Goal: Task Accomplishment & Management: Complete application form

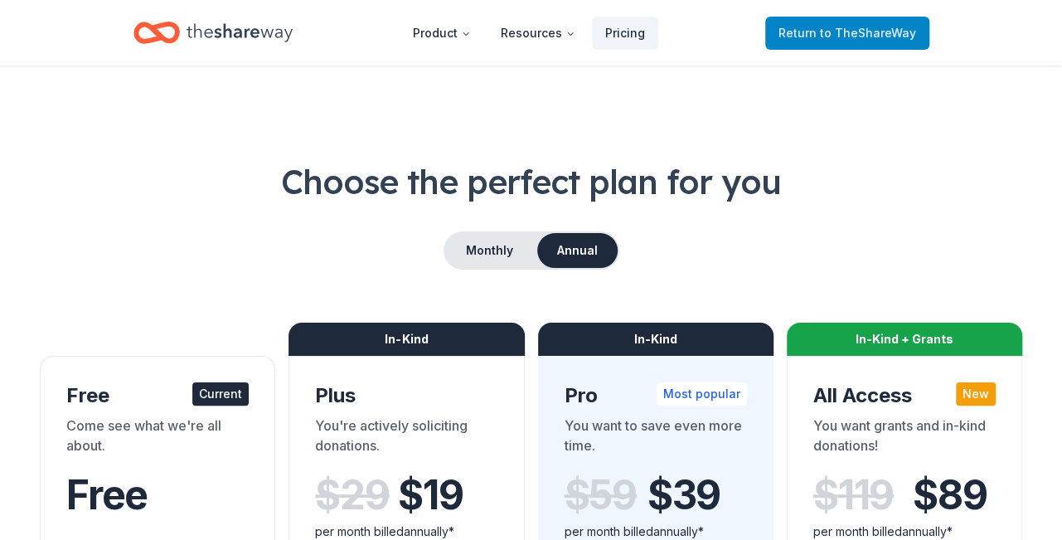
click at [790, 22] on link "Return to TheShareWay" at bounding box center [848, 33] width 164 height 33
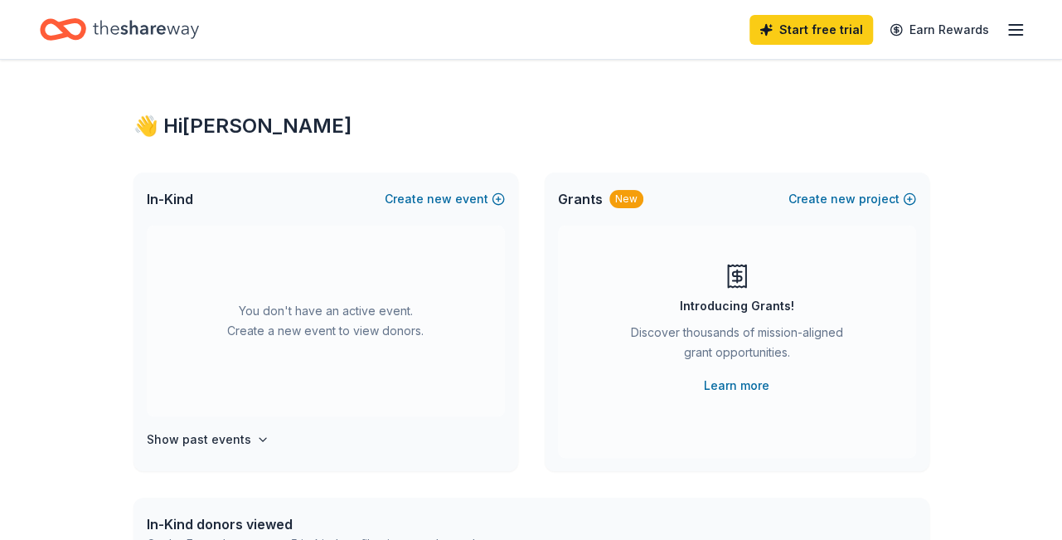
click at [458, 210] on div "In-Kind Create new event" at bounding box center [326, 199] width 385 height 53
click at [455, 197] on button "Create new event" at bounding box center [445, 199] width 120 height 20
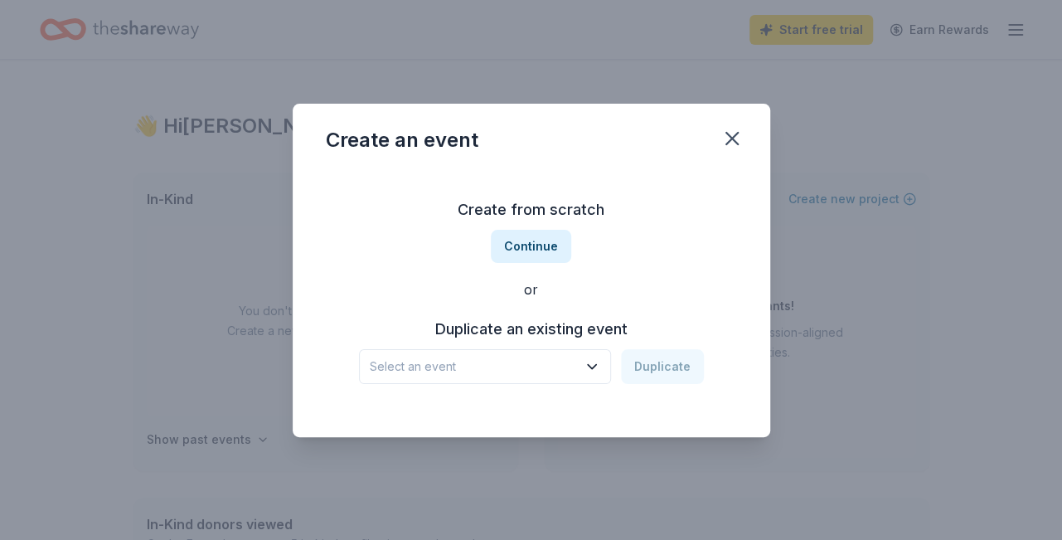
click at [655, 369] on div "Select an event Duplicate" at bounding box center [531, 366] width 345 height 35
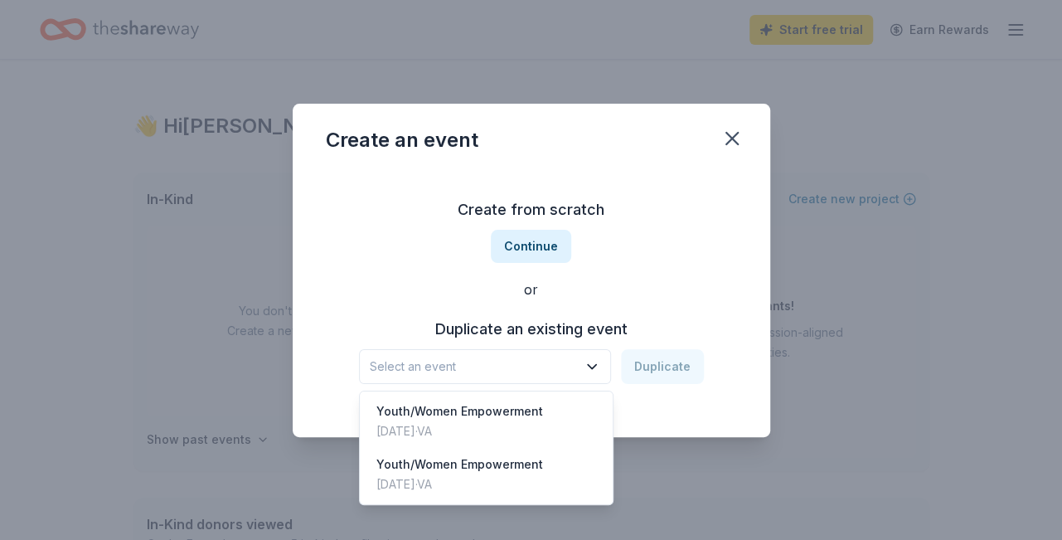
click at [591, 366] on icon "button" at bounding box center [592, 366] width 17 height 17
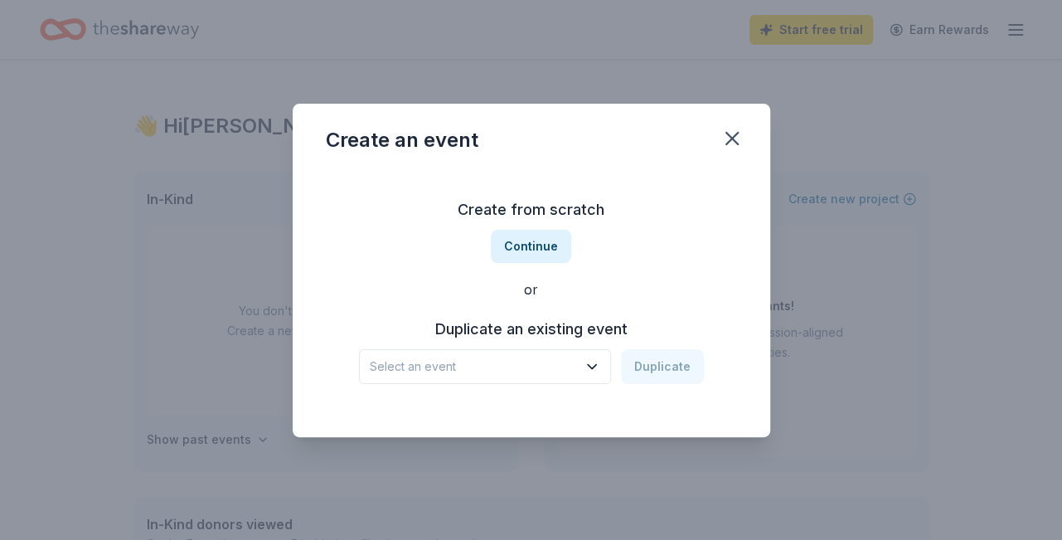
click at [416, 371] on span "Select an event" at bounding box center [473, 367] width 207 height 20
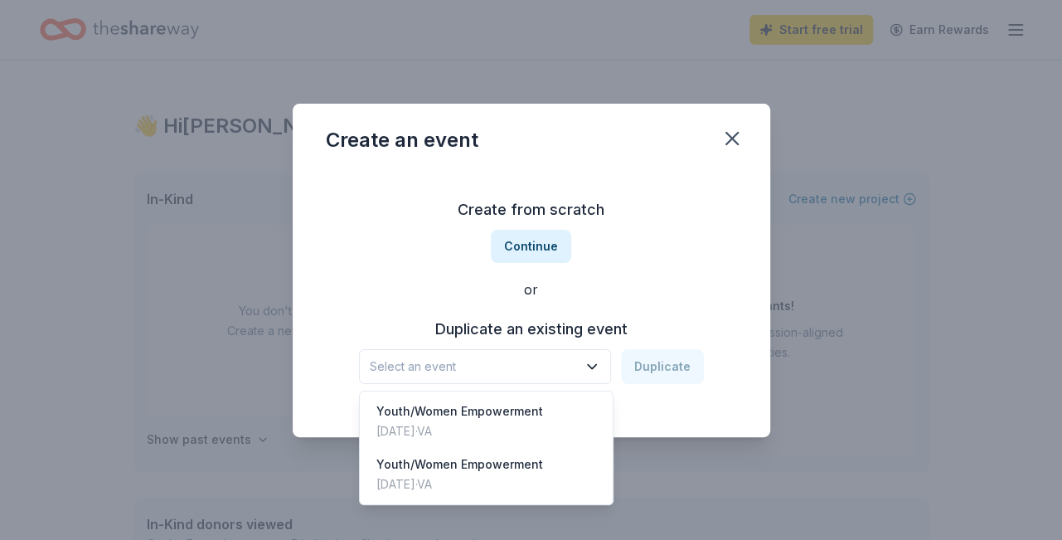
click at [416, 371] on span "Select an event" at bounding box center [473, 367] width 207 height 20
click at [507, 247] on div "Create from scratch Continue or Duplicate an existing event Select an event Dup…" at bounding box center [531, 290] width 411 height 241
click at [513, 257] on div "Create from scratch Continue or Duplicate an existing event Select an event Dup…" at bounding box center [531, 290] width 411 height 241
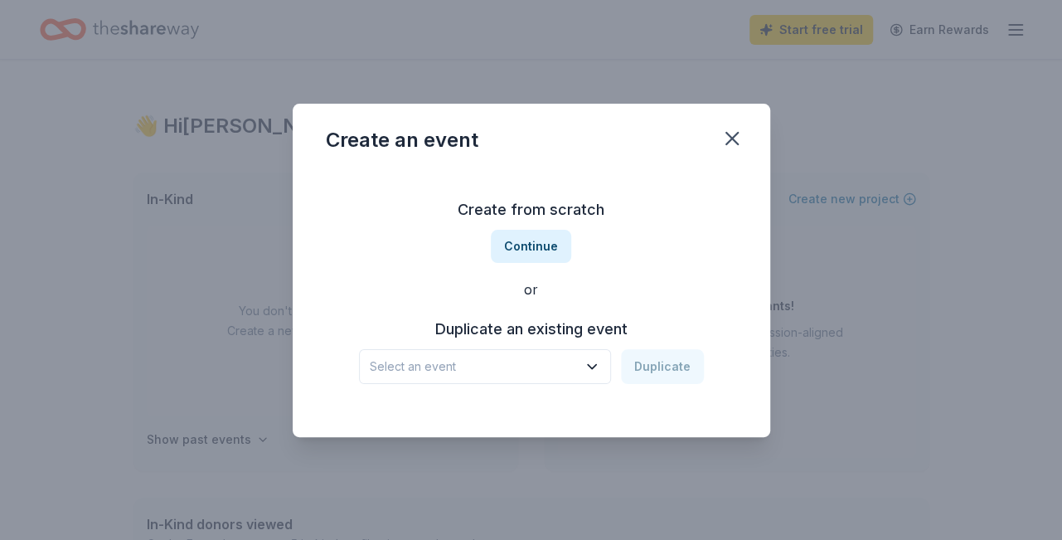
click at [526, 208] on h3 "Create from scratch" at bounding box center [531, 210] width 411 height 27
click at [537, 250] on button "Continue" at bounding box center [531, 246] width 80 height 33
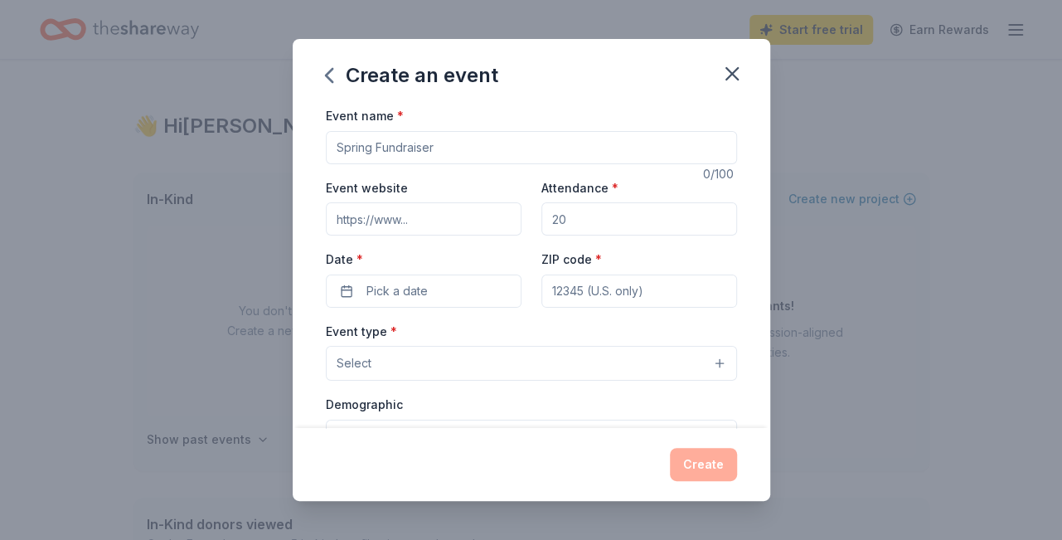
click at [458, 141] on input "Event name *" at bounding box center [531, 147] width 411 height 33
click at [501, 215] on input "Event website" at bounding box center [424, 218] width 196 height 33
click at [429, 149] on input "Event name *" at bounding box center [531, 147] width 411 height 33
drag, startPoint x: 439, startPoint y: 149, endPoint x: 333, endPoint y: 146, distance: 106.2
click at [333, 146] on input "Event name *" at bounding box center [531, 147] width 411 height 33
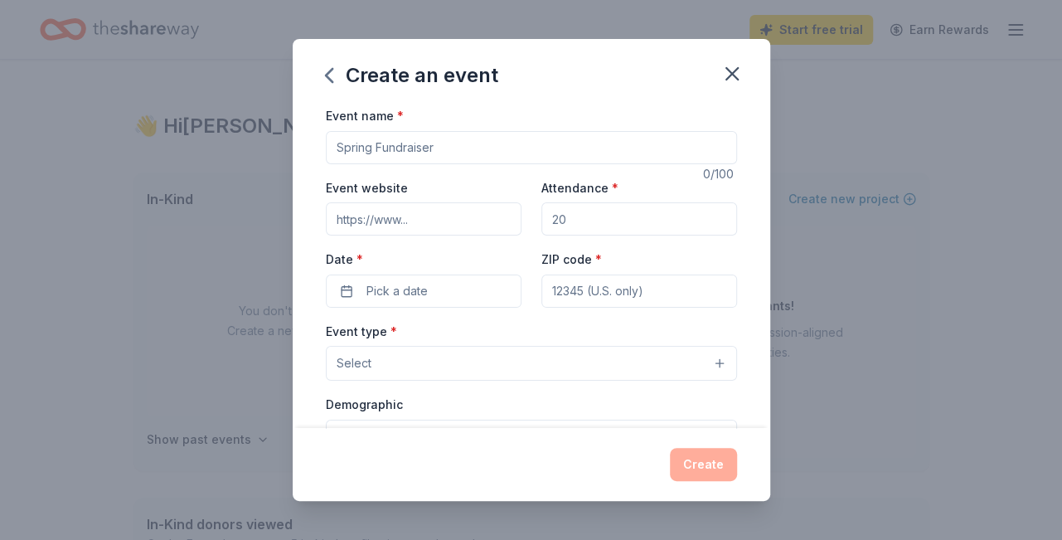
click at [439, 143] on input "Event name *" at bounding box center [531, 147] width 411 height 33
click at [361, 147] on input "Event name *" at bounding box center [531, 147] width 411 height 33
drag, startPoint x: 470, startPoint y: 114, endPoint x: 230, endPoint y: 148, distance: 243.0
click at [230, 148] on div "Create an event Event name * economic development 20 /100 Event website Attenda…" at bounding box center [531, 270] width 1062 height 540
type input "rent and utility assisstance"
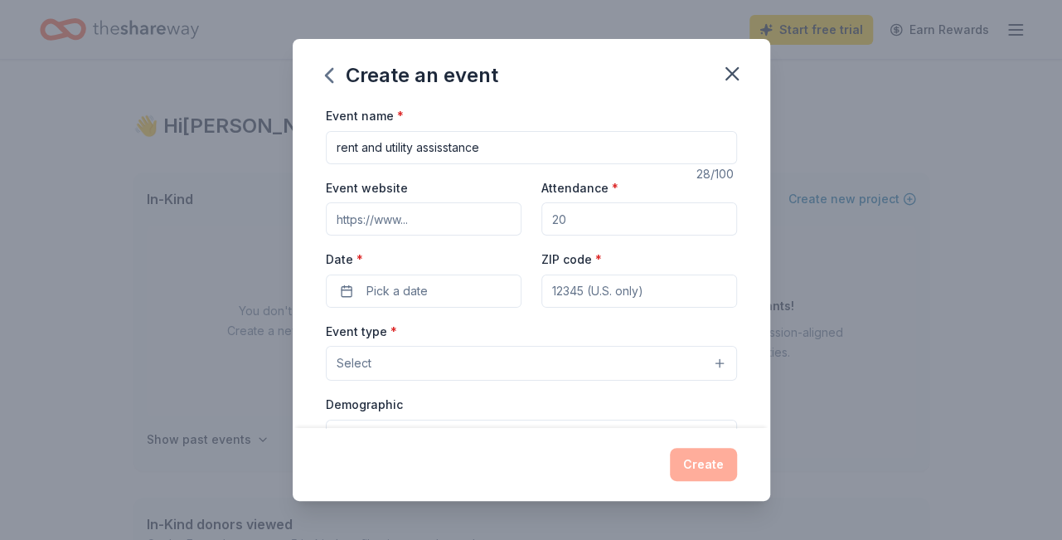
click at [407, 228] on input "Event website" at bounding box center [424, 218] width 196 height 33
type input "thesouthsidefoundation"
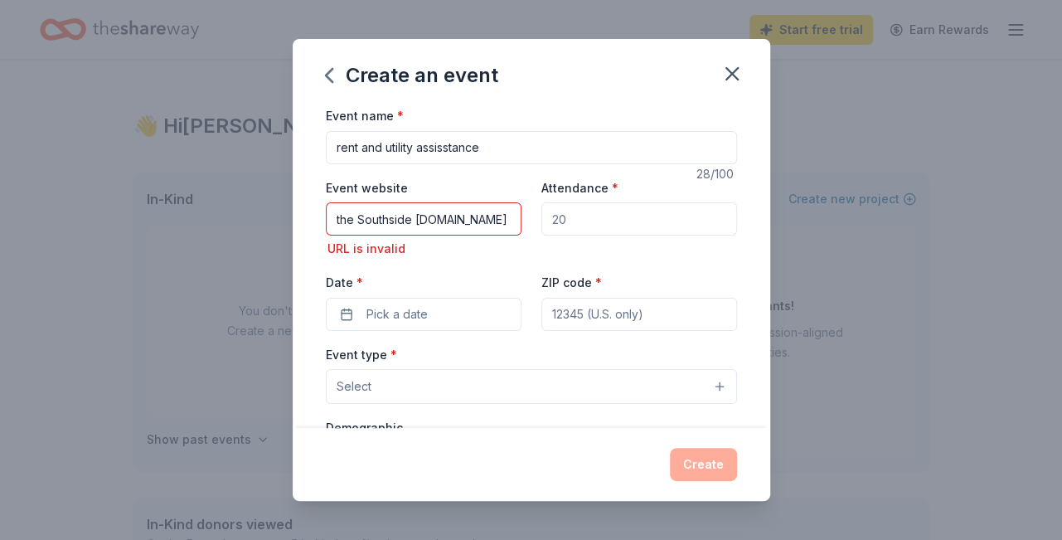
drag, startPoint x: 576, startPoint y: 218, endPoint x: 566, endPoint y: 219, distance: 10.8
click at [566, 219] on input "Attendance *" at bounding box center [640, 218] width 196 height 33
click at [412, 222] on input "the Southside foundation.com" at bounding box center [424, 218] width 196 height 33
type input "theSouthsidefoundation.com"
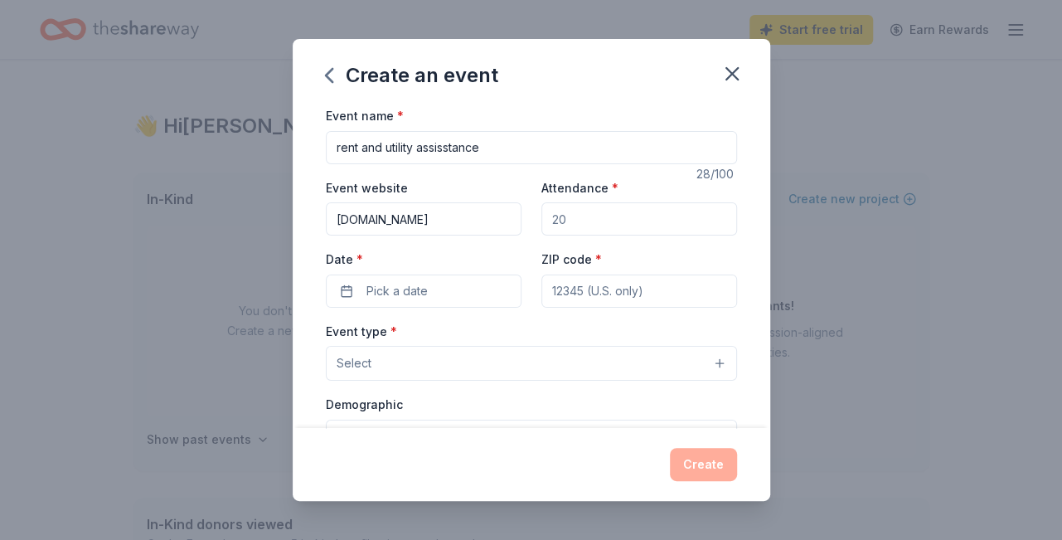
click at [579, 227] on input "Attendance *" at bounding box center [640, 218] width 196 height 33
drag, startPoint x: 574, startPoint y: 221, endPoint x: 562, endPoint y: 216, distance: 13.1
click at [562, 216] on input "Attendance *" at bounding box center [640, 218] width 196 height 33
click at [388, 293] on span "Pick a date" at bounding box center [397, 291] width 61 height 20
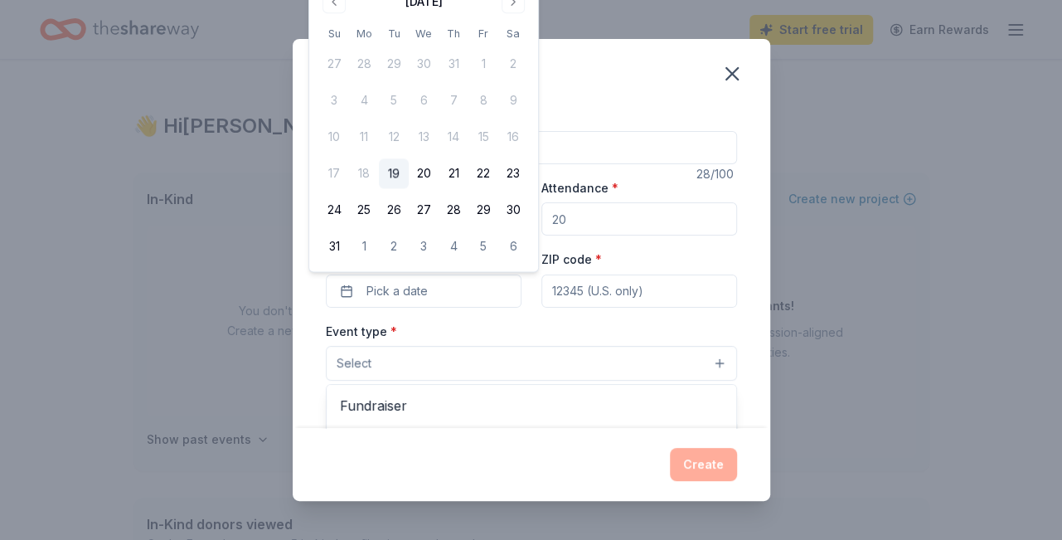
click at [367, 358] on span "Select" at bounding box center [354, 363] width 35 height 20
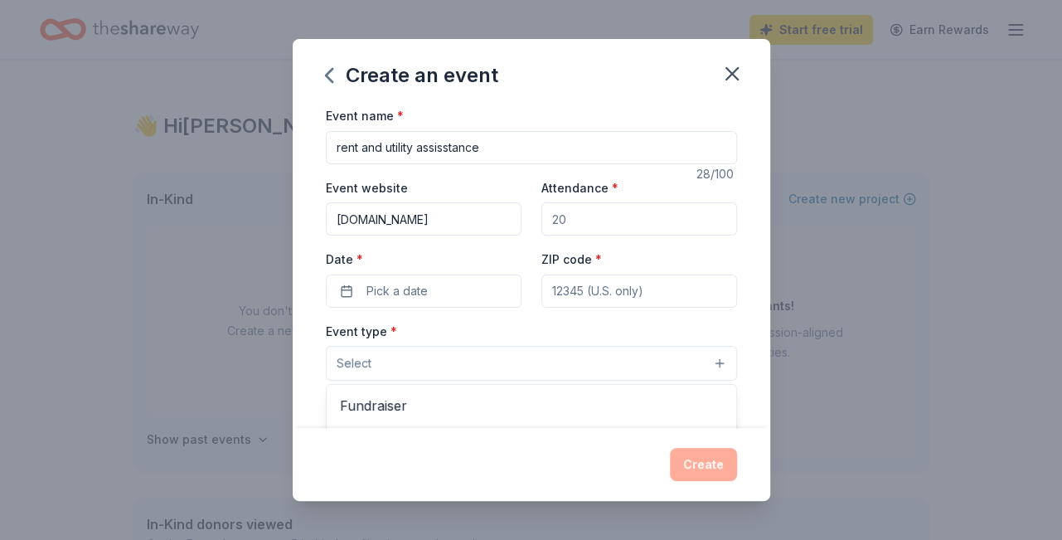
click at [607, 255] on div "Event name * rent and utility assisstance 28 /100 Event website theSouthsidefou…" at bounding box center [531, 488] width 411 height 766
click at [580, 292] on input "ZIP code *" at bounding box center [640, 291] width 196 height 33
type input "23889"
click at [370, 288] on span "Pick a date" at bounding box center [397, 291] width 61 height 20
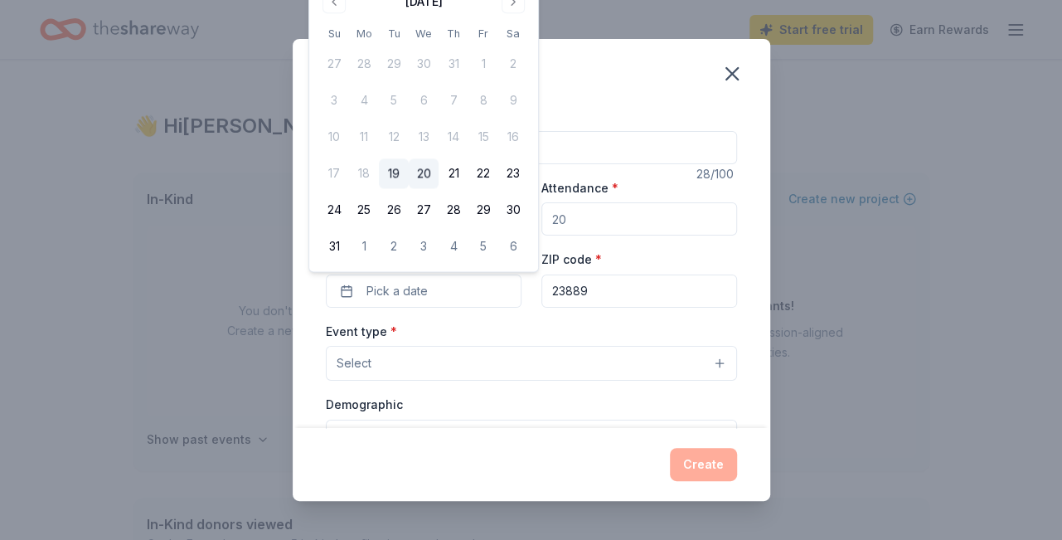
click at [418, 168] on button "20" at bounding box center [424, 174] width 30 height 30
click at [388, 358] on button "Select" at bounding box center [531, 363] width 411 height 35
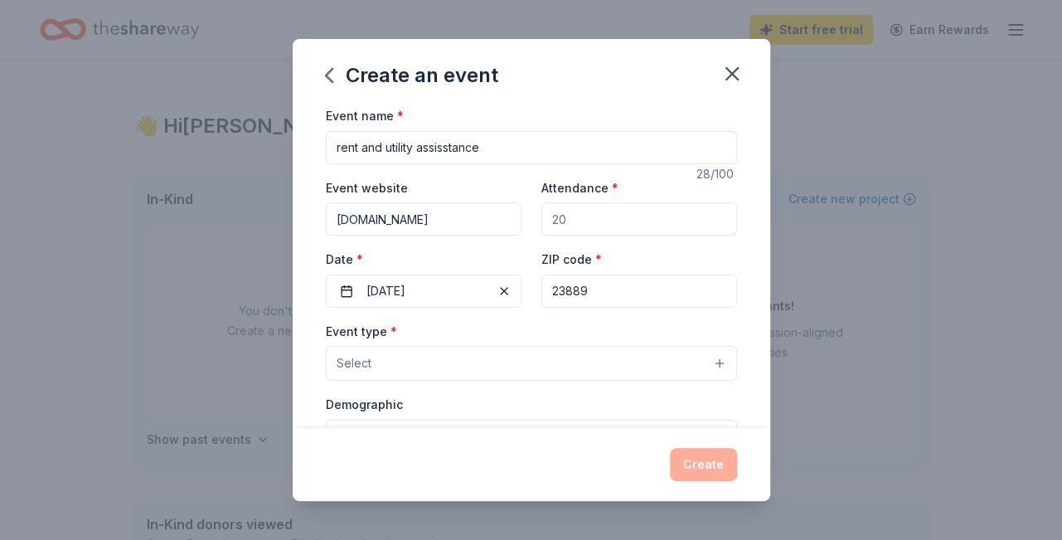
click at [479, 359] on button "Select" at bounding box center [531, 363] width 411 height 35
click at [722, 361] on button "Select" at bounding box center [531, 363] width 411 height 35
click at [350, 367] on span "Select" at bounding box center [354, 363] width 35 height 20
click at [414, 408] on div "Demographic Select" at bounding box center [531, 424] width 411 height 61
click at [697, 471] on div "Create" at bounding box center [531, 464] width 411 height 33
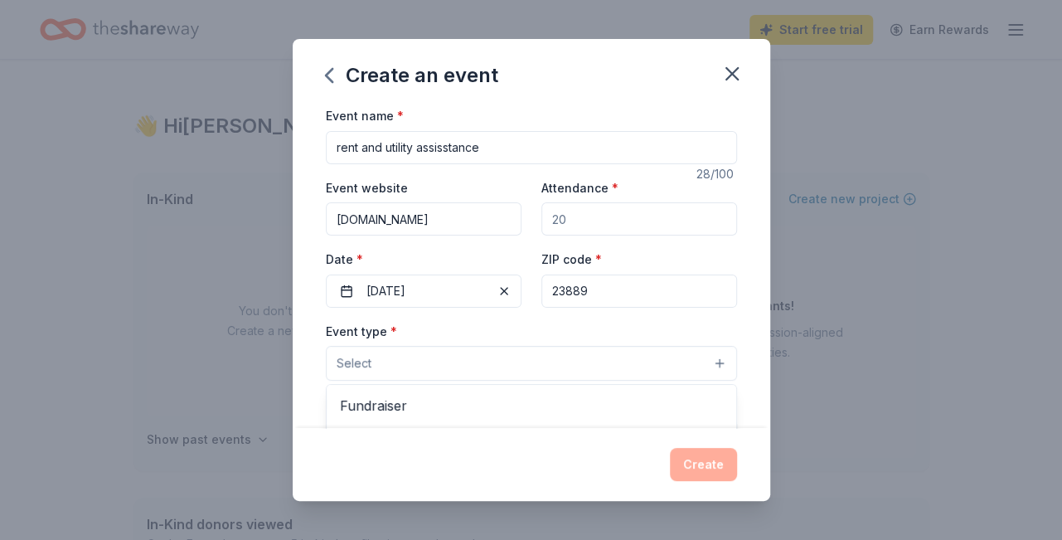
click at [385, 356] on button "Select" at bounding box center [531, 363] width 411 height 35
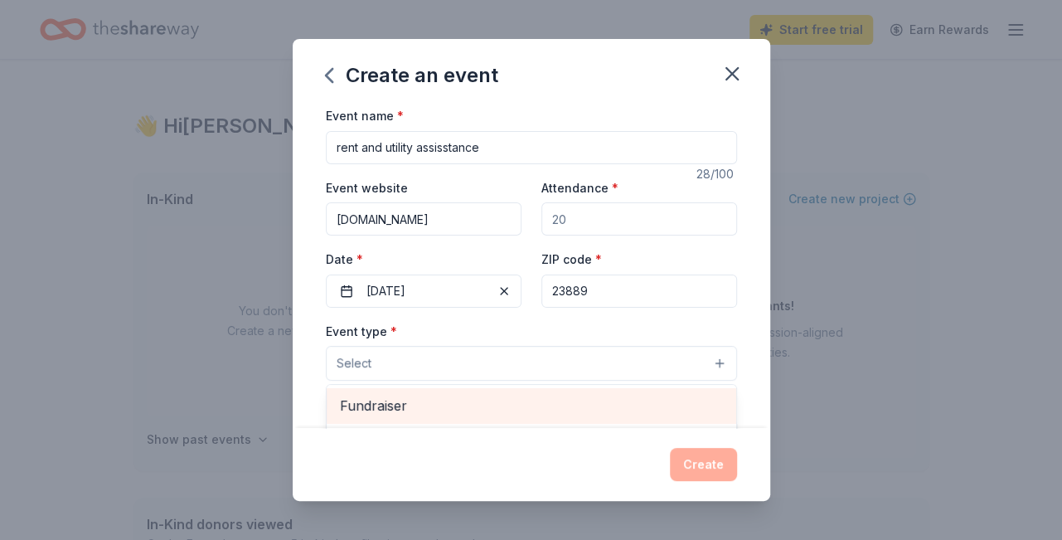
click at [661, 410] on span "Fundraiser" at bounding box center [531, 406] width 383 height 22
click at [661, 410] on span "Business & professional" at bounding box center [531, 407] width 383 height 22
click at [661, 410] on span "Food & drink" at bounding box center [531, 407] width 383 height 22
click at [661, 410] on span "Health & wellness" at bounding box center [531, 407] width 383 height 22
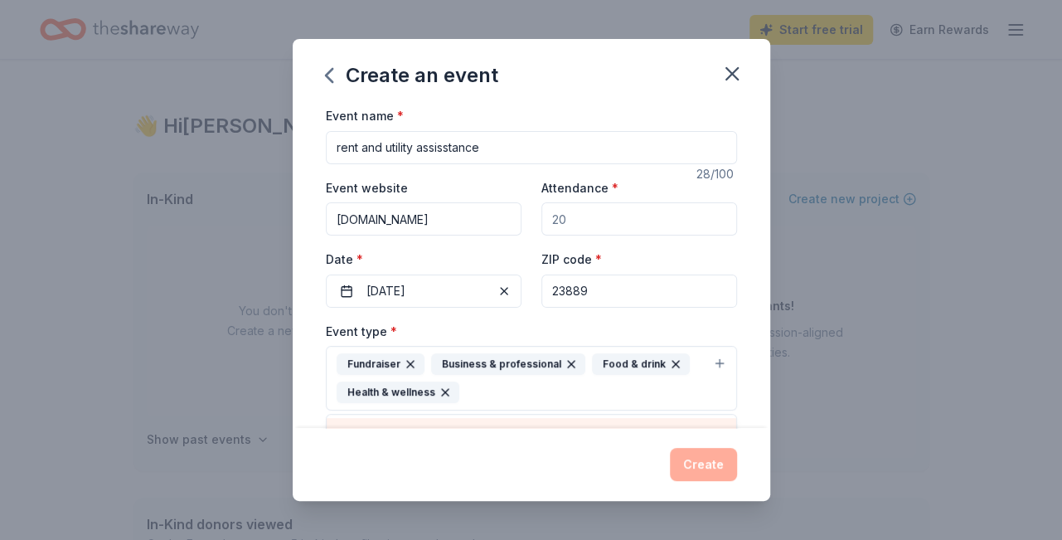
scroll to position [25, 0]
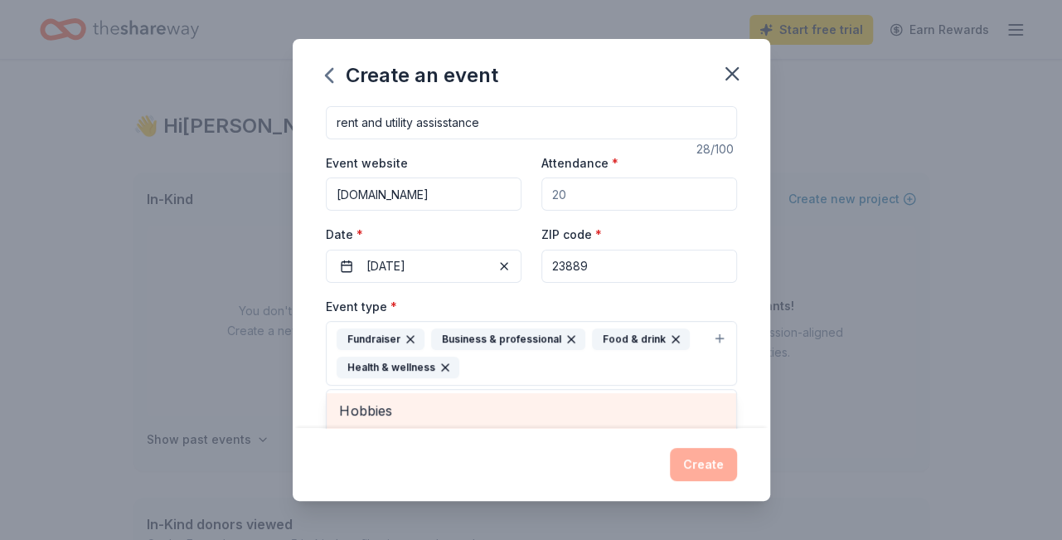
click at [661, 410] on span "Hobbies" at bounding box center [531, 411] width 383 height 22
click at [508, 410] on span "Music" at bounding box center [531, 411] width 383 height 22
click at [508, 410] on span "Performing & visual arts" at bounding box center [531, 411] width 383 height 22
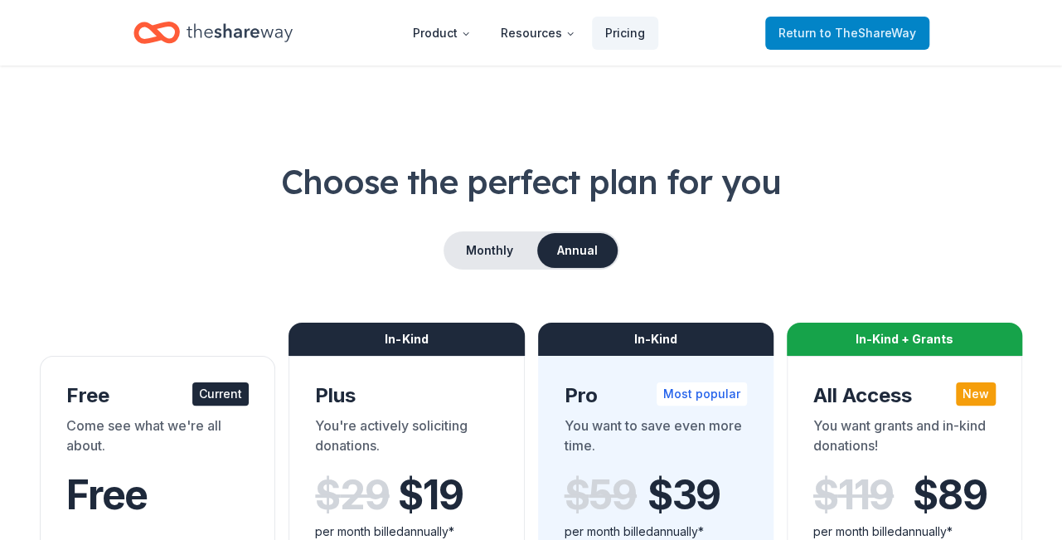
click at [811, 30] on span "Return to TheShareWay" at bounding box center [848, 33] width 138 height 20
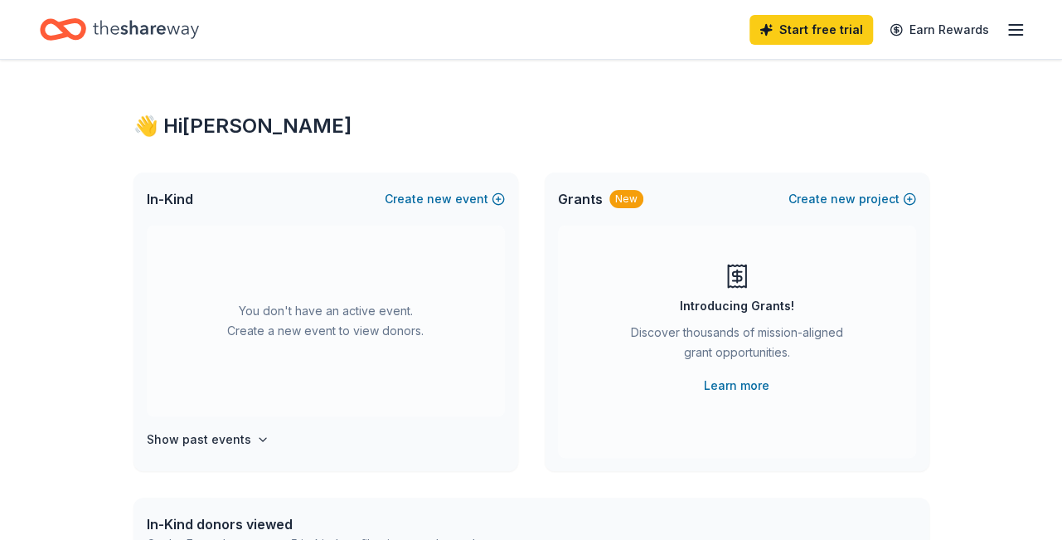
click at [629, 204] on div "New" at bounding box center [627, 199] width 34 height 18
click at [424, 202] on button "Create new event" at bounding box center [445, 199] width 120 height 20
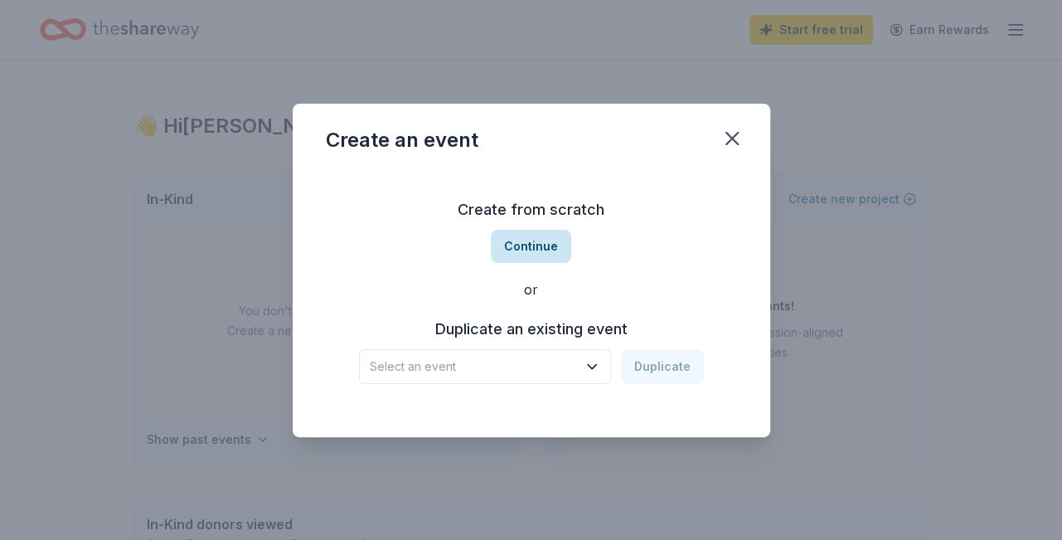
click at [523, 243] on button "Continue" at bounding box center [531, 246] width 80 height 33
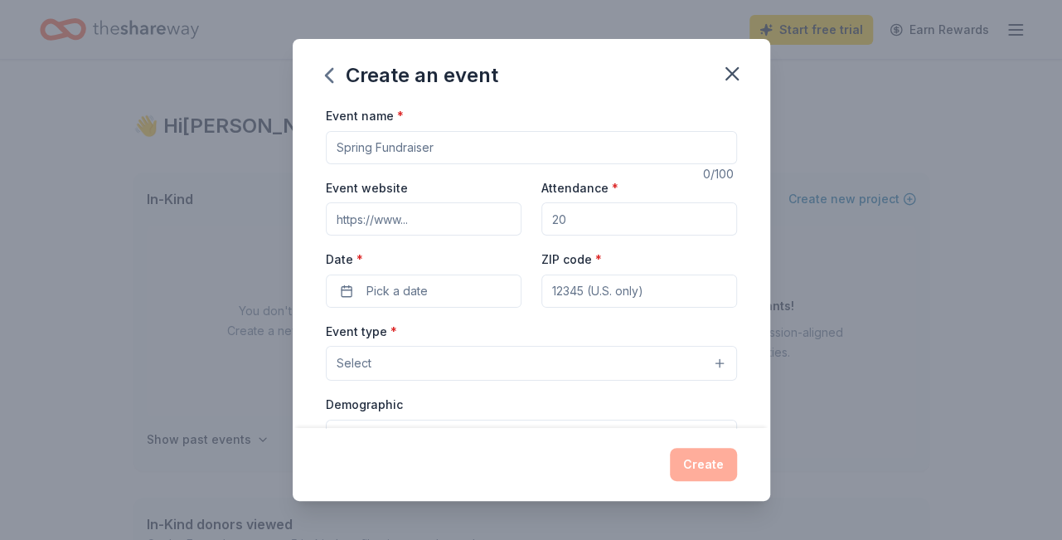
click at [434, 144] on input "Event name *" at bounding box center [531, 147] width 411 height 33
type input "Women and Youth Empowerment"
click at [369, 221] on input "Event website" at bounding box center [424, 218] width 196 height 33
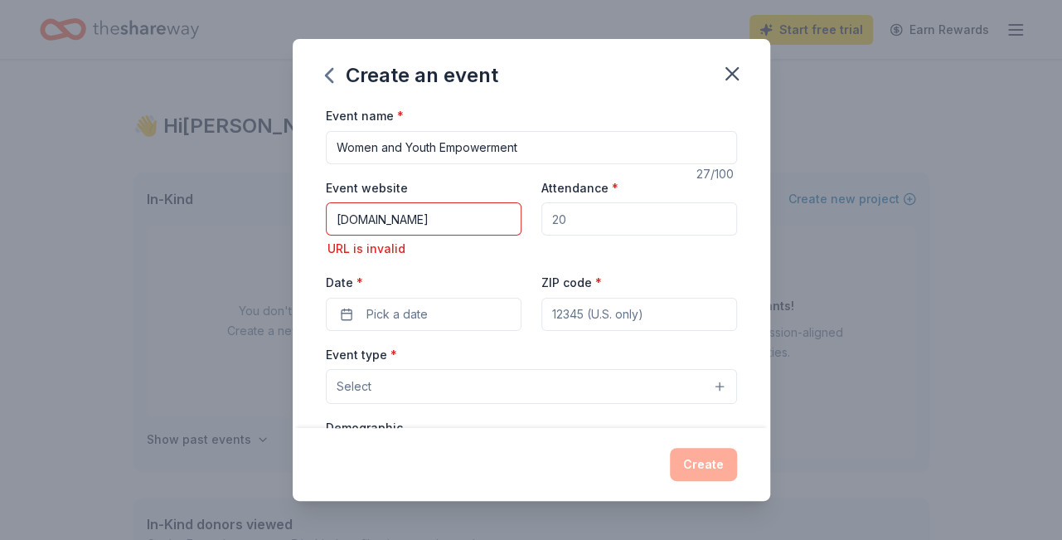
type input "[DOMAIN_NAME]"
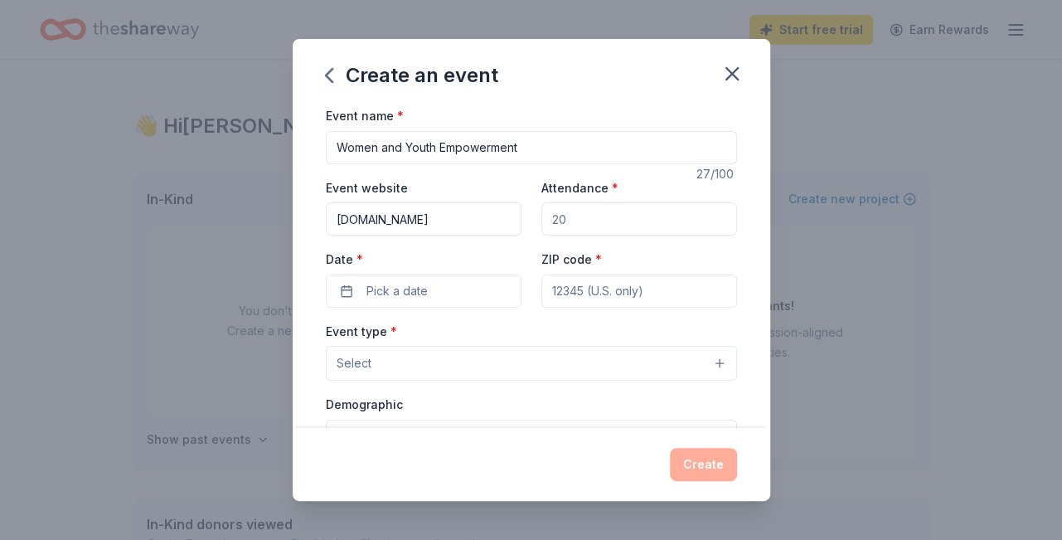
click at [567, 221] on input "Attendance *" at bounding box center [640, 218] width 196 height 33
type input "100"
click at [408, 291] on span "Pick a date" at bounding box center [397, 291] width 61 height 20
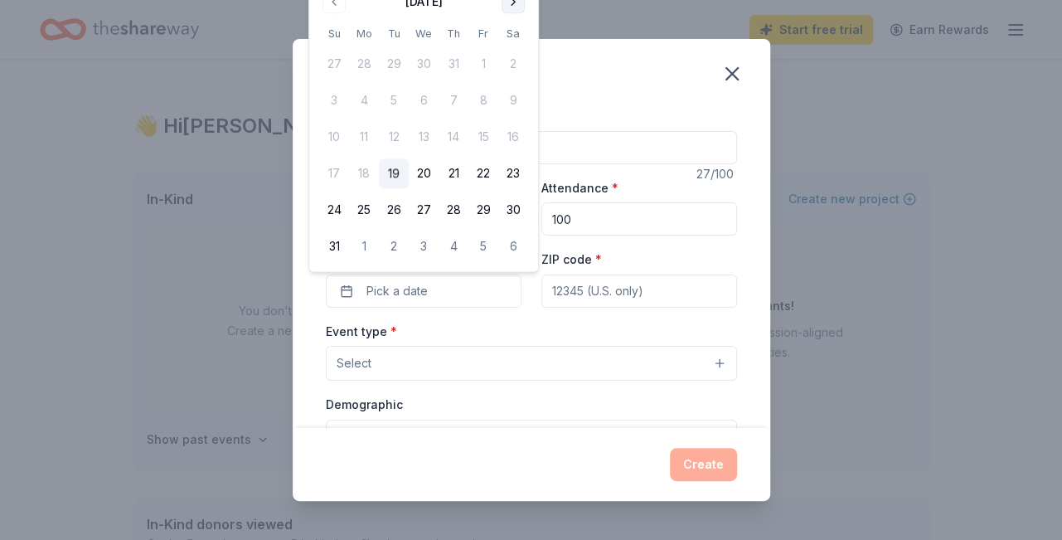
click at [515, 7] on button "Go to next month" at bounding box center [513, 1] width 23 height 23
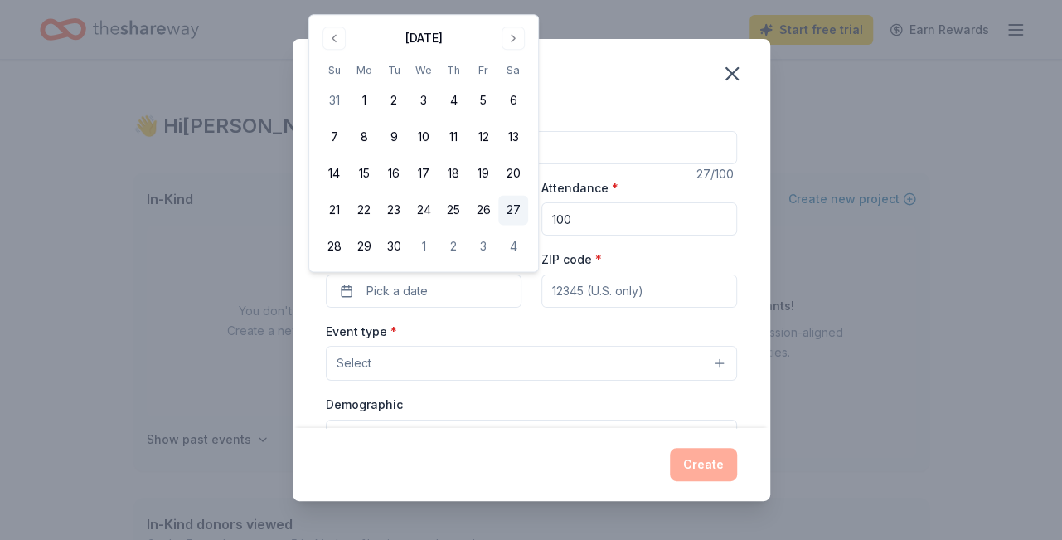
click at [511, 209] on button "27" at bounding box center [513, 211] width 30 height 30
click at [327, 248] on button "28" at bounding box center [334, 247] width 30 height 30
click at [508, 208] on button "27" at bounding box center [513, 211] width 30 height 30
click at [460, 289] on button "[DATE]" at bounding box center [424, 291] width 196 height 33
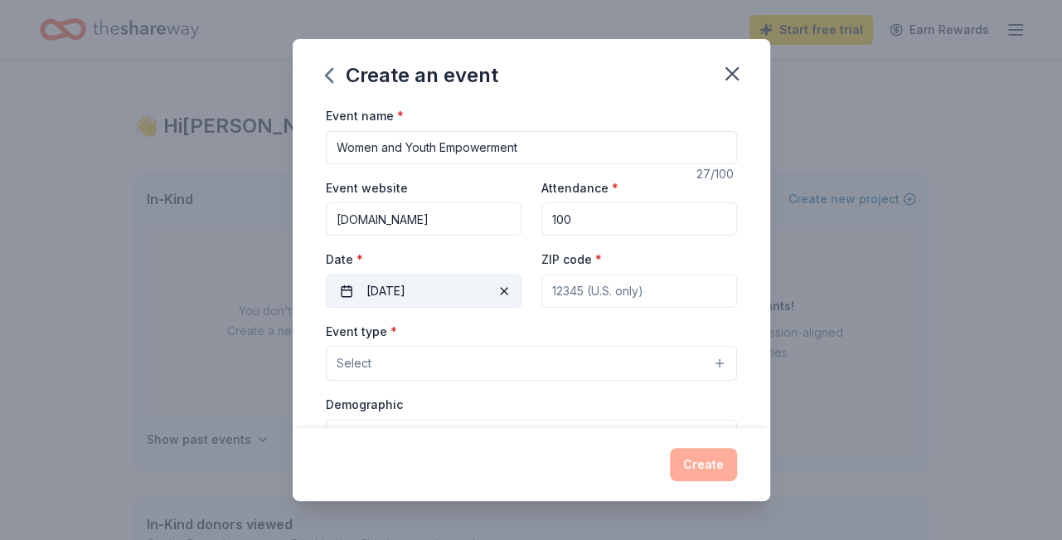
click at [397, 292] on button "[DATE]" at bounding box center [424, 291] width 196 height 33
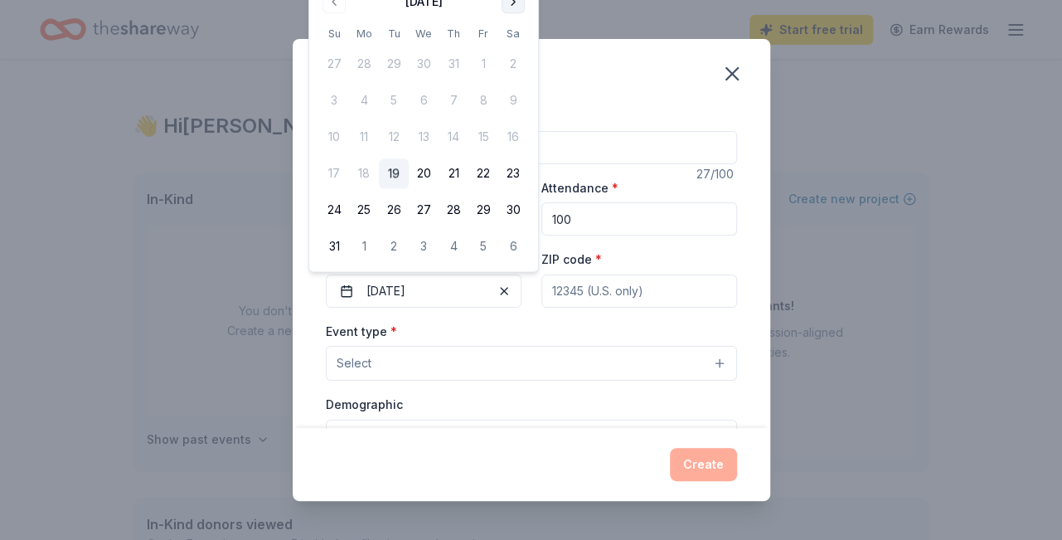
click at [510, 6] on button "Go to next month" at bounding box center [513, 1] width 23 height 23
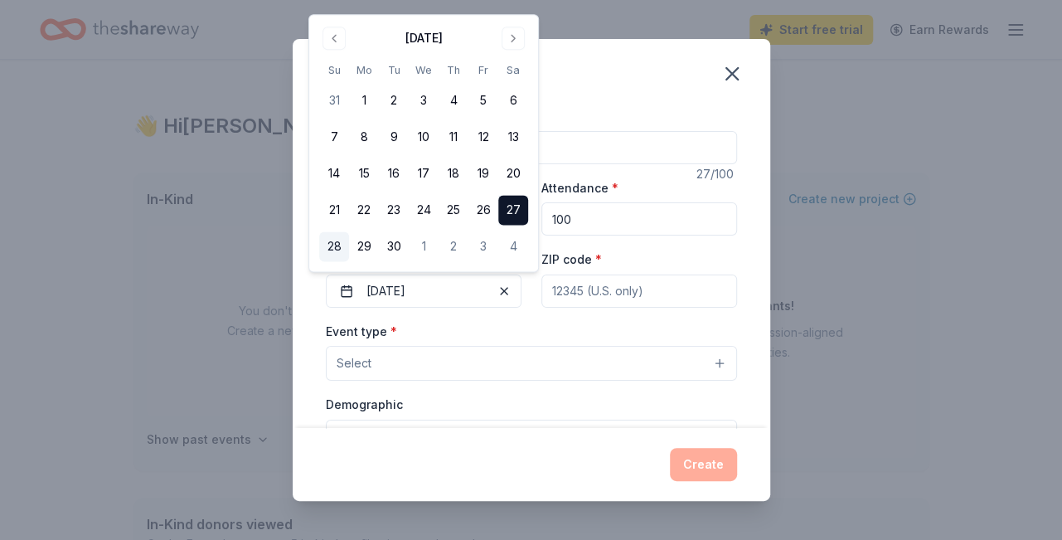
click at [331, 249] on button "28" at bounding box center [334, 247] width 30 height 30
click at [512, 209] on button "27" at bounding box center [513, 211] width 30 height 30
click at [328, 242] on button "28" at bounding box center [334, 247] width 30 height 30
click at [507, 212] on button "27" at bounding box center [513, 211] width 30 height 30
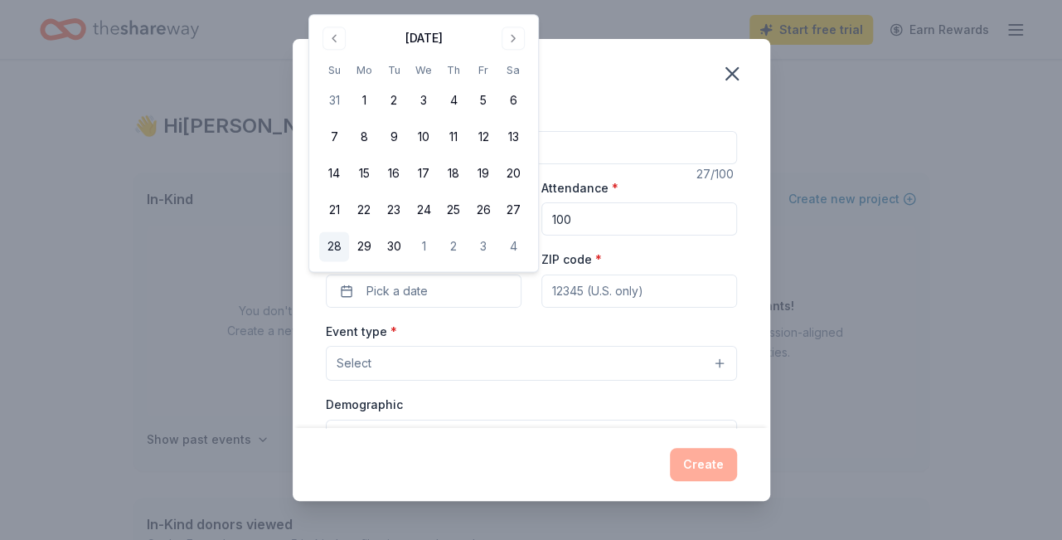
click at [335, 239] on button "28" at bounding box center [334, 247] width 30 height 30
click at [508, 210] on button "27" at bounding box center [513, 211] width 30 height 30
click at [611, 297] on input "ZIP code *" at bounding box center [640, 291] width 196 height 33
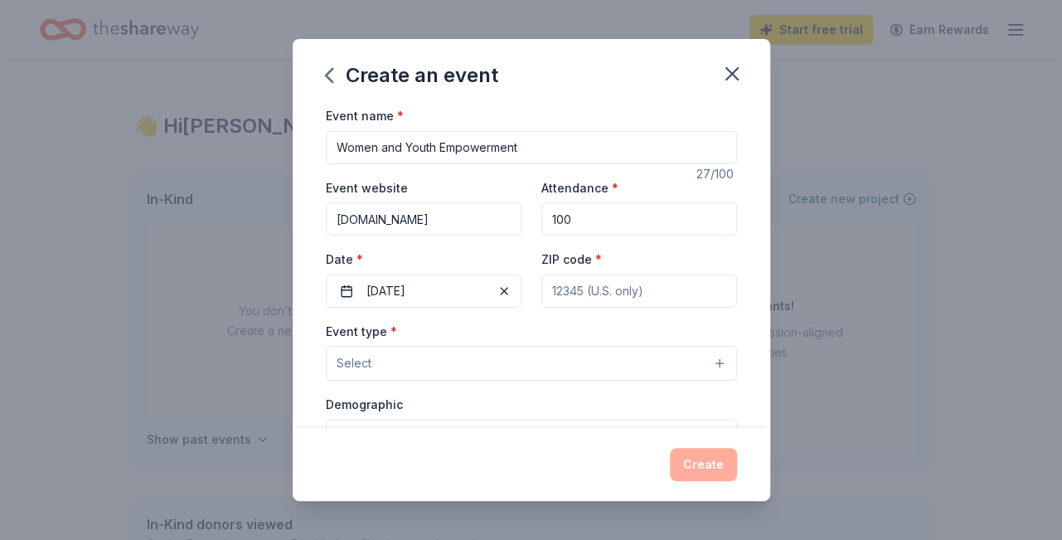
type input "23889"
type input "14330 Boydton Plank Road"
click at [345, 365] on span "Select" at bounding box center [354, 363] width 35 height 20
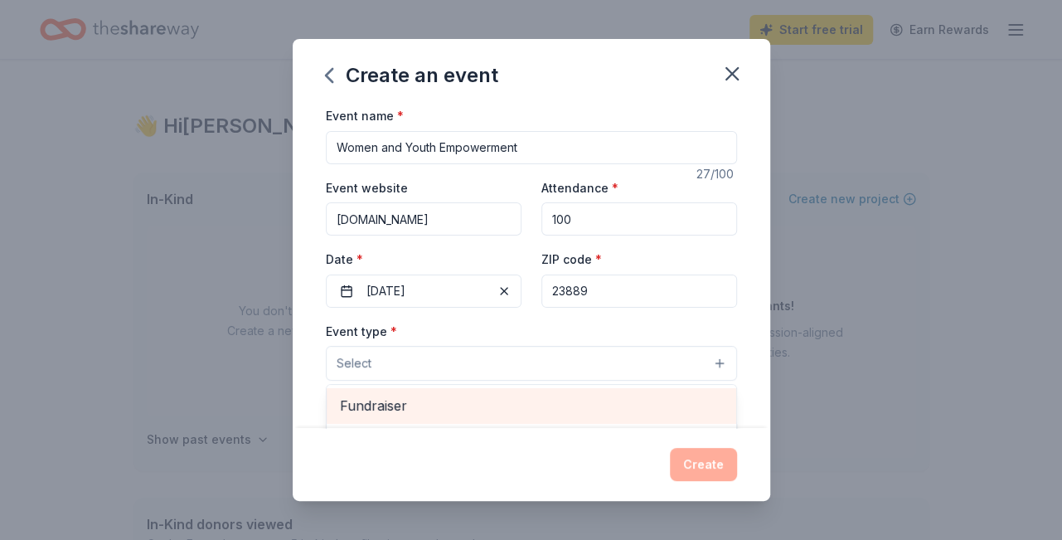
click at [429, 416] on span "Fundraiser" at bounding box center [531, 406] width 383 height 22
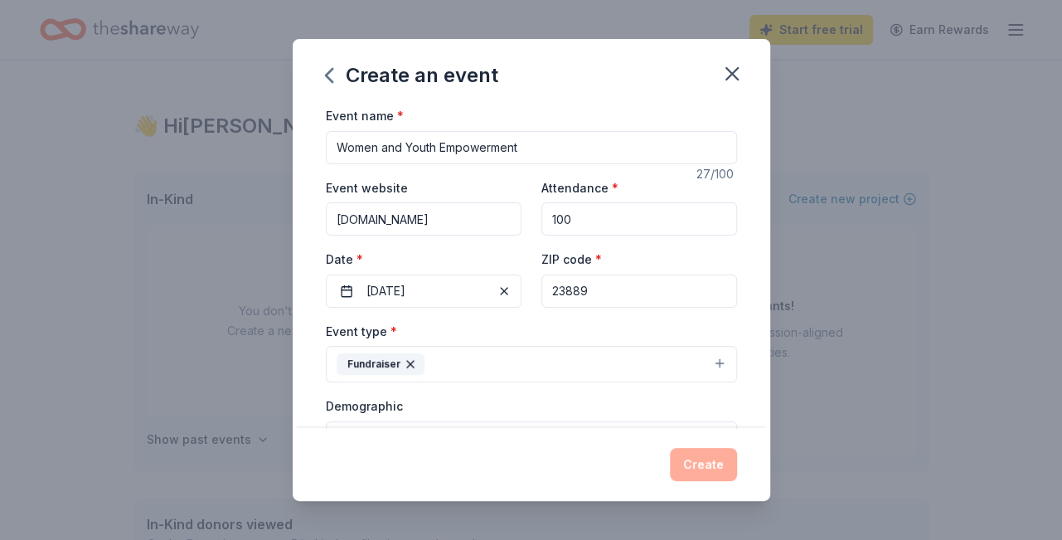
click at [717, 367] on button "Fundraiser" at bounding box center [531, 364] width 411 height 36
click at [421, 415] on div "Demographic Select" at bounding box center [531, 426] width 411 height 61
click at [717, 359] on button "Fundraiser" at bounding box center [531, 364] width 411 height 36
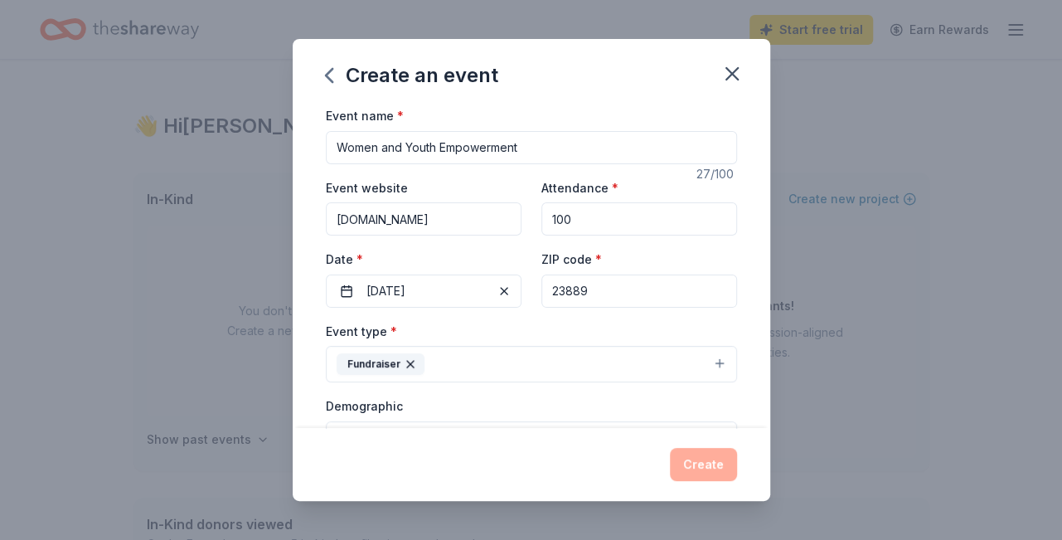
click at [717, 359] on button "Fundraiser" at bounding box center [531, 364] width 411 height 36
click at [369, 406] on label "Demographic" at bounding box center [364, 406] width 77 height 17
click at [435, 359] on button "Fundraiser" at bounding box center [531, 364] width 411 height 36
drag, startPoint x: 766, startPoint y: 231, endPoint x: 765, endPoint y: 259, distance: 28.2
click at [765, 259] on div "Event name * Women and Youth Empowerment 27 /100 Event website myrefugetemple.c…" at bounding box center [532, 266] width 478 height 323
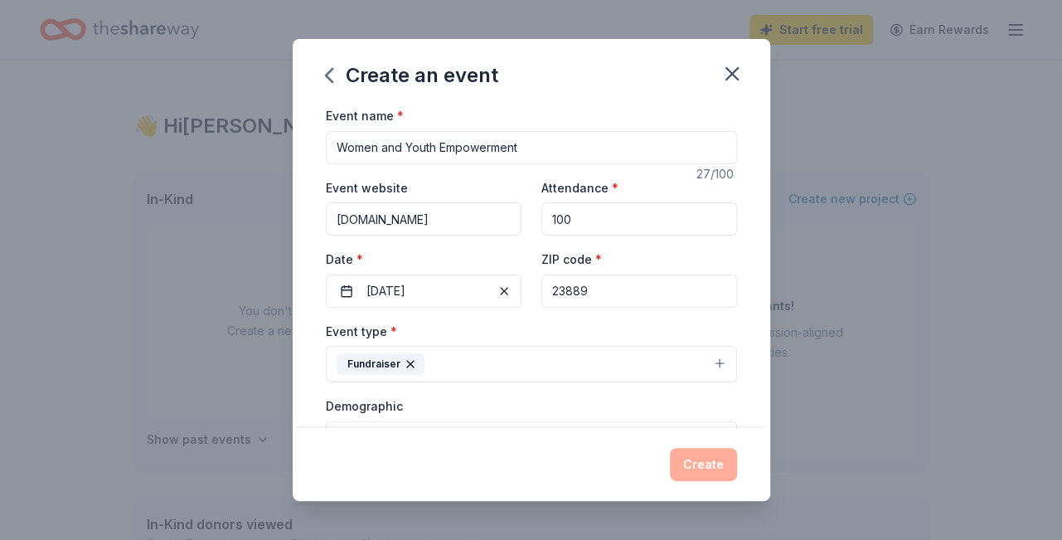
drag, startPoint x: 768, startPoint y: 279, endPoint x: 770, endPoint y: 245, distance: 34.0
click at [770, 245] on div "Create an event Event name * Women and Youth Empowerment 27 /100 Event website …" at bounding box center [531, 270] width 1062 height 540
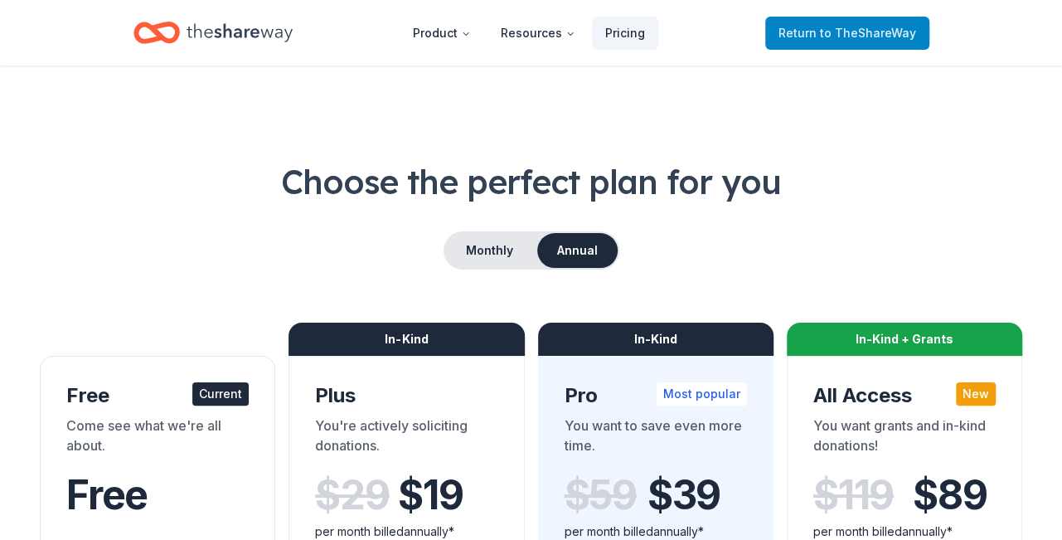
click at [899, 31] on span "to TheShareWay" at bounding box center [868, 33] width 96 height 14
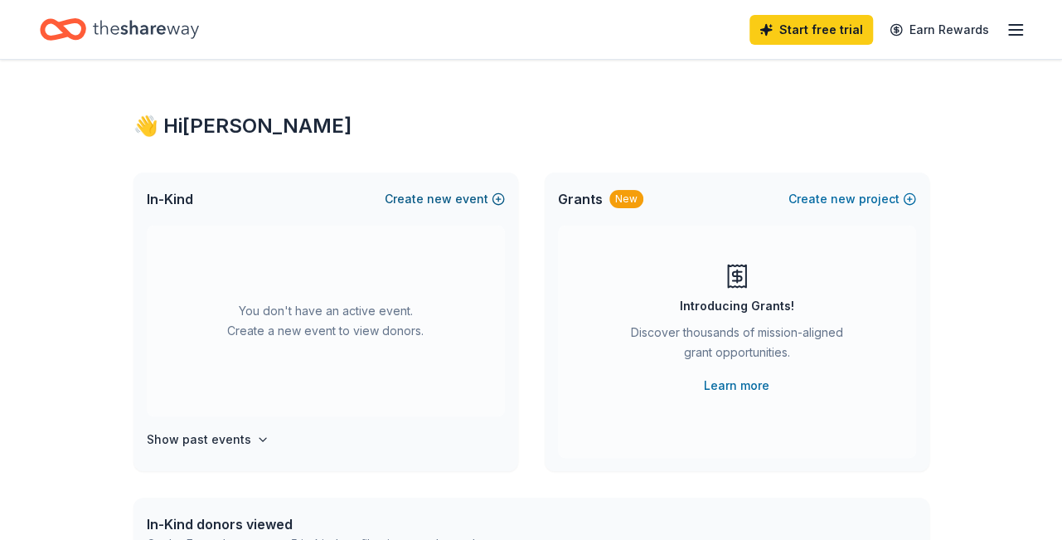
click at [486, 205] on button "Create new event" at bounding box center [445, 199] width 120 height 20
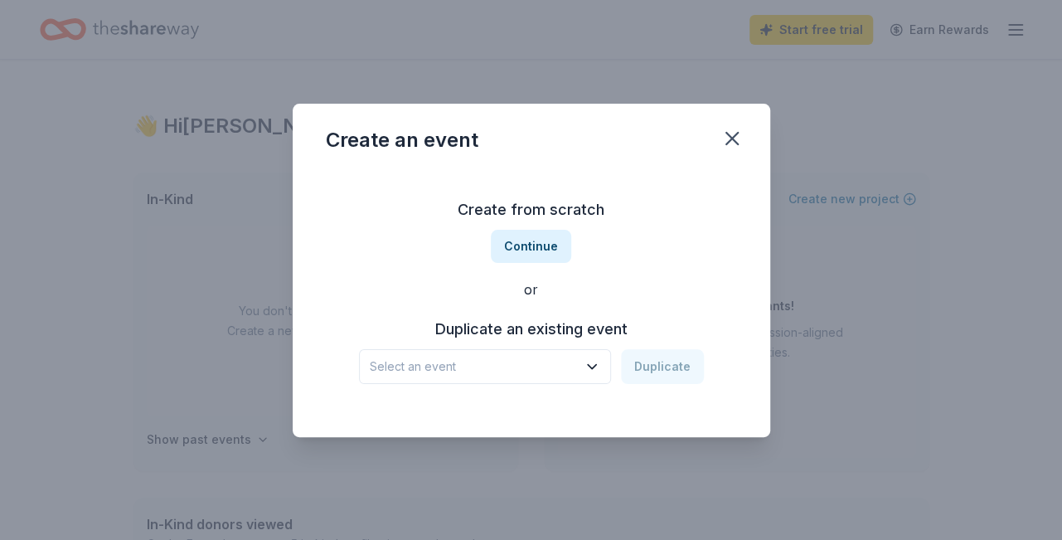
click at [489, 329] on h3 "Duplicate an existing event" at bounding box center [531, 329] width 345 height 27
click at [651, 371] on div "Select an event Duplicate" at bounding box center [531, 366] width 345 height 35
click at [513, 245] on button "Continue" at bounding box center [531, 246] width 80 height 33
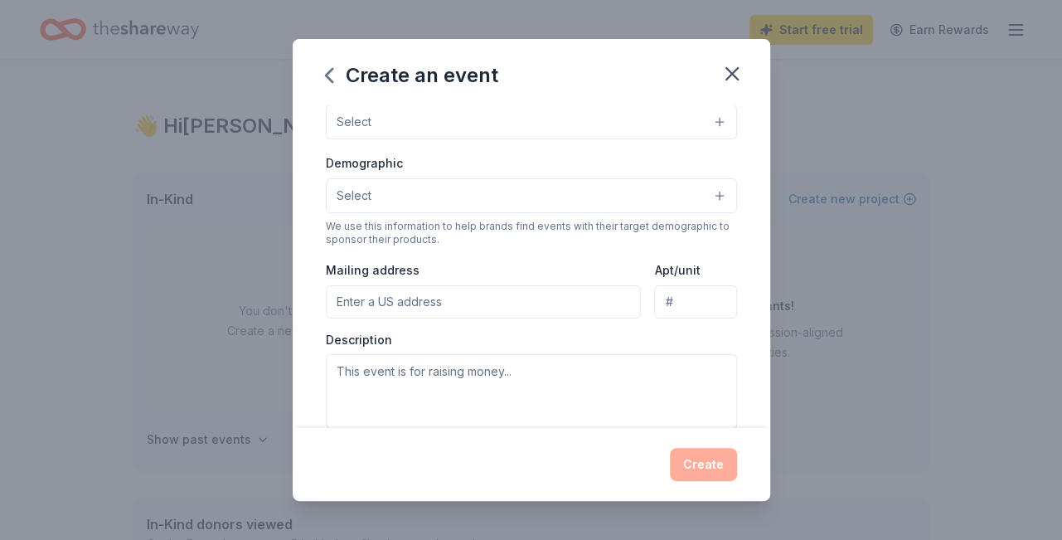
scroll to position [244, 0]
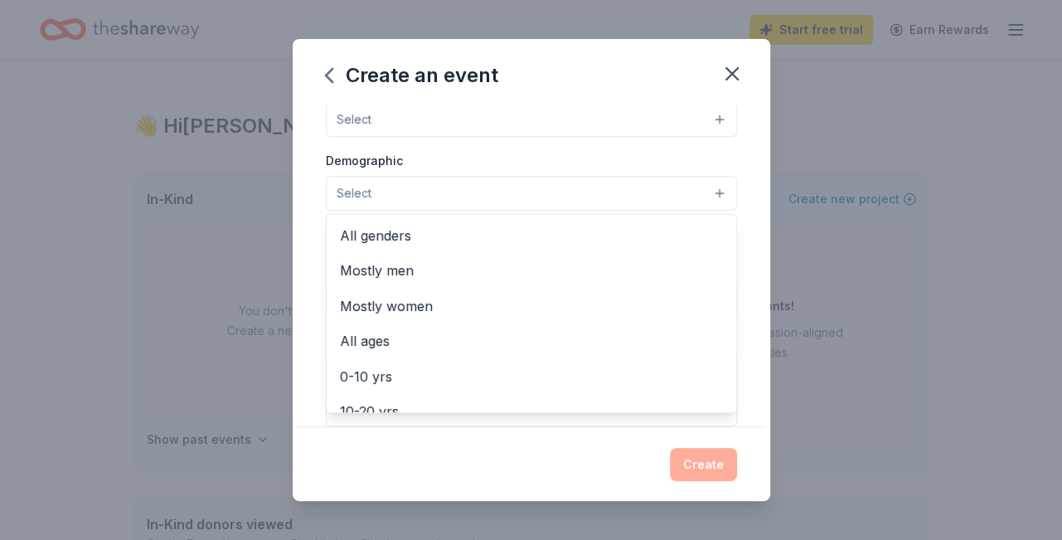
click at [719, 191] on button "Select" at bounding box center [531, 193] width 411 height 35
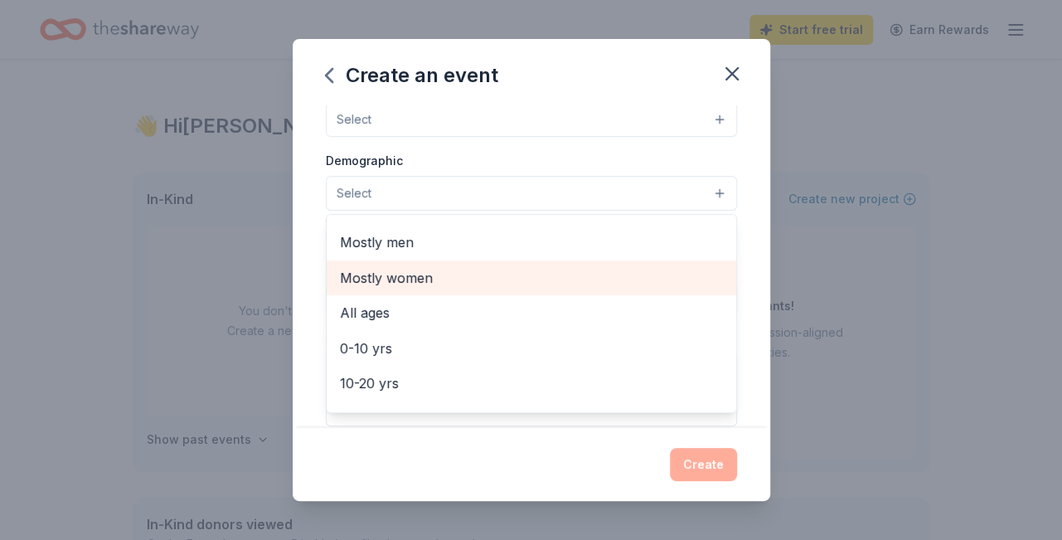
scroll to position [28, 0]
click at [432, 281] on div "Mostly women" at bounding box center [532, 277] width 410 height 35
click at [381, 284] on span "All ages" at bounding box center [531, 280] width 383 height 22
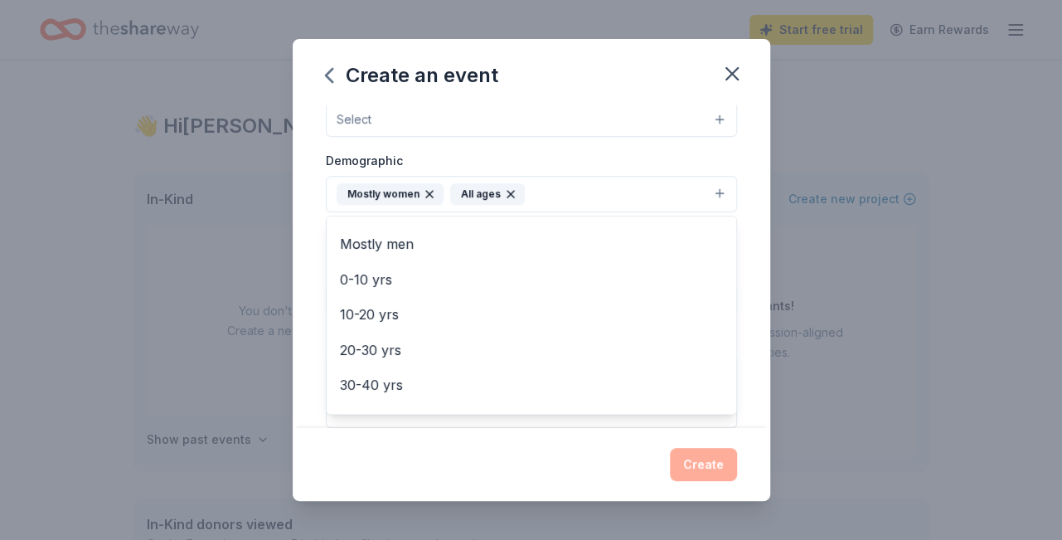
click at [719, 118] on div "Event type * Select Demographic Mostly women All ages All genders Mostly men 0-…" at bounding box center [531, 252] width 411 height 351
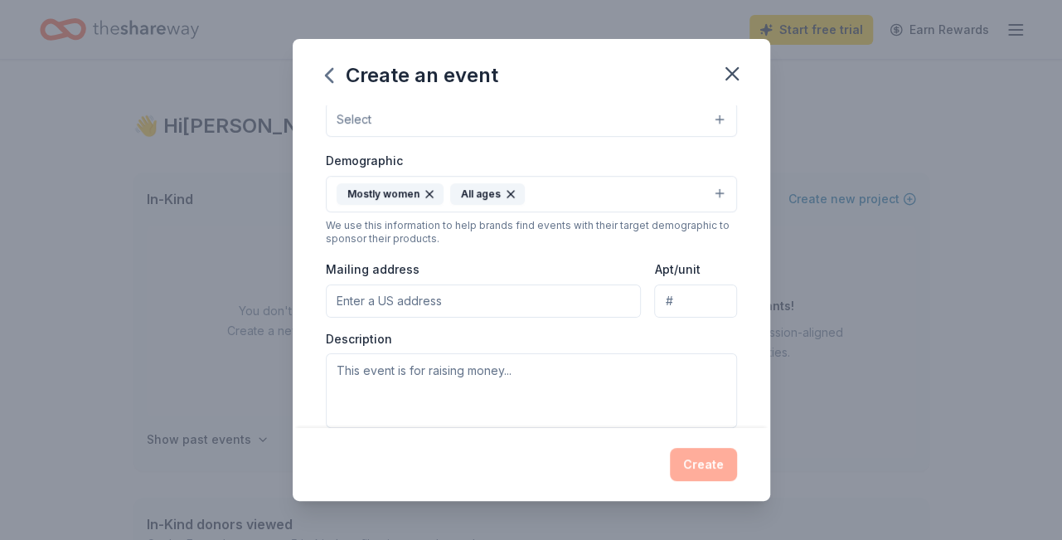
click at [529, 116] on button "Select" at bounding box center [531, 119] width 411 height 35
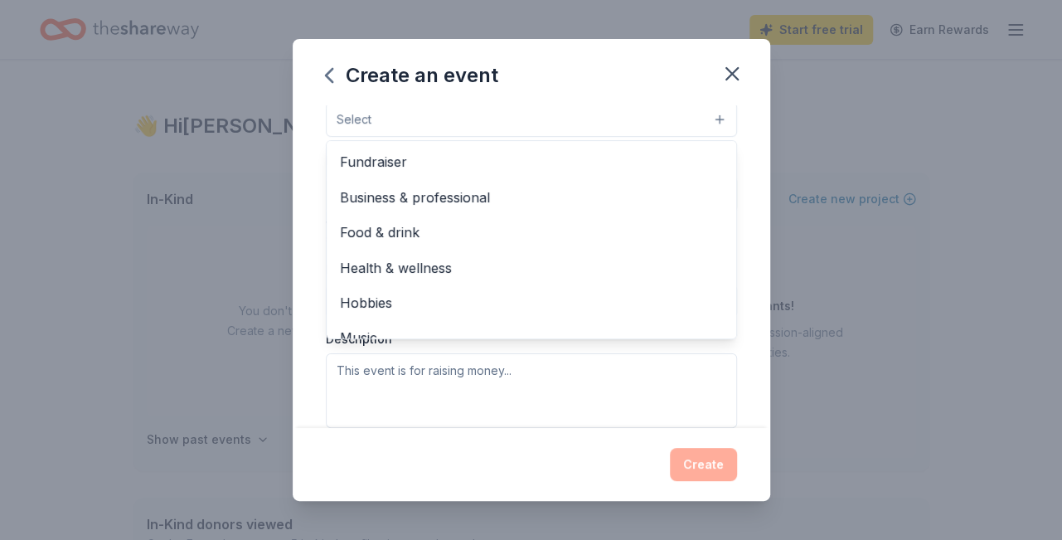
click at [529, 116] on button "Select" at bounding box center [531, 119] width 411 height 35
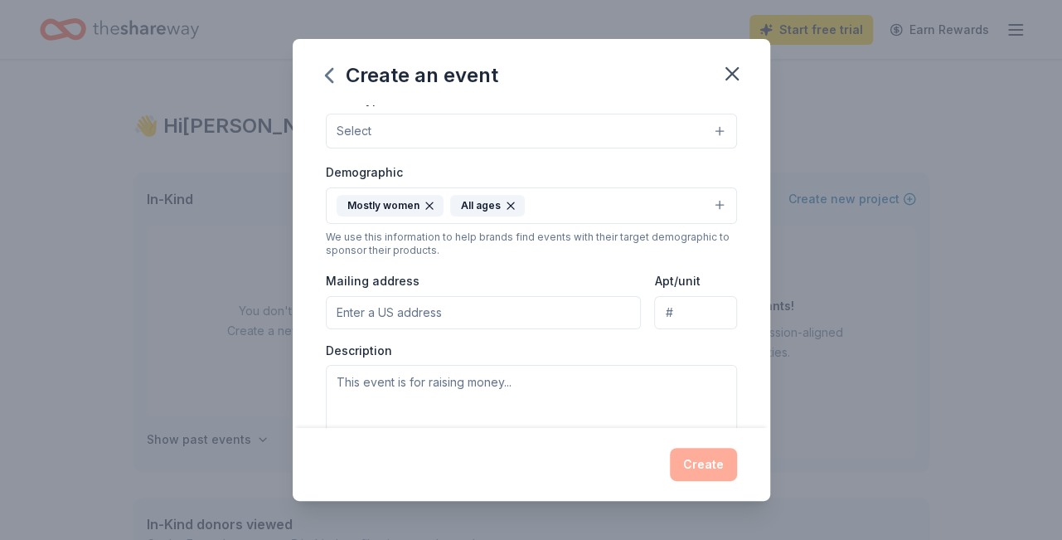
scroll to position [226, 0]
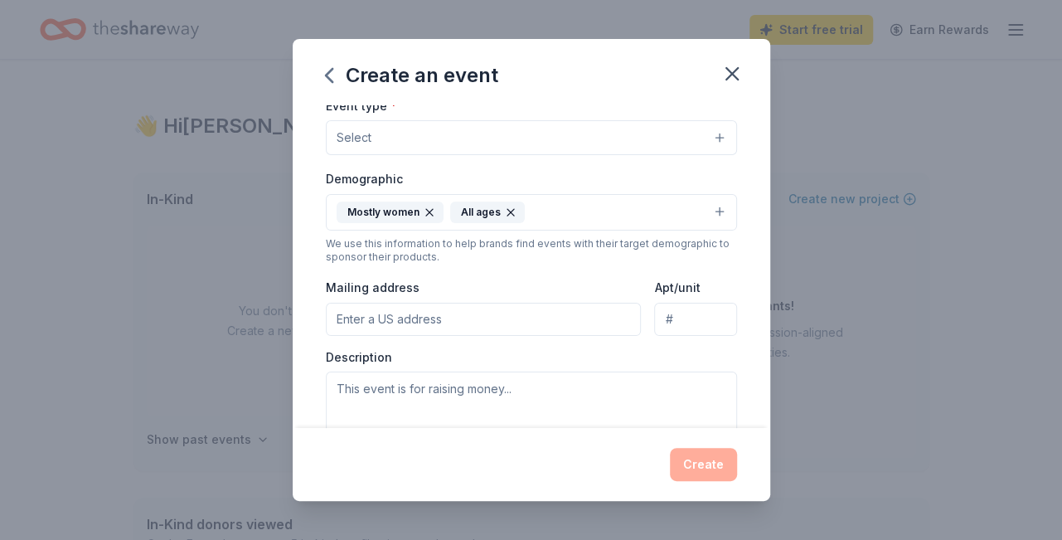
click at [475, 134] on button "Select" at bounding box center [531, 137] width 411 height 35
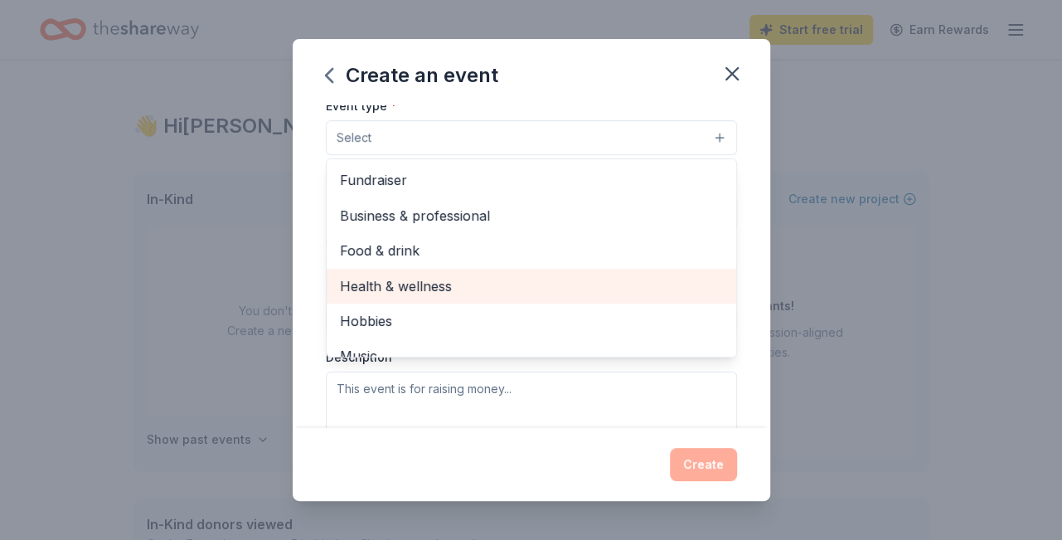
click at [399, 284] on span "Health & wellness" at bounding box center [531, 286] width 383 height 22
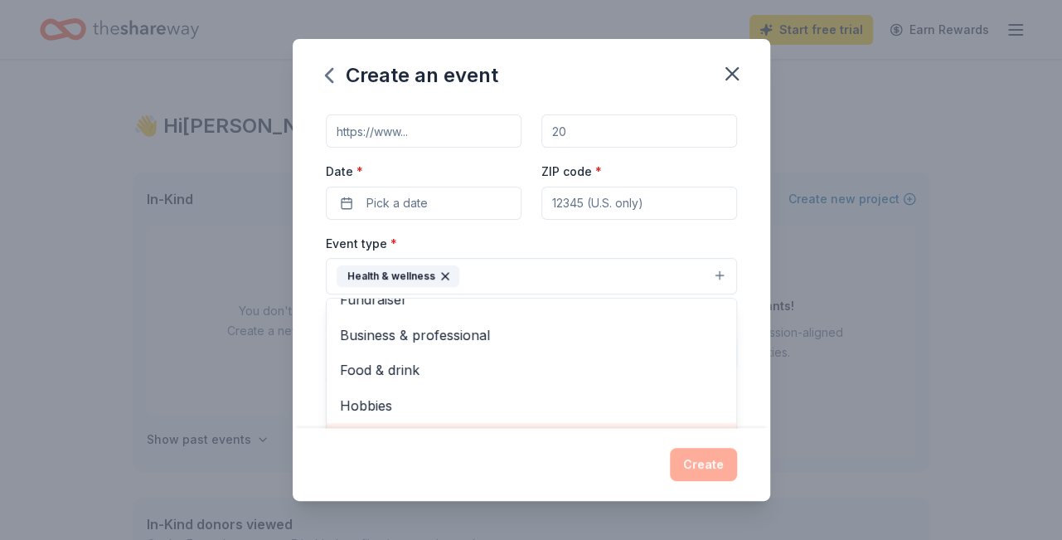
scroll to position [85, 0]
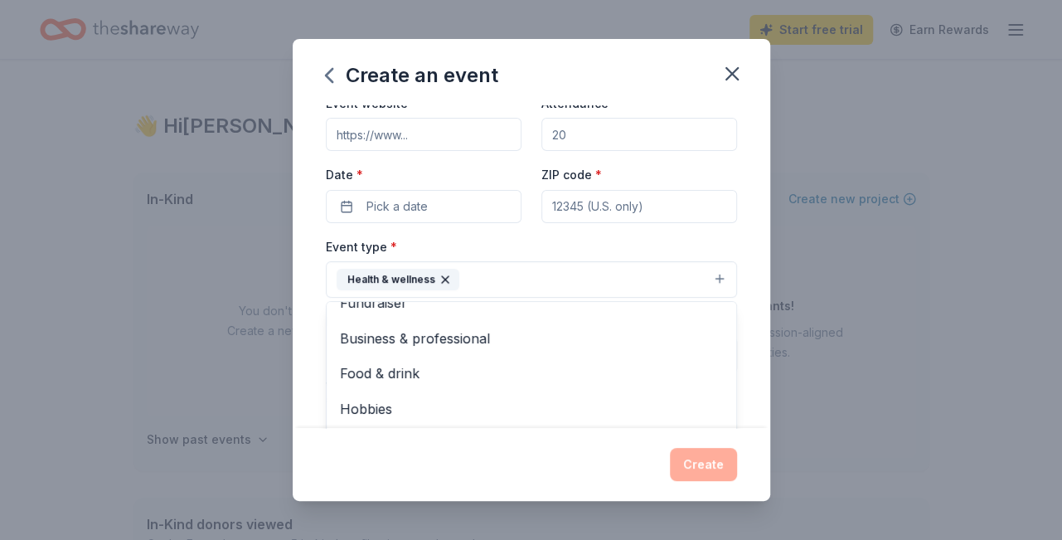
click at [399, 211] on div "Event name * 0 /100 Event website Attendance * Date * Pick a date ZIP code * Ev…" at bounding box center [531, 406] width 411 height 770
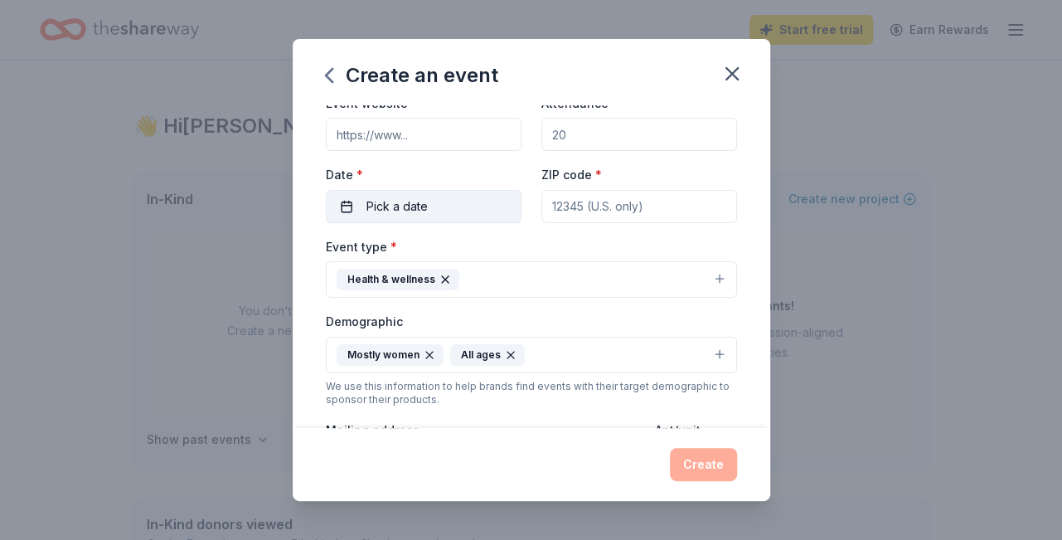
click at [417, 211] on span "Pick a date" at bounding box center [397, 207] width 61 height 20
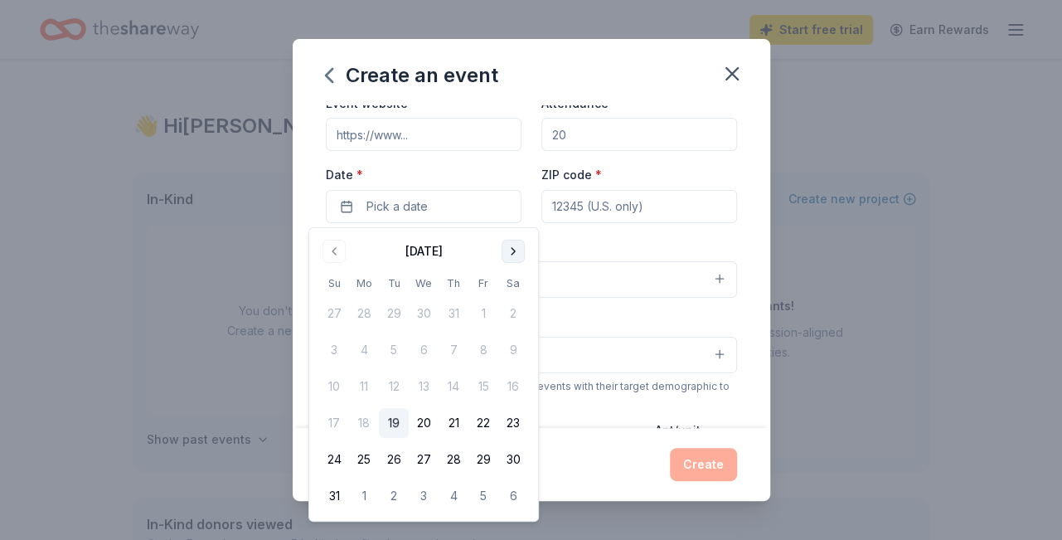
click at [514, 249] on button "Go to next month" at bounding box center [513, 251] width 23 height 23
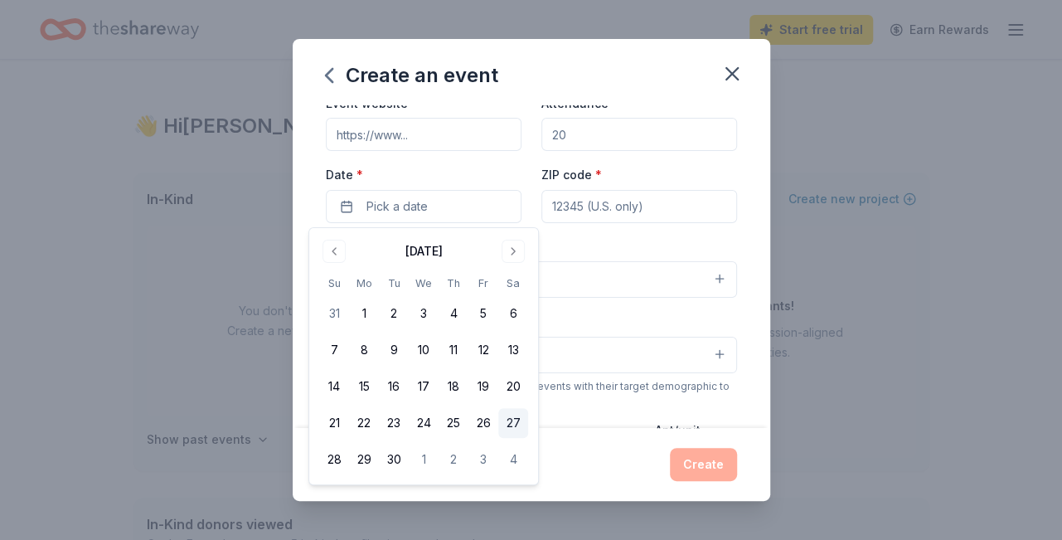
click at [509, 424] on button "27" at bounding box center [513, 423] width 30 height 30
click at [591, 209] on input "ZIP code *" at bounding box center [640, 206] width 196 height 33
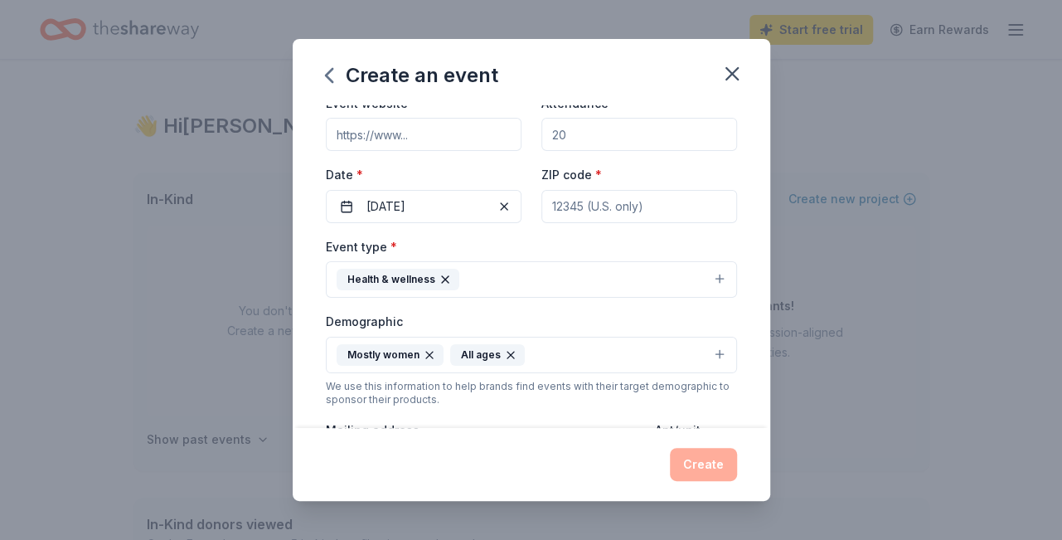
type input "23889"
type input "14330 Boydton Plank Road"
click at [560, 153] on div "Event website Attendance * Date * 09/27/2025 ZIP code * 23889" at bounding box center [531, 158] width 411 height 130
click at [568, 141] on input "Attendance *" at bounding box center [640, 134] width 196 height 33
type input "100"
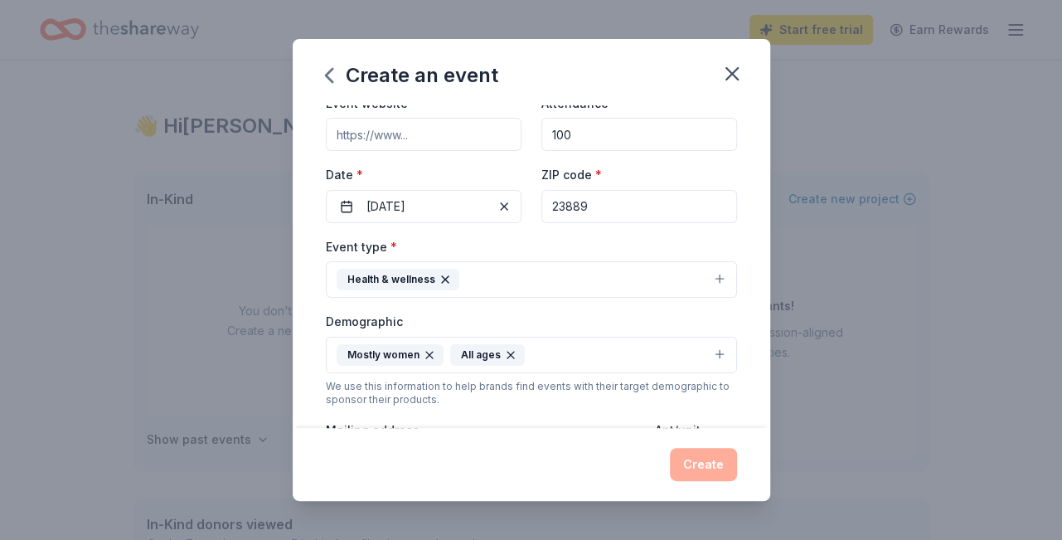
click at [377, 134] on input "Event website" at bounding box center [424, 134] width 196 height 33
click at [425, 139] on input "Event website" at bounding box center [424, 134] width 196 height 33
type input "[DOMAIN_NAME]"
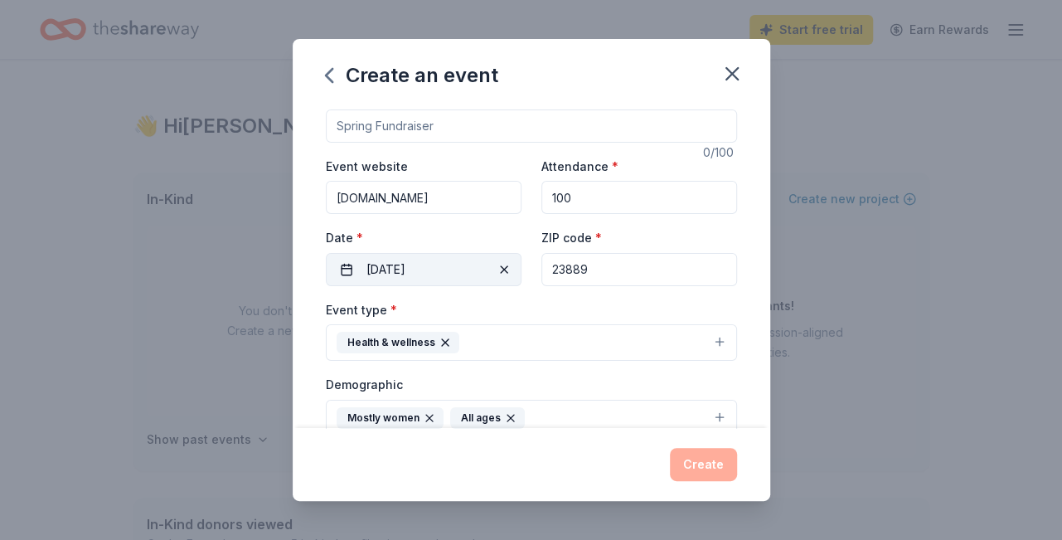
scroll to position [0, 0]
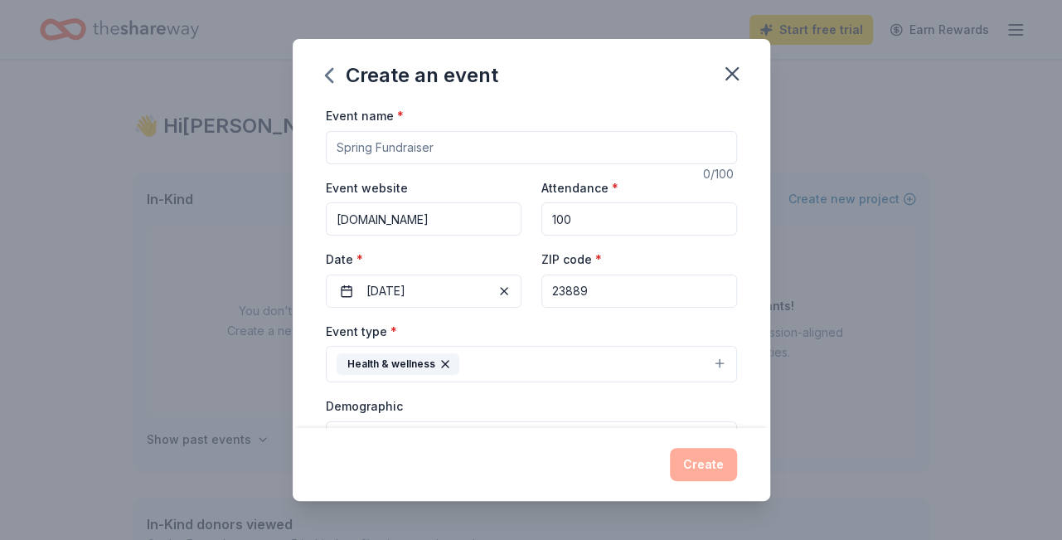
click at [418, 140] on input "Event name *" at bounding box center [531, 147] width 411 height 33
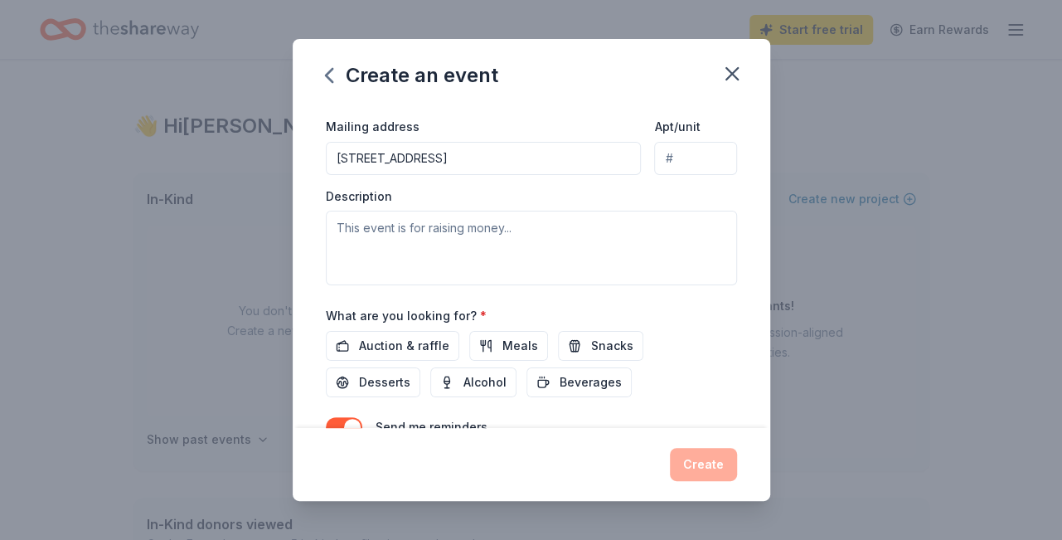
scroll to position [391, 0]
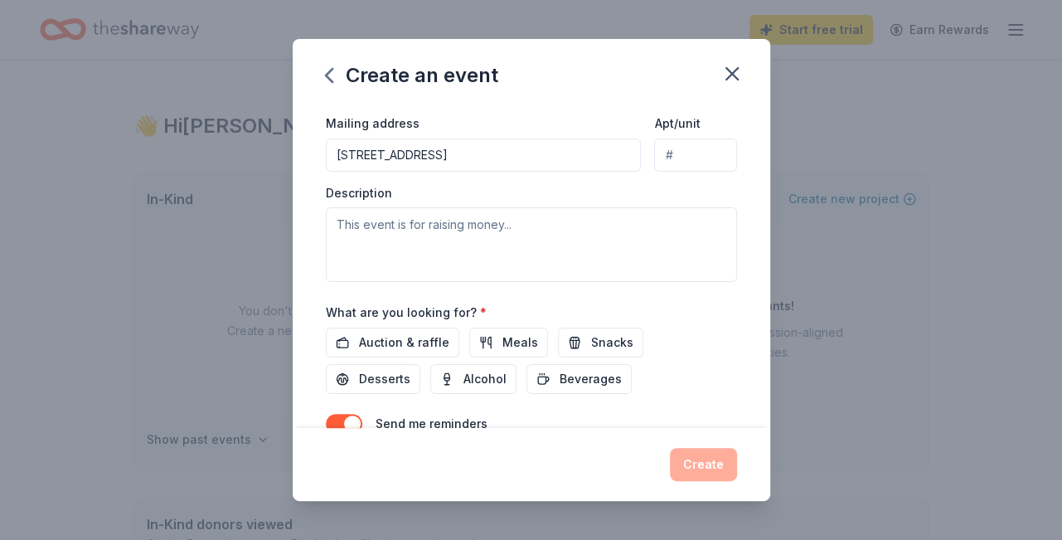
type input "Women and Youth Empowerment"
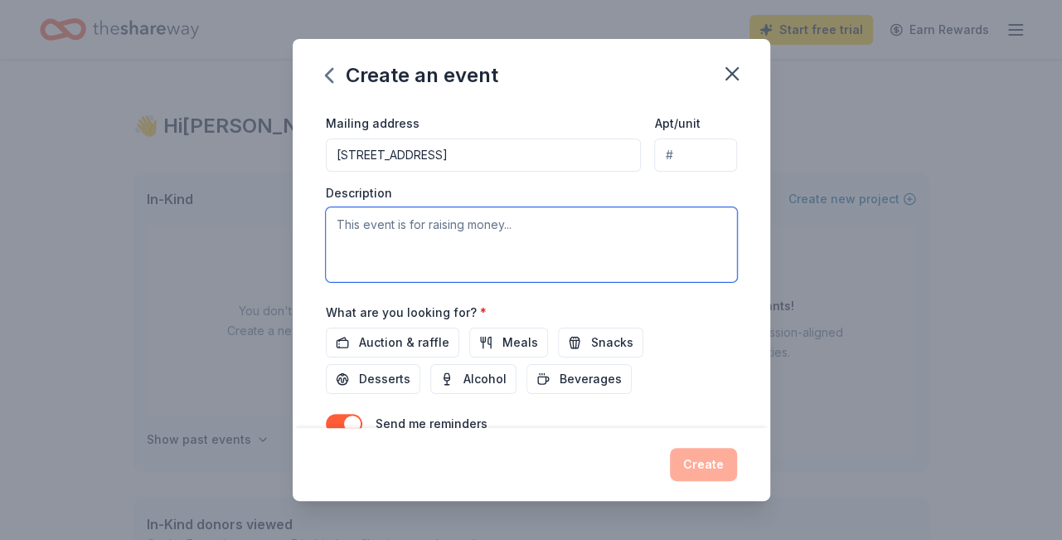
click at [409, 225] on textarea at bounding box center [531, 244] width 411 height 75
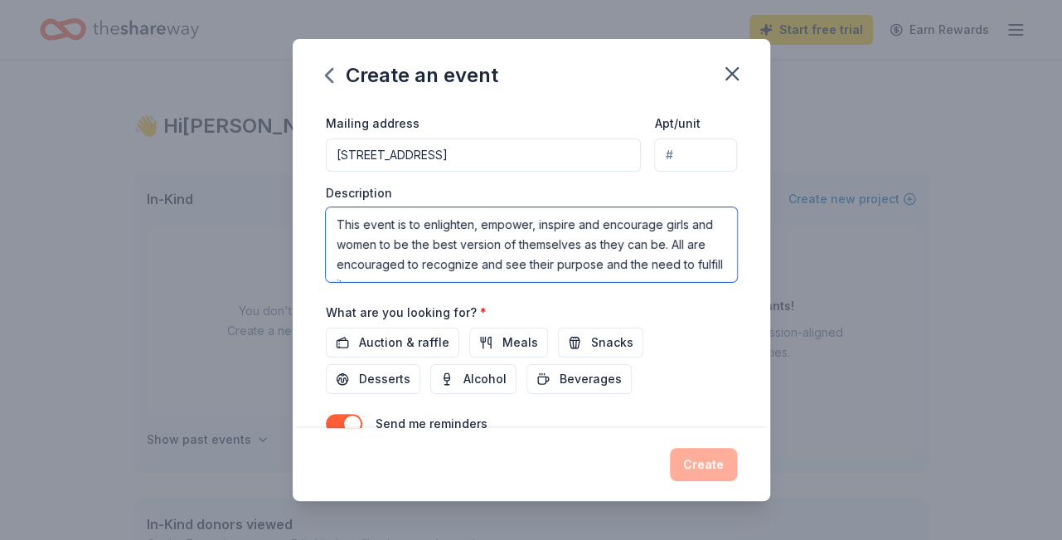
scroll to position [10, 0]
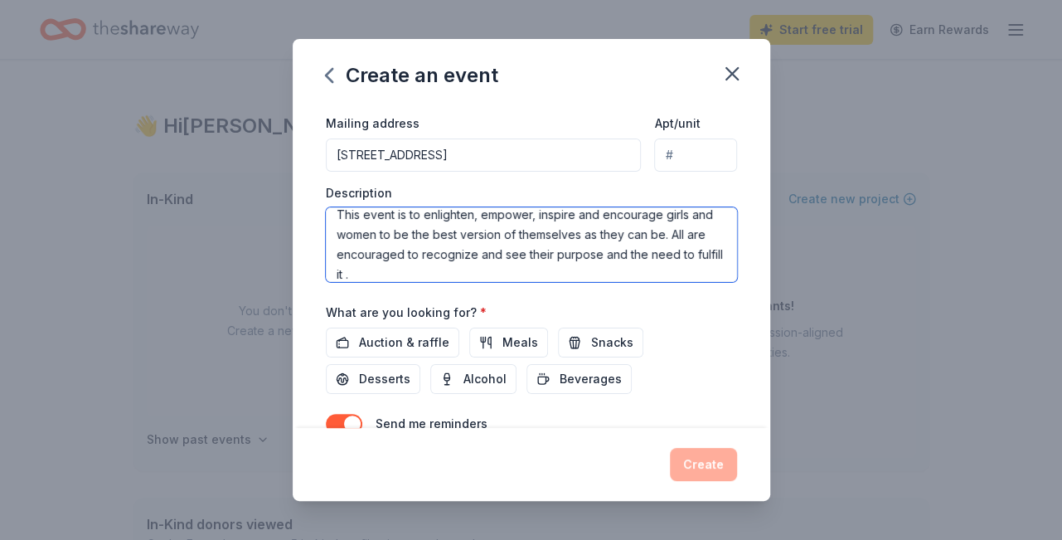
click at [668, 234] on textarea "This event is to enlighten, empower, inspire and encourage girls and women to b…" at bounding box center [531, 244] width 411 height 75
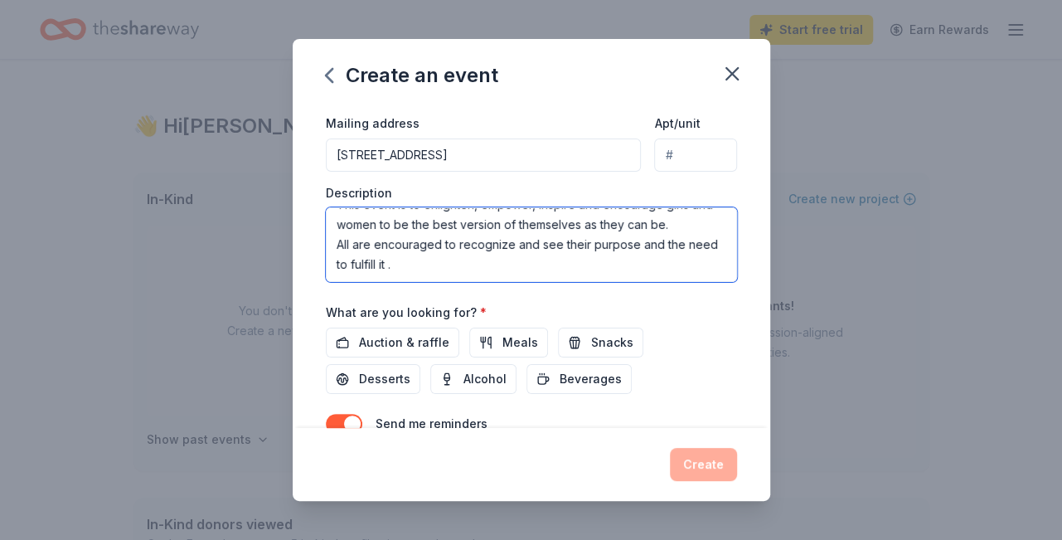
click at [376, 268] on textarea "This event is to enlighten, empower, inspire and encourage girls and women to b…" at bounding box center [531, 244] width 411 height 75
click at [489, 268] on textarea "This event is to enlighten, empower, inspire and encourage girls and women to b…" at bounding box center [531, 244] width 411 height 75
click at [514, 262] on textarea "This event is to enlighten, empower, inspire and encourage girls and women to b…" at bounding box center [531, 244] width 411 height 75
click at [377, 265] on textarea "This event is to enlighten, empower, inspire and encourage girls and women to b…" at bounding box center [531, 244] width 411 height 75
click at [670, 271] on textarea "This event is to enlighten, empower, inspire and encourage girls and women to b…" at bounding box center [531, 244] width 411 height 75
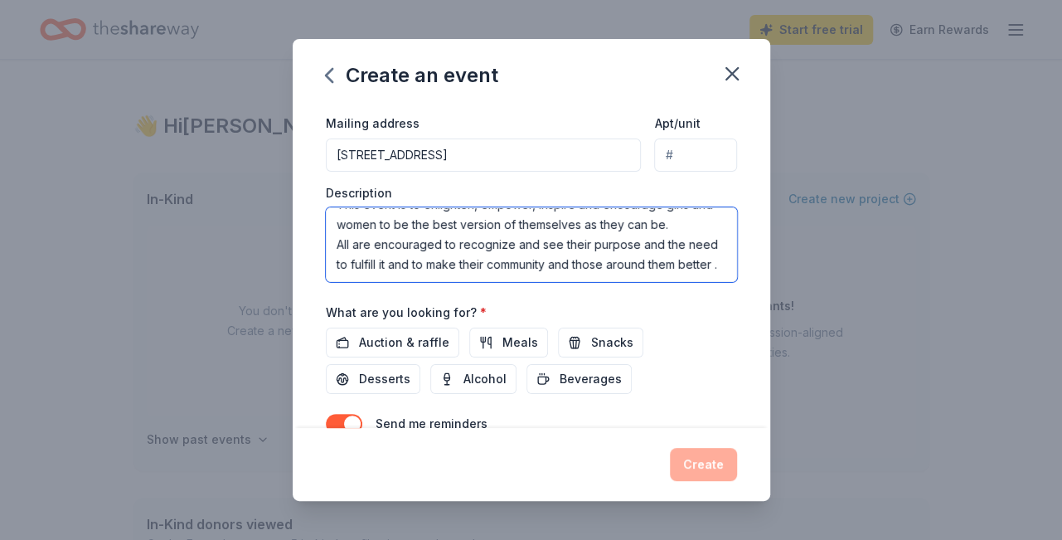
drag, startPoint x: 442, startPoint y: 263, endPoint x: 415, endPoint y: 265, distance: 27.5
click at [415, 265] on textarea "This event is to enlighten, empower, inspire and encourage girls and women to b…" at bounding box center [531, 244] width 411 height 75
click at [720, 266] on textarea "This event is to enlighten, empower, inspire and encourage girls and women to b…" at bounding box center [531, 244] width 411 height 75
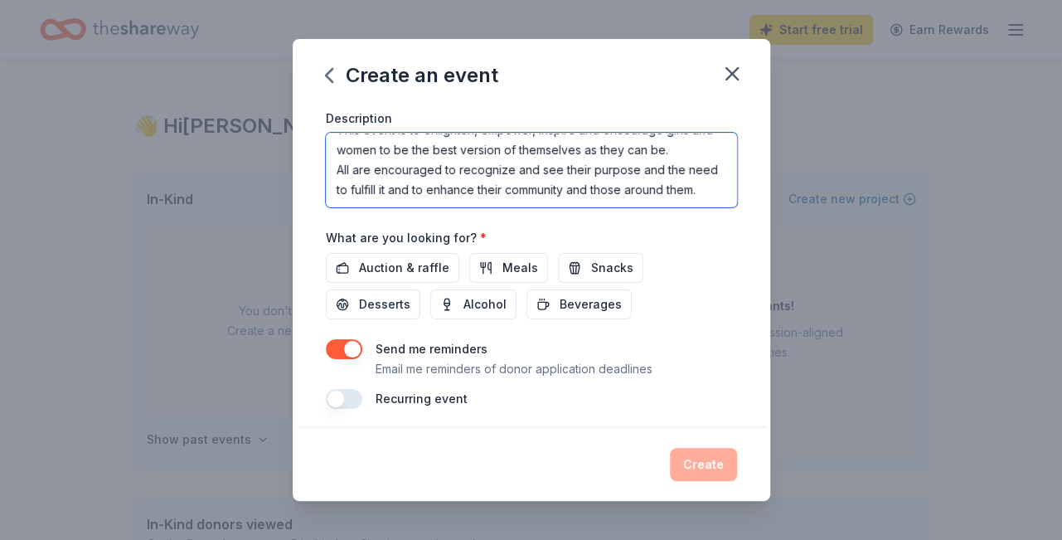
scroll to position [473, 0]
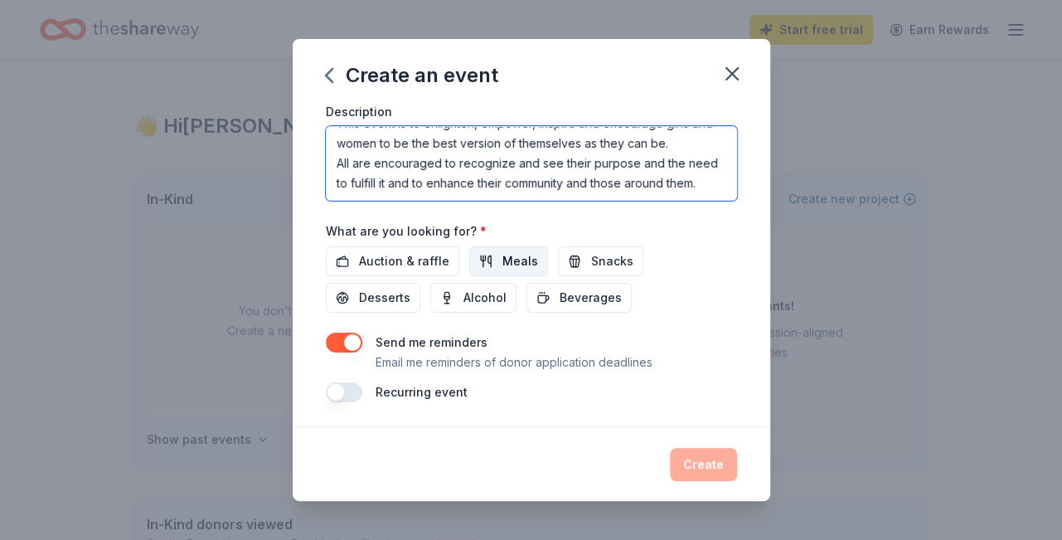
type textarea "This event is to enlighten, empower, inspire and encourage girls and women to b…"
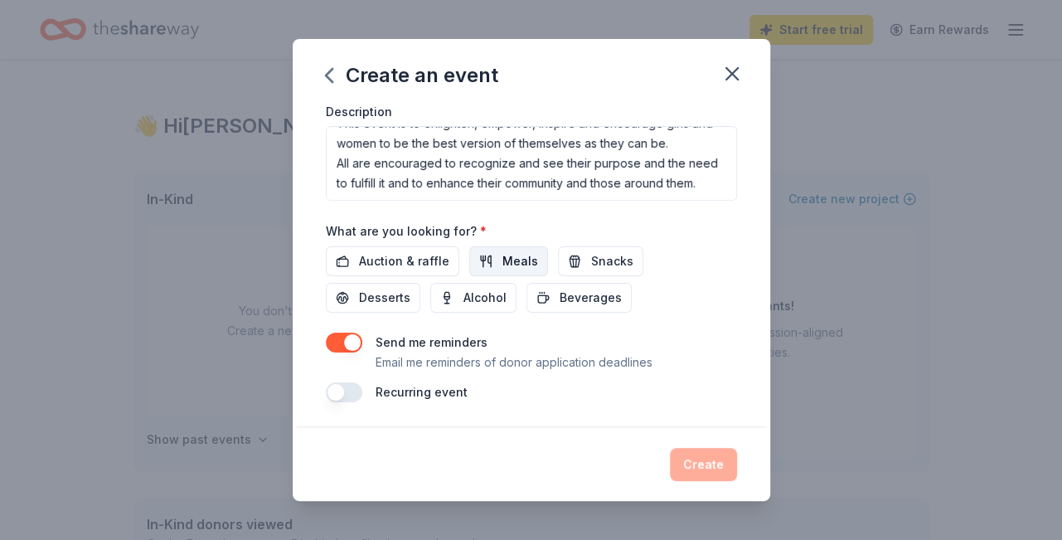
click at [503, 264] on span "Meals" at bounding box center [521, 261] width 36 height 20
click at [591, 258] on span "Snacks" at bounding box center [612, 261] width 42 height 20
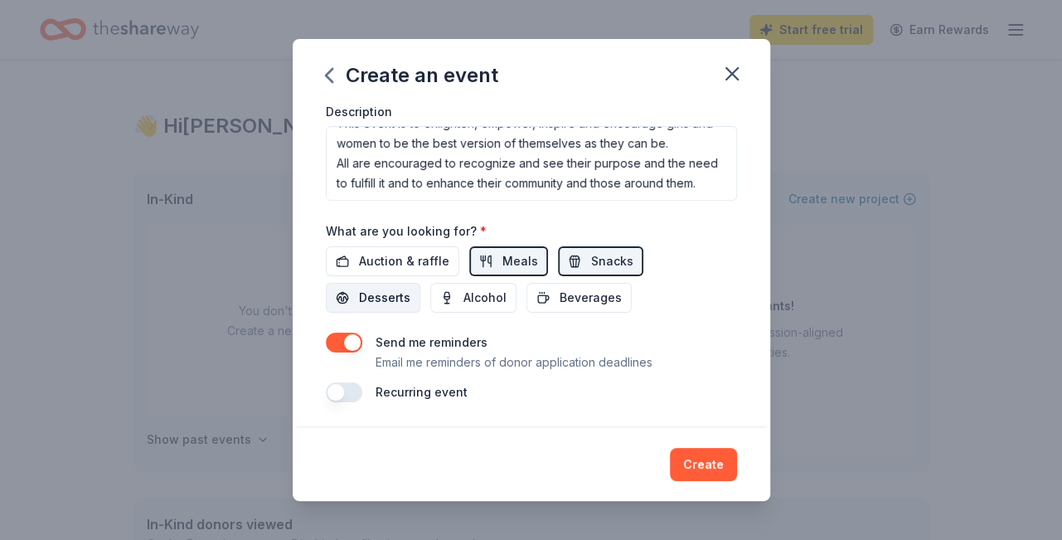
click at [411, 288] on span "Desserts" at bounding box center [384, 298] width 51 height 20
click at [560, 298] on span "Beverages" at bounding box center [591, 298] width 62 height 20
click at [353, 394] on button "button" at bounding box center [344, 392] width 36 height 20
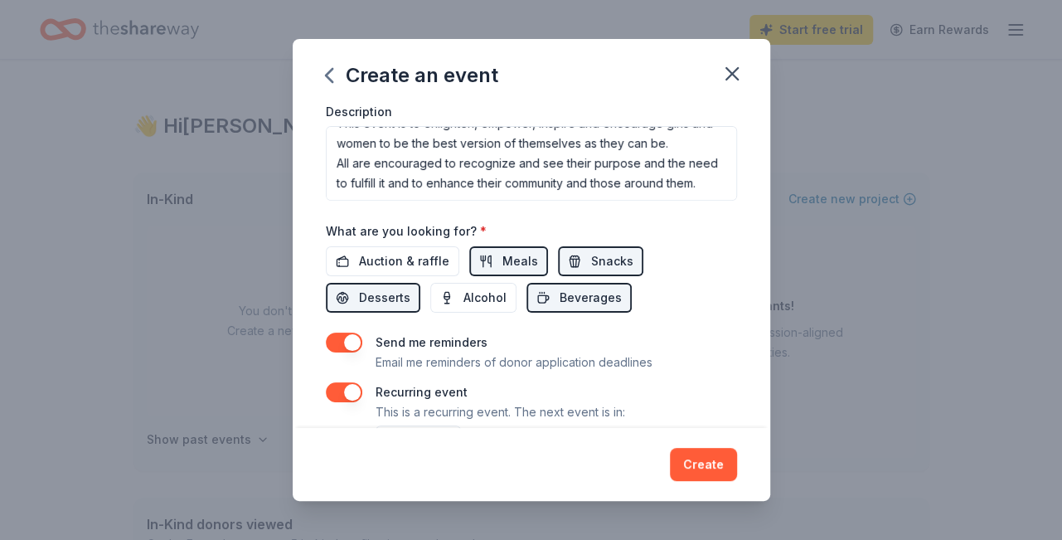
click at [641, 411] on div "Recurring event This is a recurring event. The next event is in:" at bounding box center [531, 402] width 411 height 40
click at [625, 415] on div "Recurring event This is a recurring event. The next event is in:" at bounding box center [531, 402] width 411 height 40
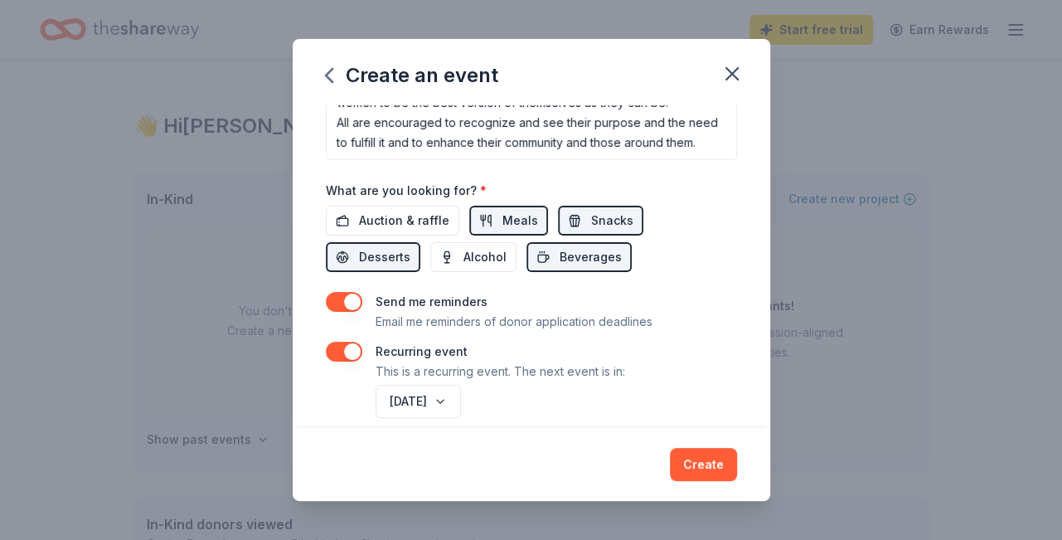
scroll to position [532, 0]
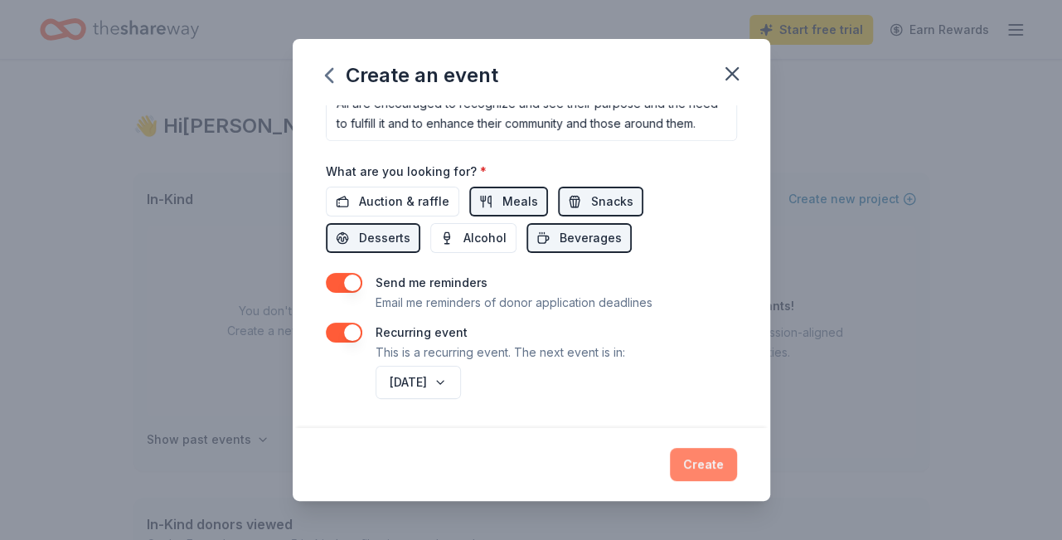
click at [698, 466] on button "Create" at bounding box center [703, 464] width 67 height 33
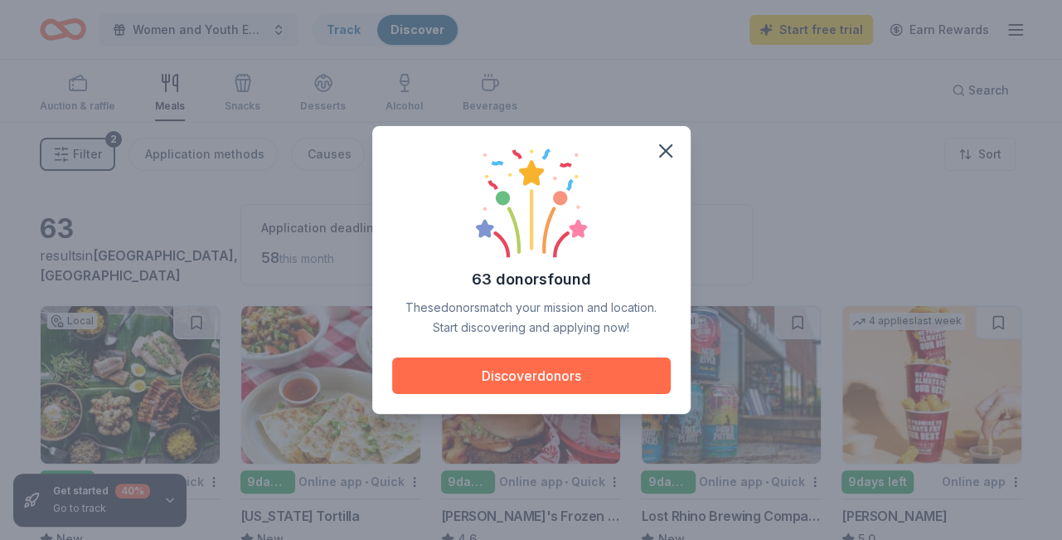
click at [539, 372] on button "Discover donors" at bounding box center [531, 375] width 279 height 36
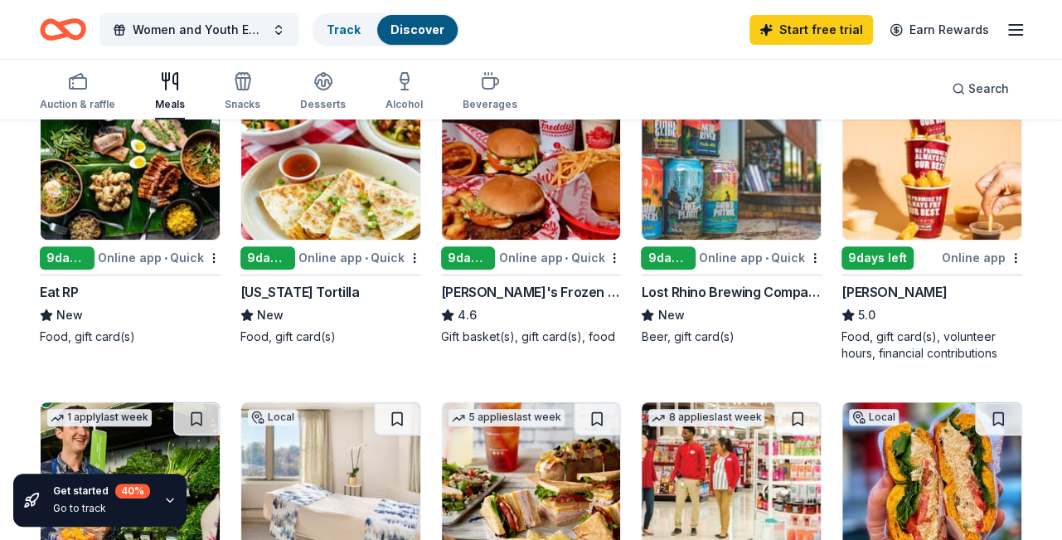
scroll to position [202, 0]
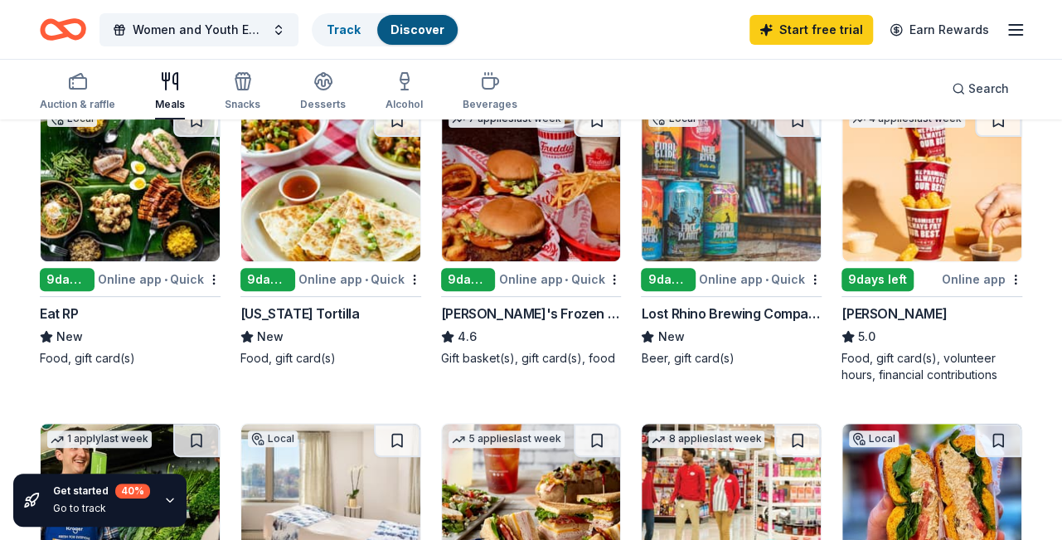
click at [979, 280] on div "Online app" at bounding box center [982, 279] width 80 height 21
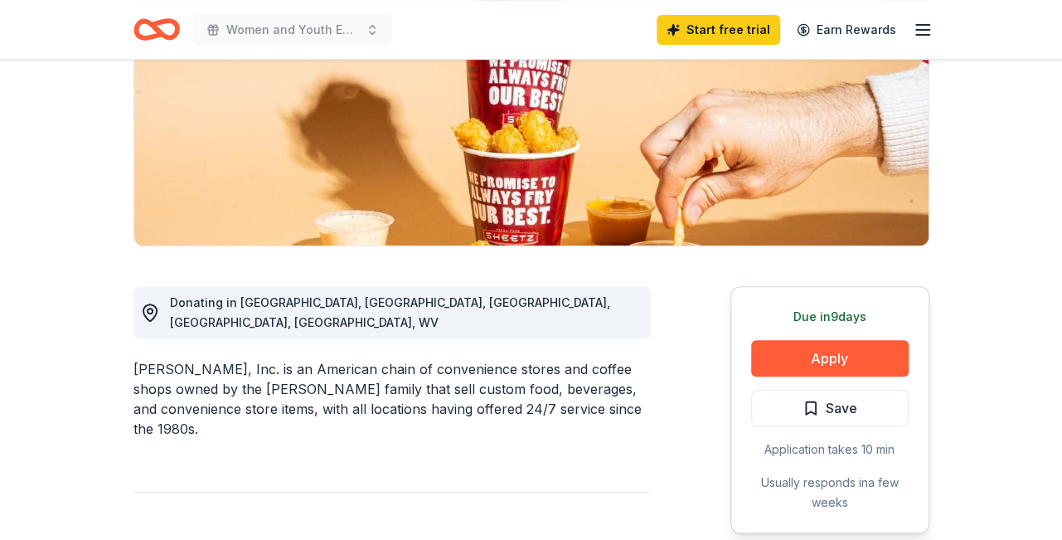
scroll to position [259, 0]
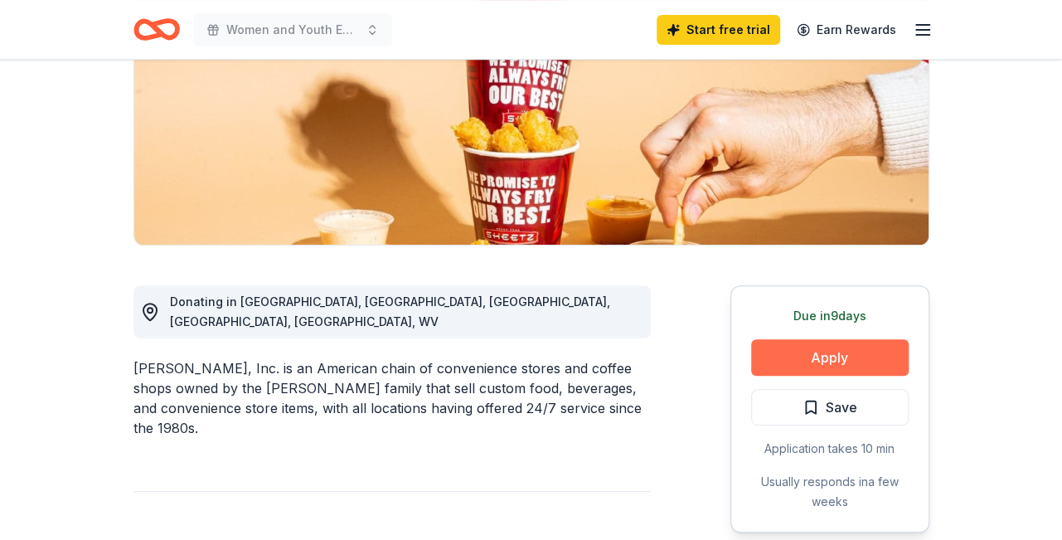
click at [855, 359] on button "Apply" at bounding box center [830, 357] width 158 height 36
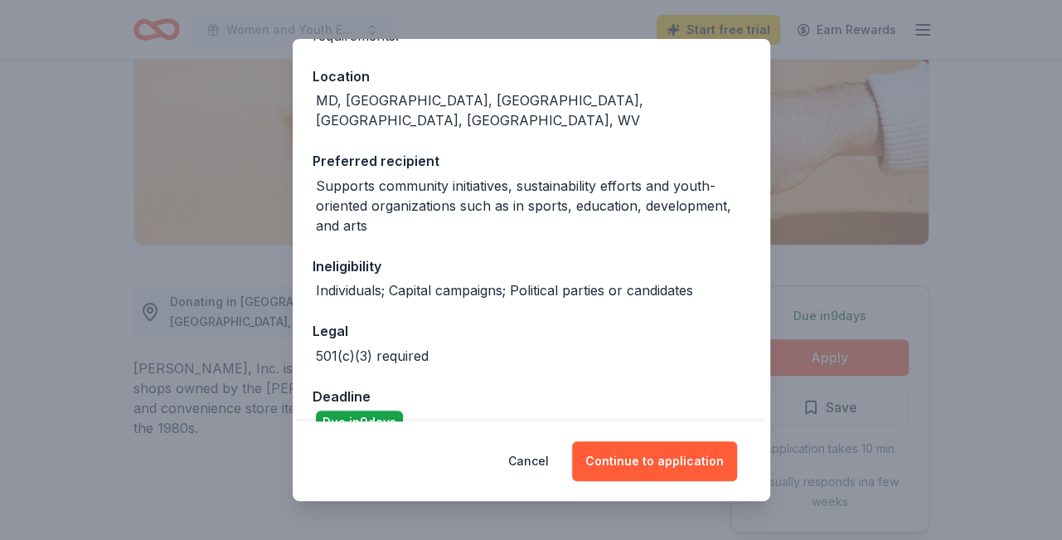
scroll to position [185, 0]
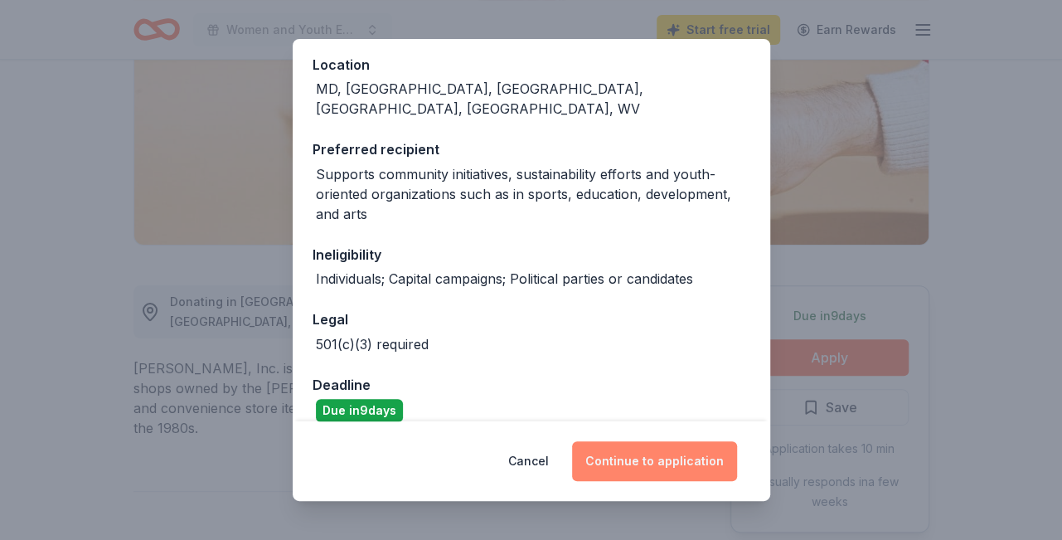
click at [625, 464] on button "Continue to application" at bounding box center [654, 461] width 165 height 40
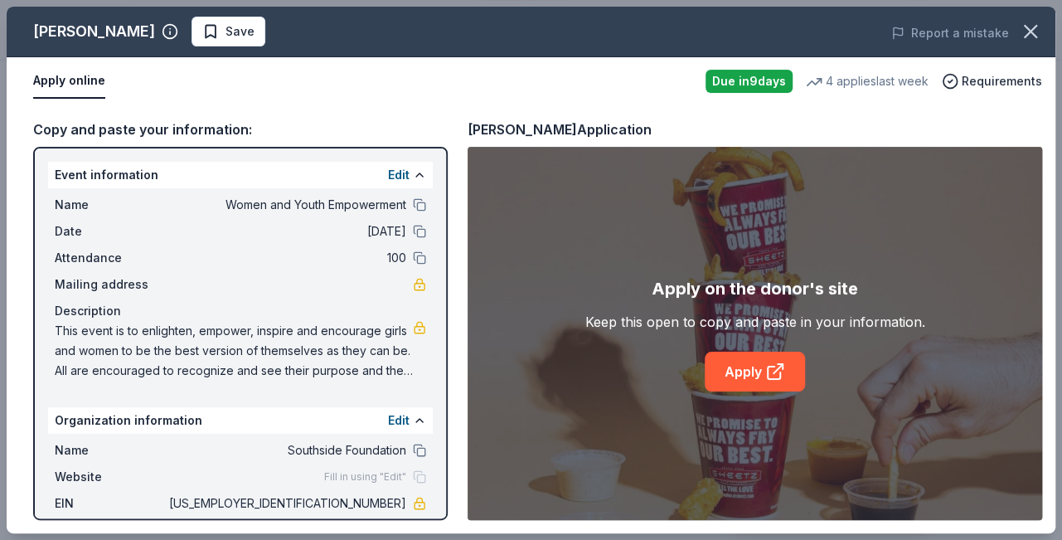
click at [161, 289] on span "Mailing address" at bounding box center [110, 285] width 111 height 20
click at [90, 285] on span "Mailing address" at bounding box center [110, 285] width 111 height 20
click at [380, 449] on span "Southside Foundation" at bounding box center [286, 450] width 241 height 20
click at [397, 418] on button "Edit" at bounding box center [399, 421] width 22 height 20
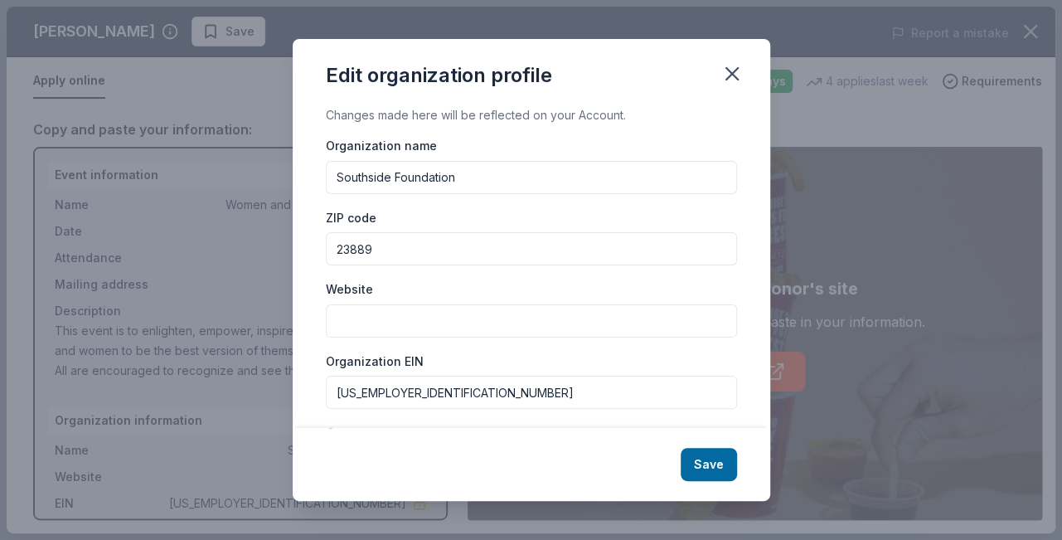
click at [329, 178] on input "Southside Foundation" at bounding box center [531, 177] width 411 height 33
type input "S"
type input "Refuge Temple Ministries"
click at [352, 328] on input "Website" at bounding box center [531, 320] width 411 height 33
type input "[DOMAIN_NAME]"
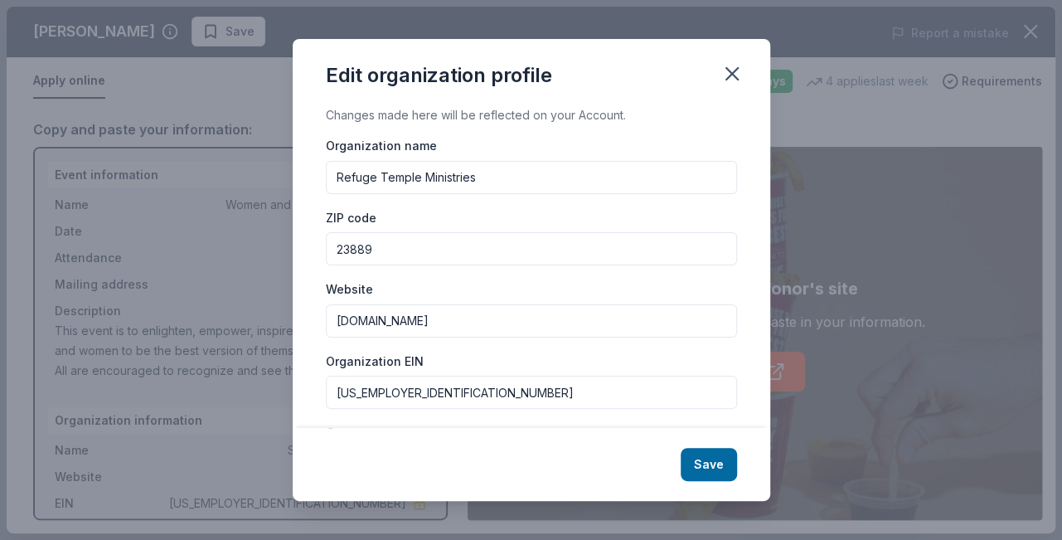
click at [343, 371] on div "Organization EIN [US_EMPLOYER_IDENTIFICATION_NUMBER]" at bounding box center [531, 380] width 411 height 59
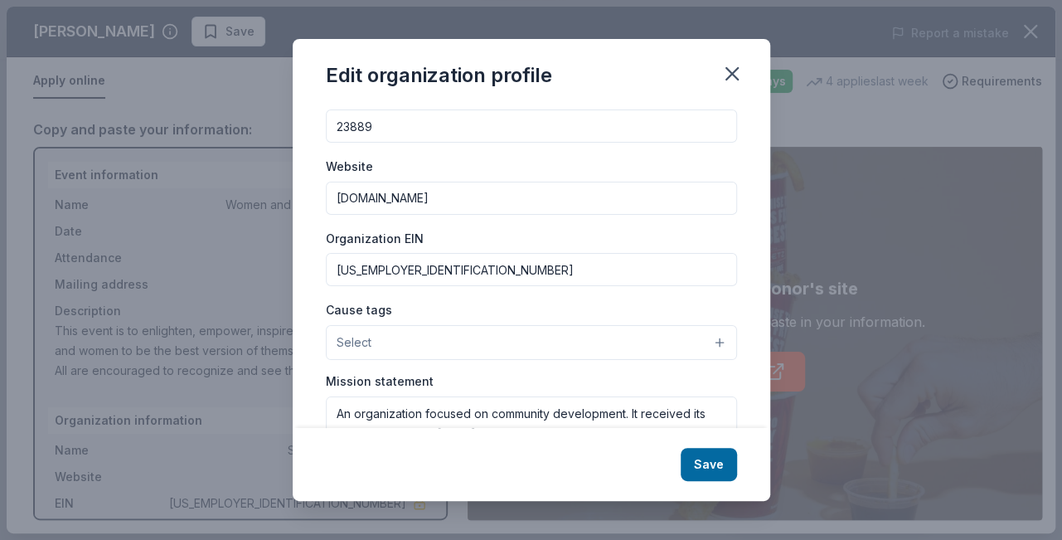
scroll to position [121, 0]
click at [405, 271] on input "[US_EMPLOYER_IDENTIFICATION_NUMBER]" at bounding box center [531, 271] width 411 height 33
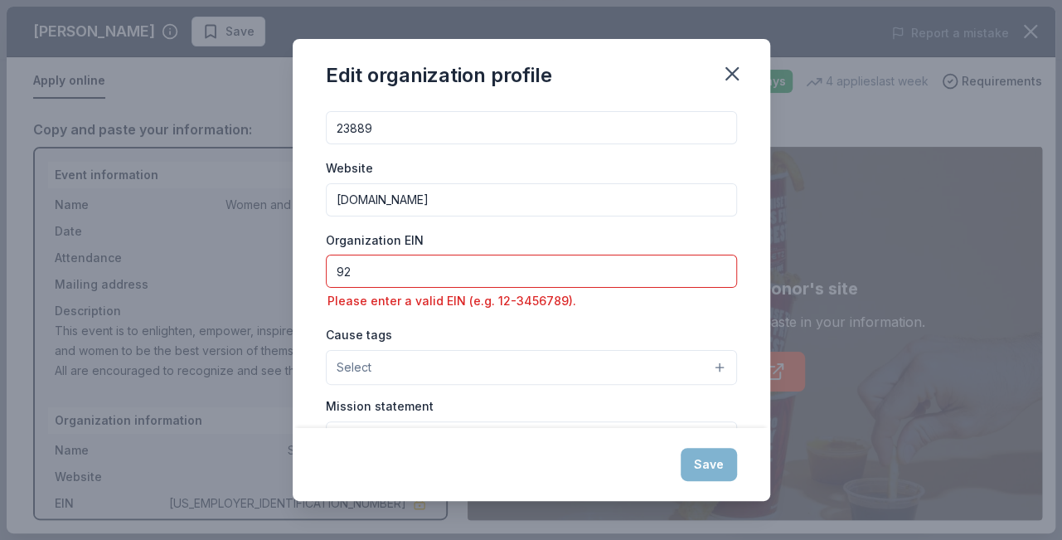
type input "9"
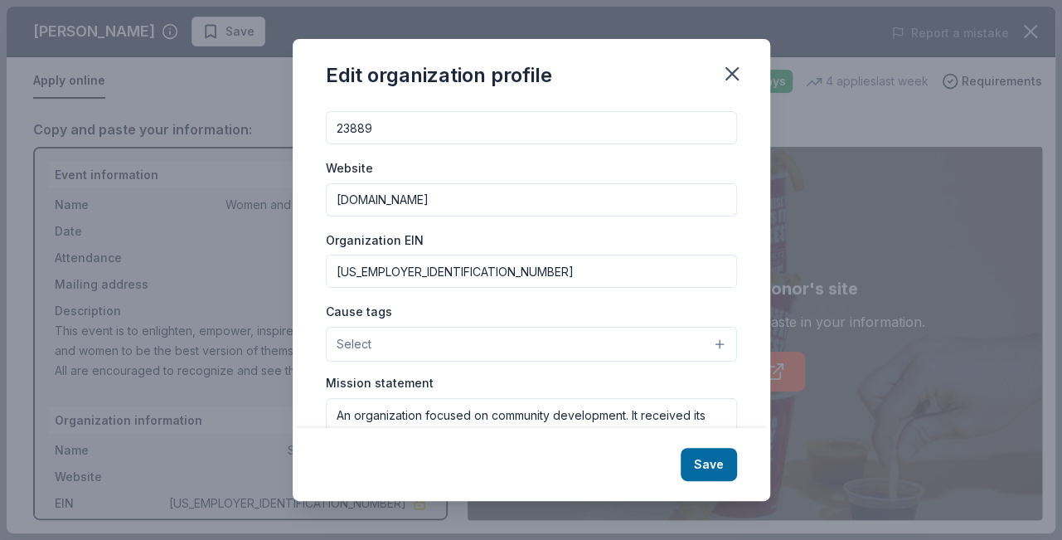
type input "[US_EMPLOYER_IDENTIFICATION_NUMBER]"
click at [525, 345] on button "Select" at bounding box center [531, 344] width 411 height 35
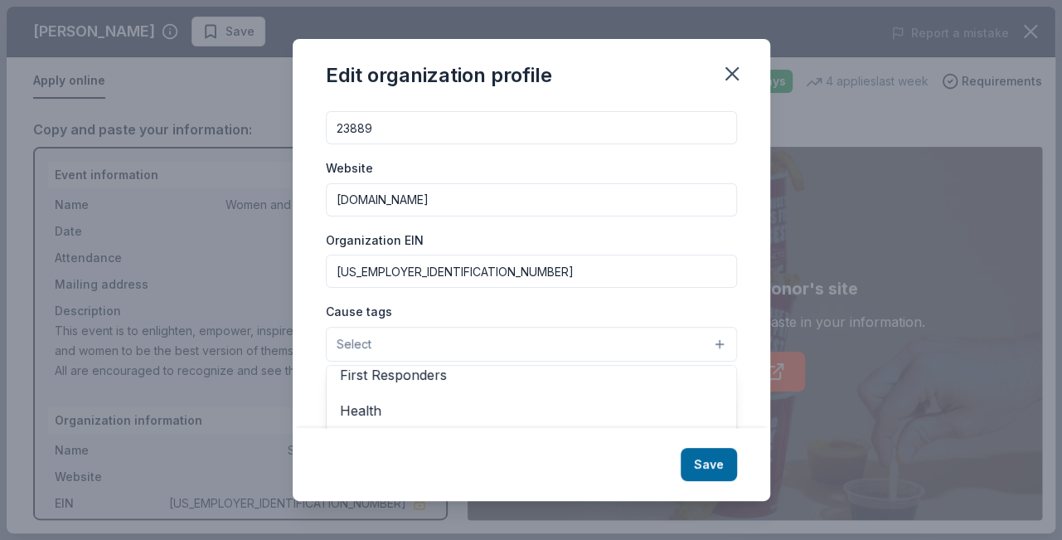
scroll to position [231, 0]
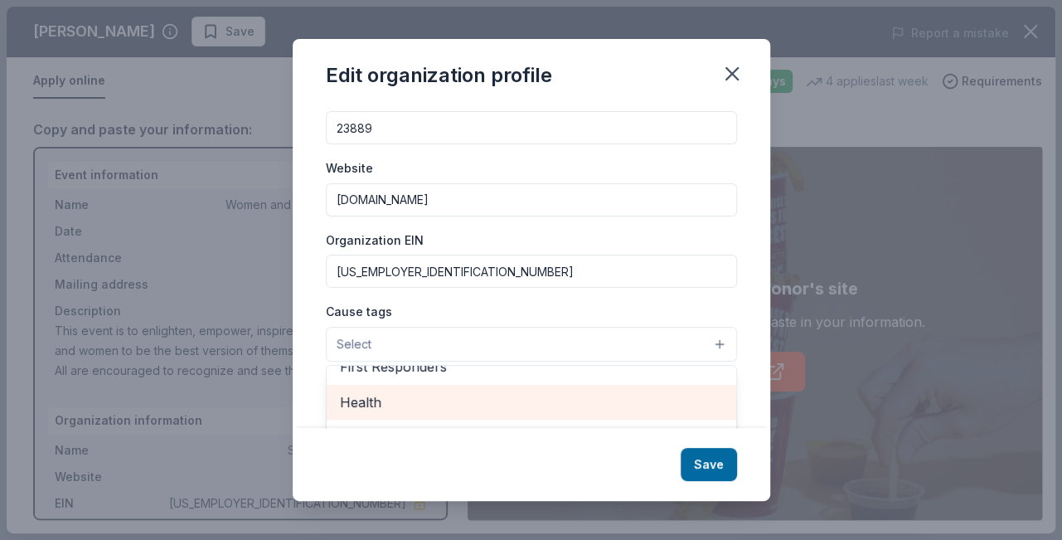
click at [417, 408] on span "Health" at bounding box center [531, 402] width 383 height 22
click at [549, 415] on div "First Responders" at bounding box center [532, 403] width 410 height 35
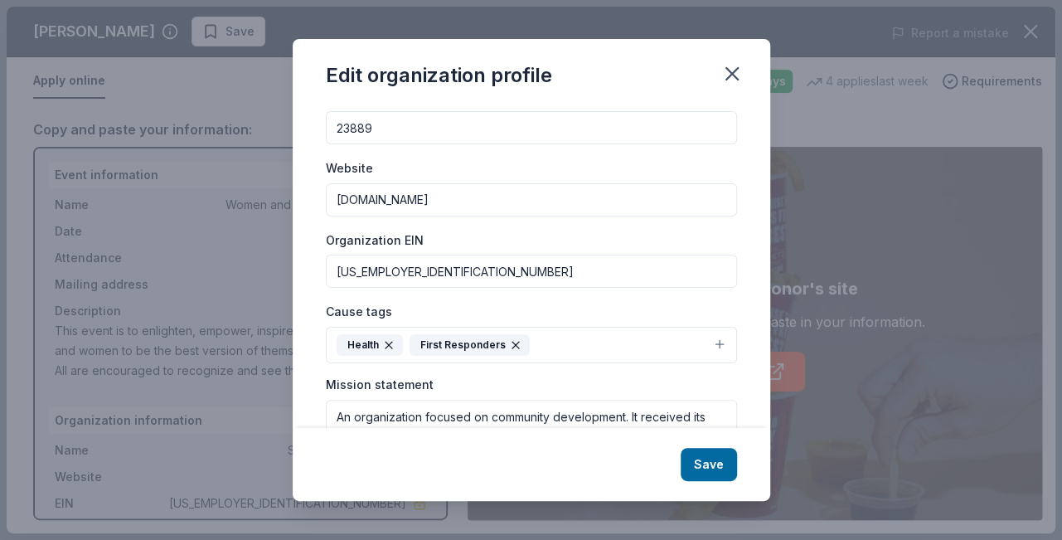
click at [513, 346] on icon "button" at bounding box center [516, 345] width 7 height 7
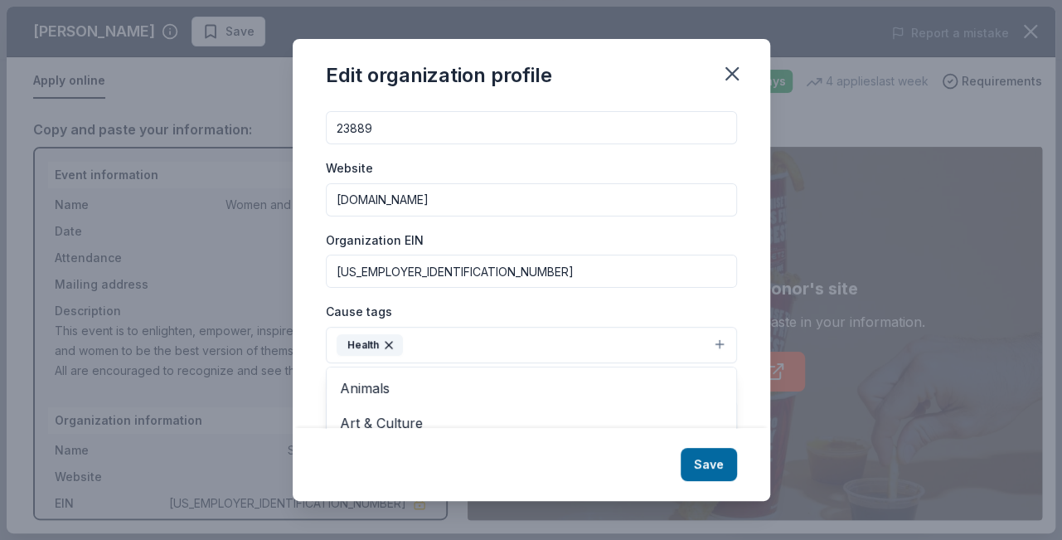
click at [510, 346] on button "Health" at bounding box center [531, 345] width 411 height 36
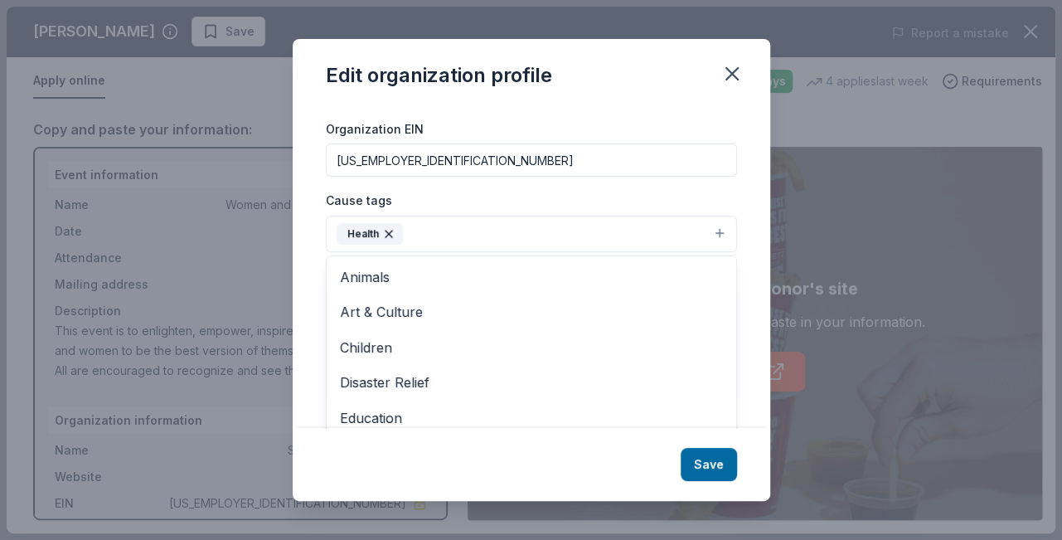
scroll to position [234, 0]
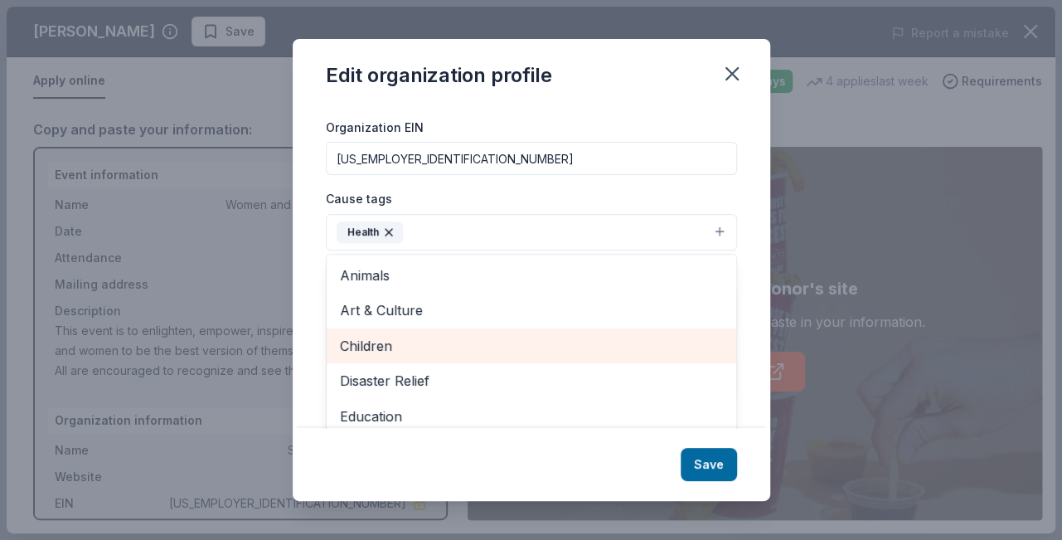
click at [381, 345] on span "Children" at bounding box center [531, 346] width 383 height 22
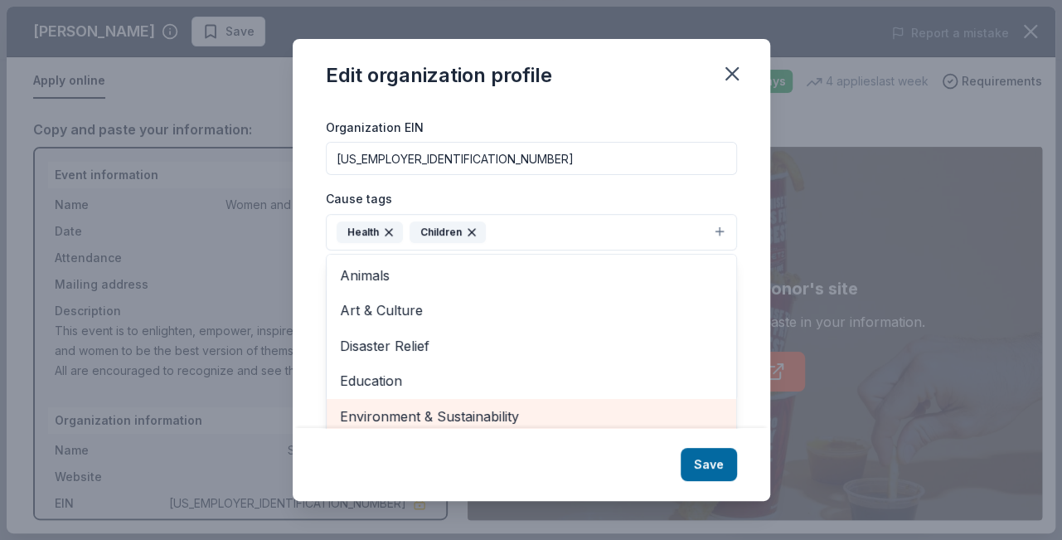
scroll to position [240, 0]
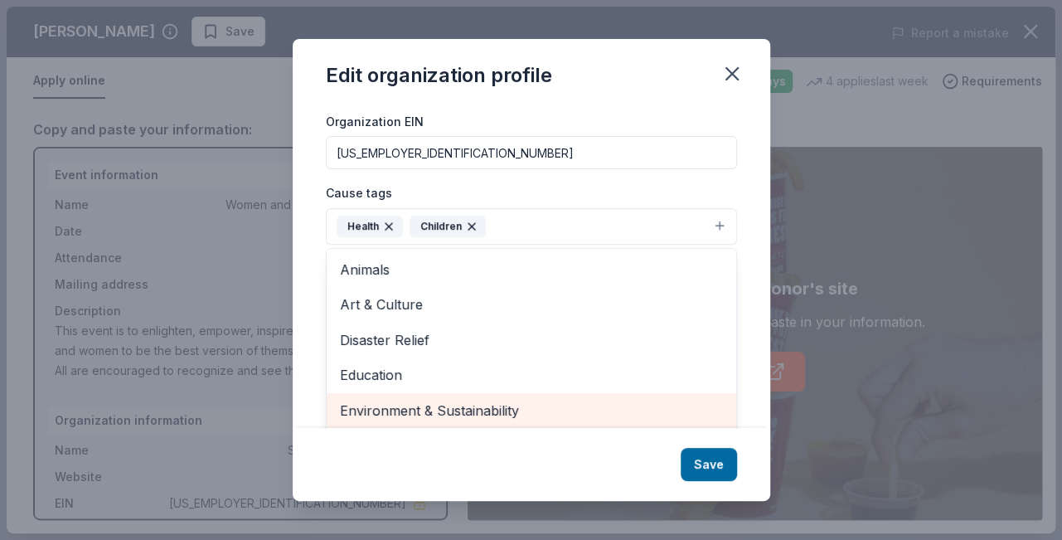
click at [385, 416] on span "Environment & Sustainability" at bounding box center [531, 411] width 383 height 22
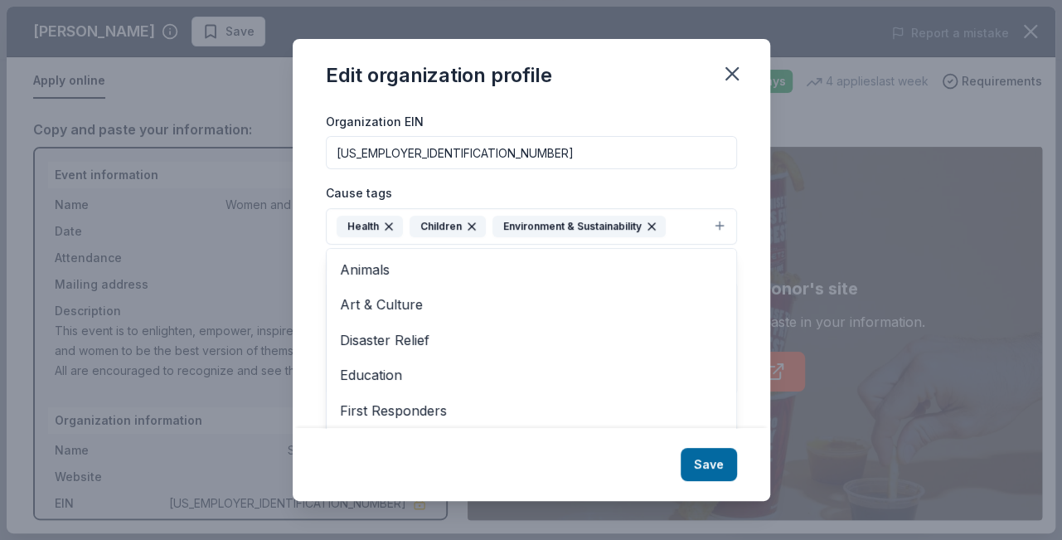
click at [641, 475] on div "Edit organization profile Changes made here will be reflected on your Account. …" at bounding box center [532, 270] width 478 height 462
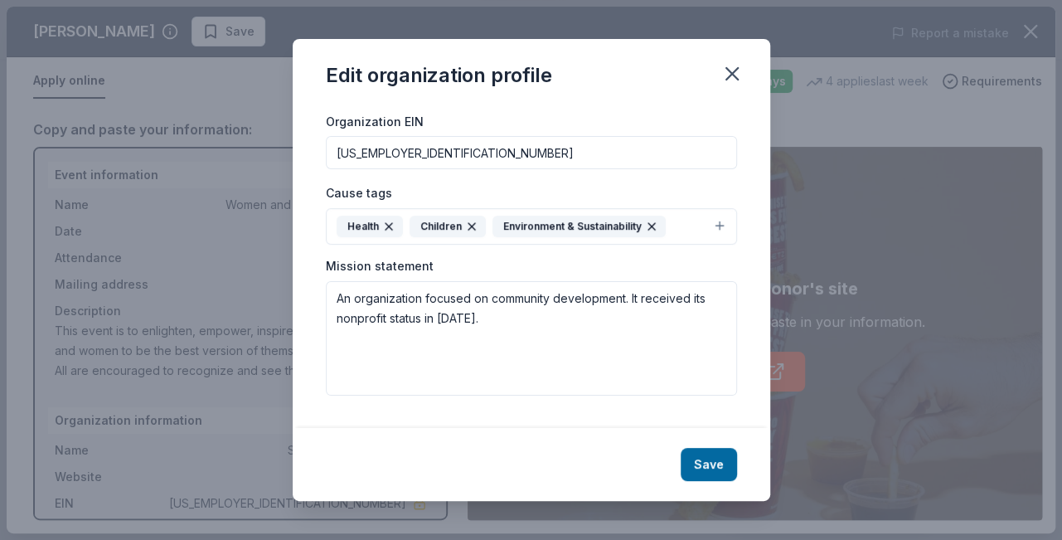
scroll to position [233, 0]
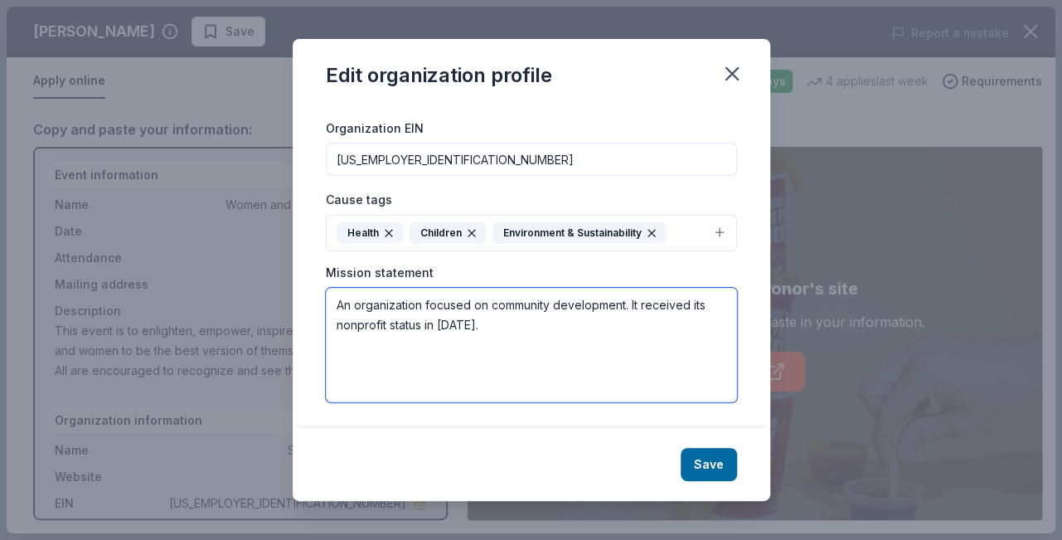
drag, startPoint x: 337, startPoint y: 308, endPoint x: 474, endPoint y: 325, distance: 138.8
click at [474, 325] on textarea "An organization focused on community development. It received its nonprofit sta…" at bounding box center [531, 345] width 411 height 114
drag, startPoint x: 471, startPoint y: 322, endPoint x: 343, endPoint y: 304, distance: 129.0
click at [343, 304] on textarea "An organization focused on community development. It received its nonprofit sta…" at bounding box center [531, 345] width 411 height 114
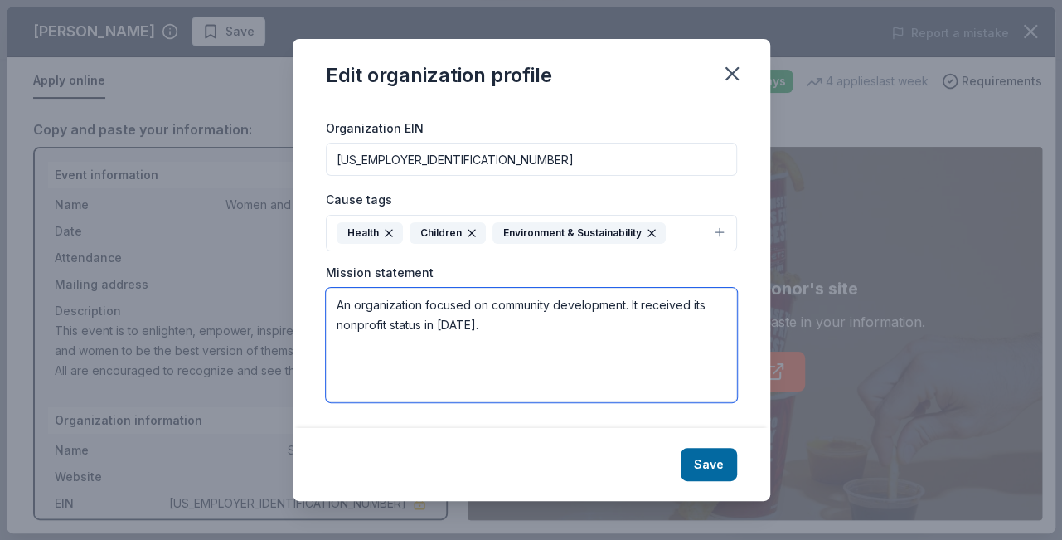
type textarea "A"
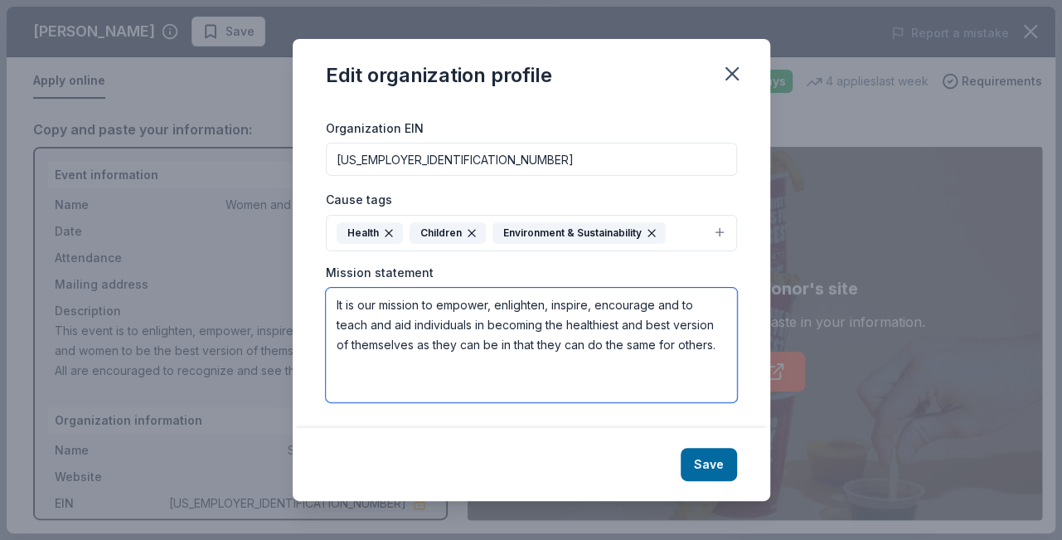
drag, startPoint x: 697, startPoint y: 301, endPoint x: 656, endPoint y: 304, distance: 40.7
click at [656, 304] on textarea "It is our mission to empower, enlighten, inspire, encourage and to teach and ai…" at bounding box center [531, 345] width 411 height 114
click at [704, 345] on textarea "It is our mission to empower, enlighten, inspire, encourage, teach and aid indi…" at bounding box center [531, 345] width 411 height 114
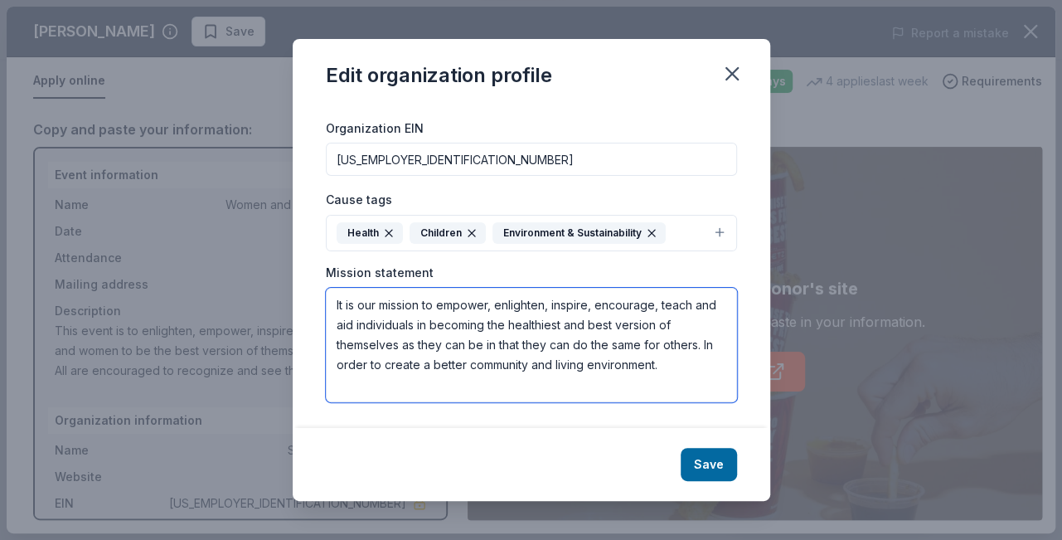
click at [708, 345] on textarea "It is our mission to empower, enlighten, inspire, encourage, teach and aid indi…" at bounding box center [531, 345] width 411 height 114
drag, startPoint x: 364, startPoint y: 363, endPoint x: 336, endPoint y: 360, distance: 28.4
click at [336, 360] on textarea "It is our mission to empower, enlighten, inspire, encourage, teach and aid indi…" at bounding box center [531, 345] width 411 height 114
type textarea "It is our mission to empower, enlighten, inspire, encourage, teach and aid indi…"
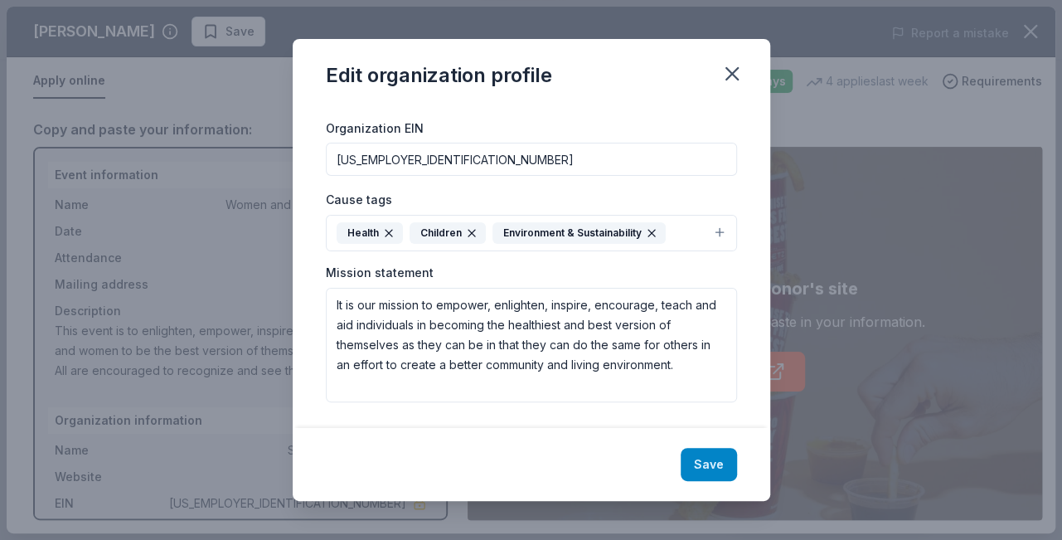
click at [700, 463] on button "Save" at bounding box center [709, 464] width 56 height 33
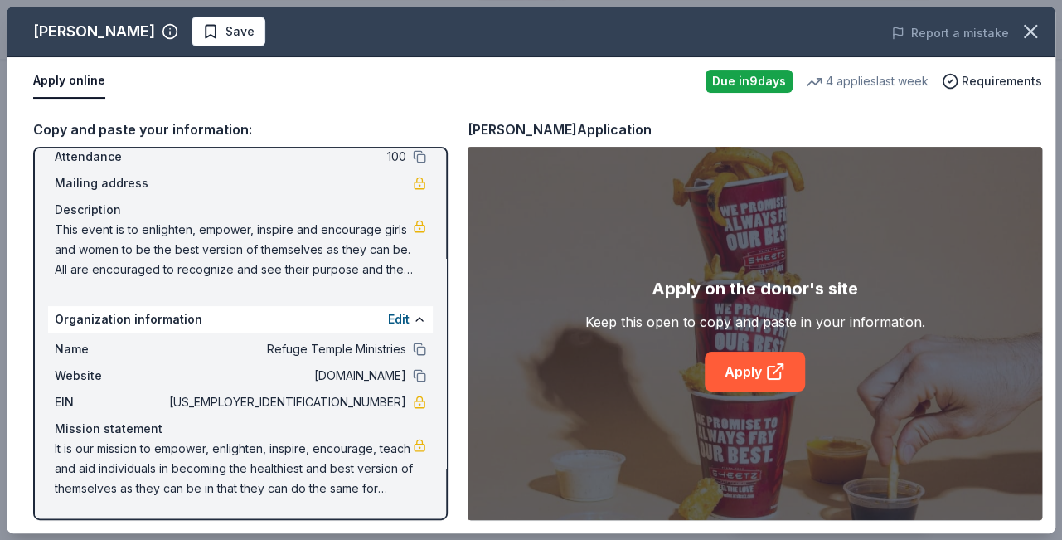
scroll to position [101, 0]
click at [400, 489] on span "It is our mission to empower, enlighten, inspire, encourage, teach and aid indi…" at bounding box center [234, 469] width 358 height 60
click at [160, 446] on span "It is our mission to empower, enlighten, inspire, encourage, teach and aid indi…" at bounding box center [234, 469] width 358 height 60
click at [100, 408] on span "EIN" at bounding box center [110, 402] width 111 height 20
click at [93, 429] on div "Mission statement" at bounding box center [241, 429] width 372 height 20
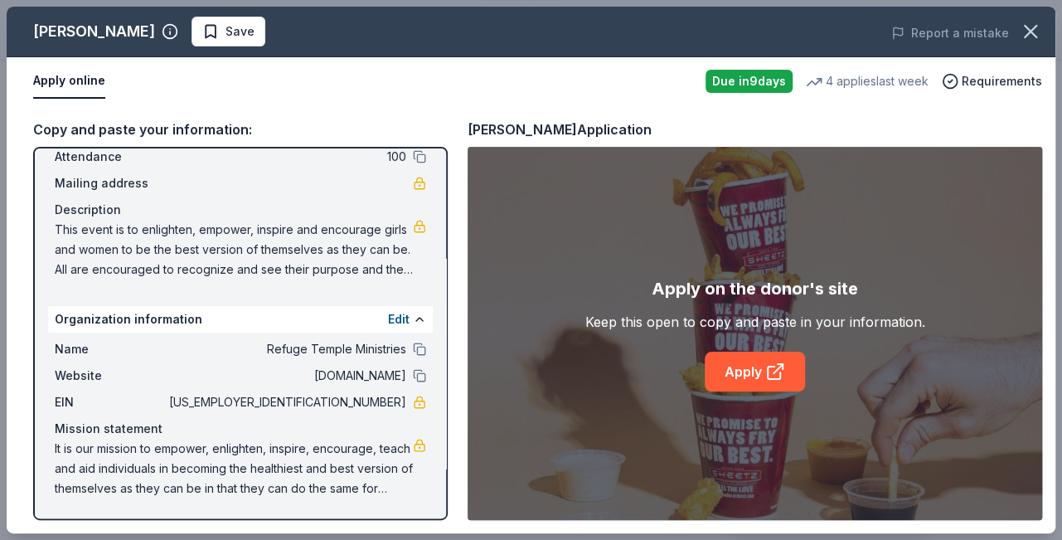
click at [367, 484] on span "It is our mission to empower, enlighten, inspire, encourage, teach and aid indi…" at bounding box center [234, 469] width 358 height 60
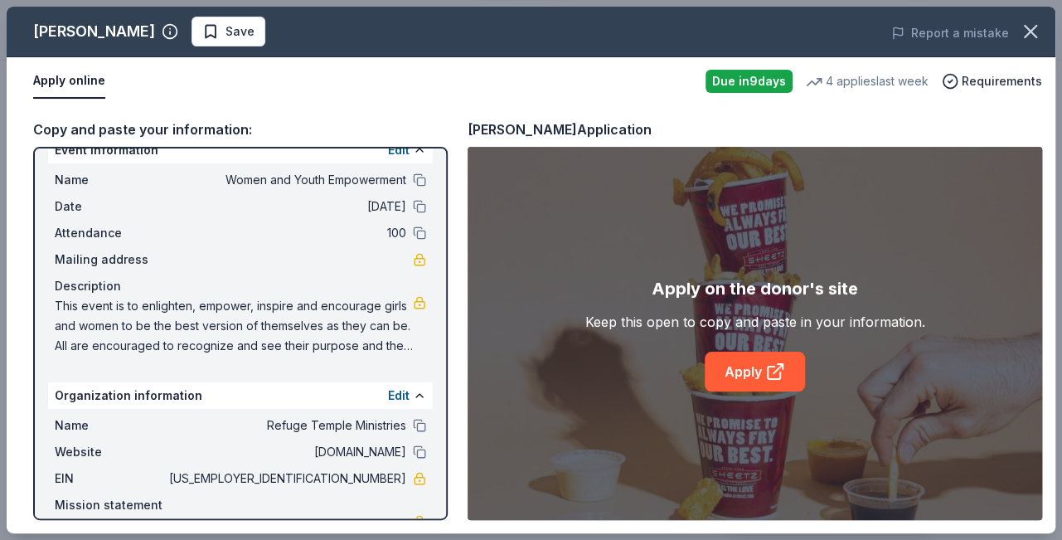
scroll to position [0, 0]
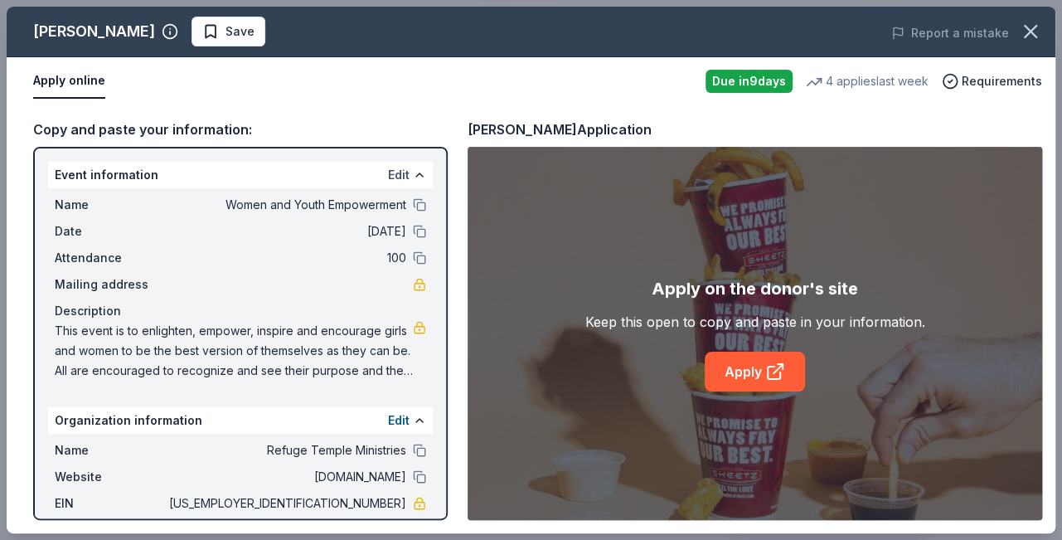
click at [400, 173] on button "Edit" at bounding box center [399, 175] width 22 height 20
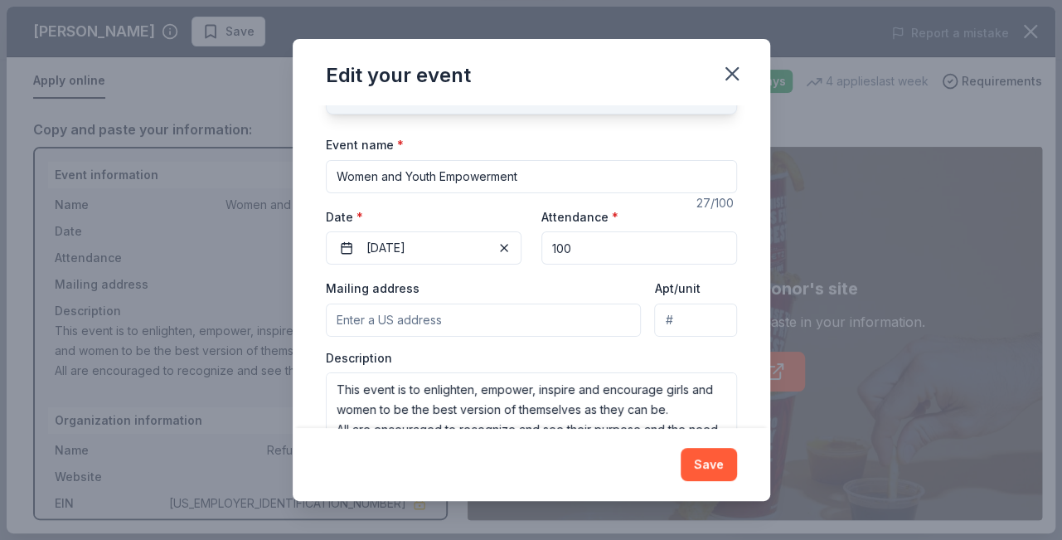
scroll to position [149, 0]
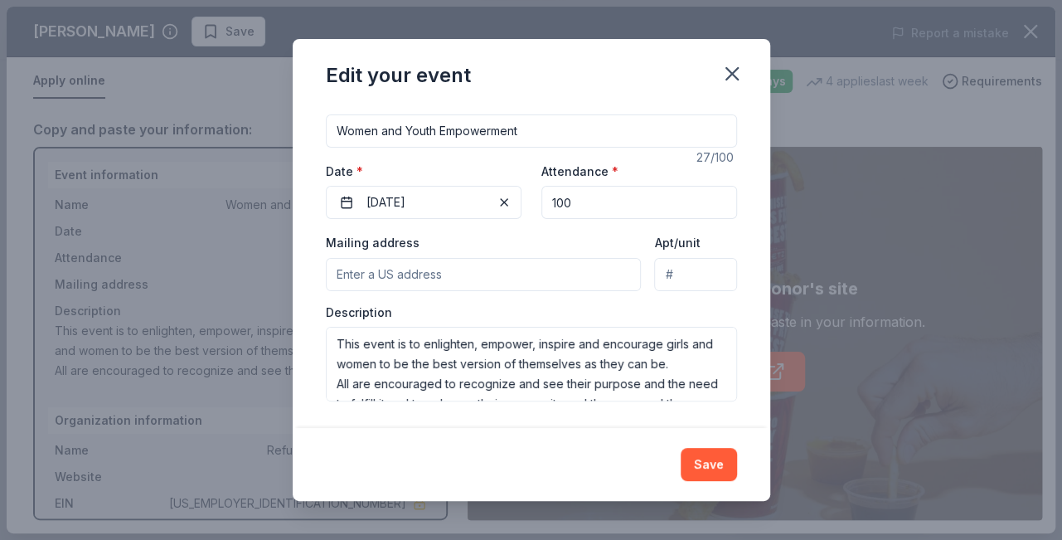
click at [381, 268] on input "Mailing address" at bounding box center [484, 274] width 316 height 33
type input "[STREET_ADDRESS][PERSON_NAME]"
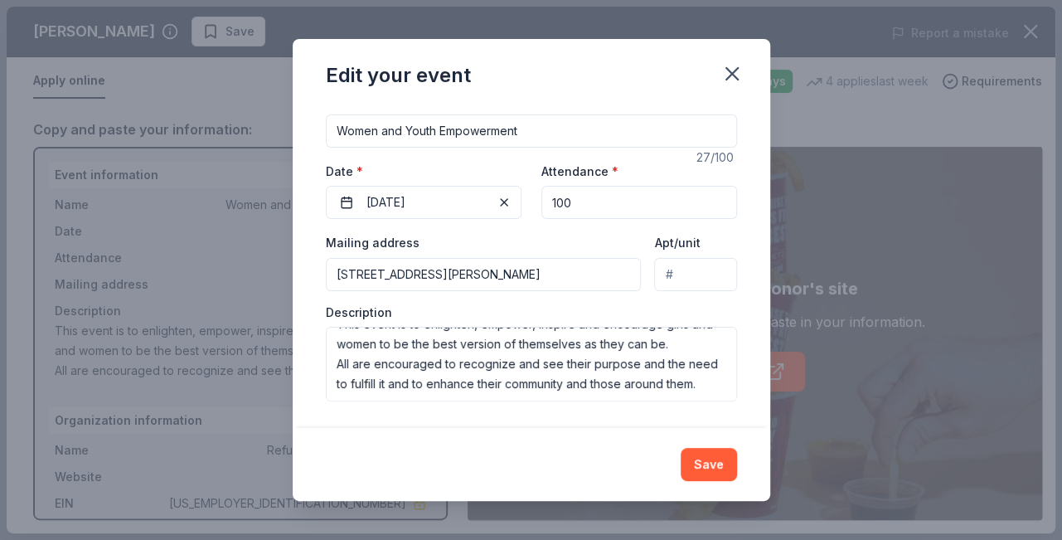
scroll to position [148, 0]
click at [737, 396] on div "Changes made here will update the Event too. Update donors you've applied to Le…" at bounding box center [532, 266] width 478 height 323
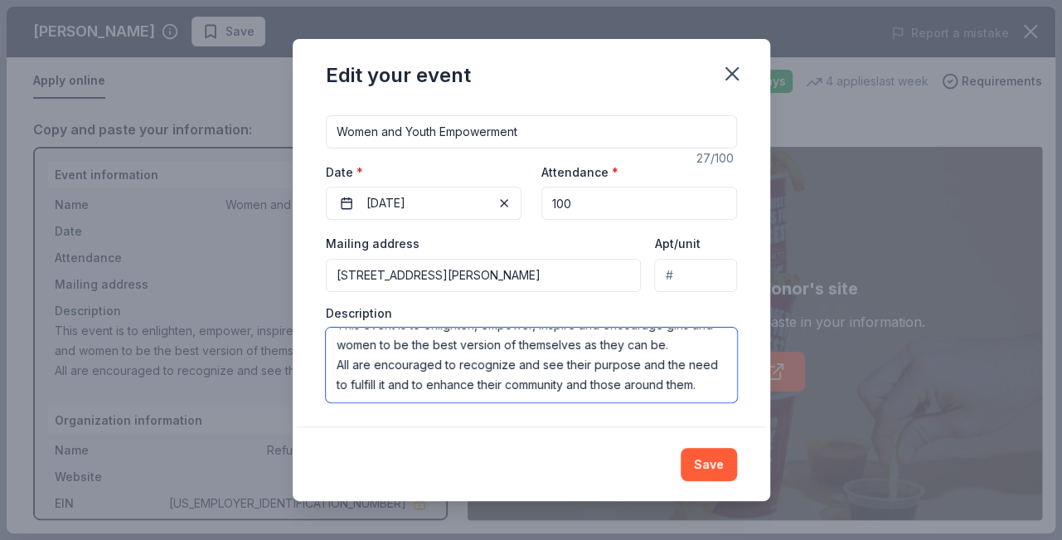
click at [703, 381] on textarea "This event is to enlighten, empower, inspire and encourage girls and women to b…" at bounding box center [531, 365] width 411 height 75
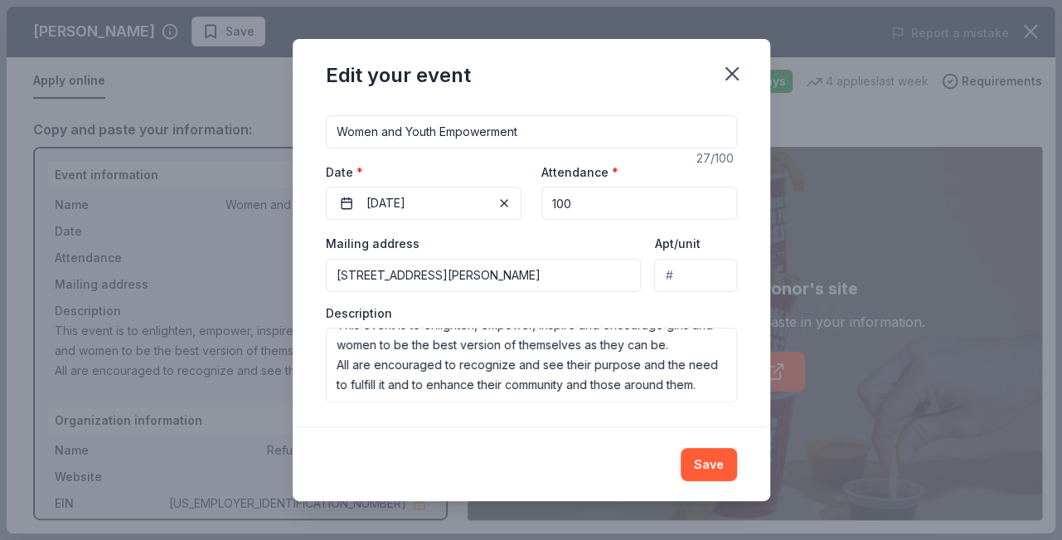
click at [614, 437] on div "Save" at bounding box center [532, 464] width 478 height 73
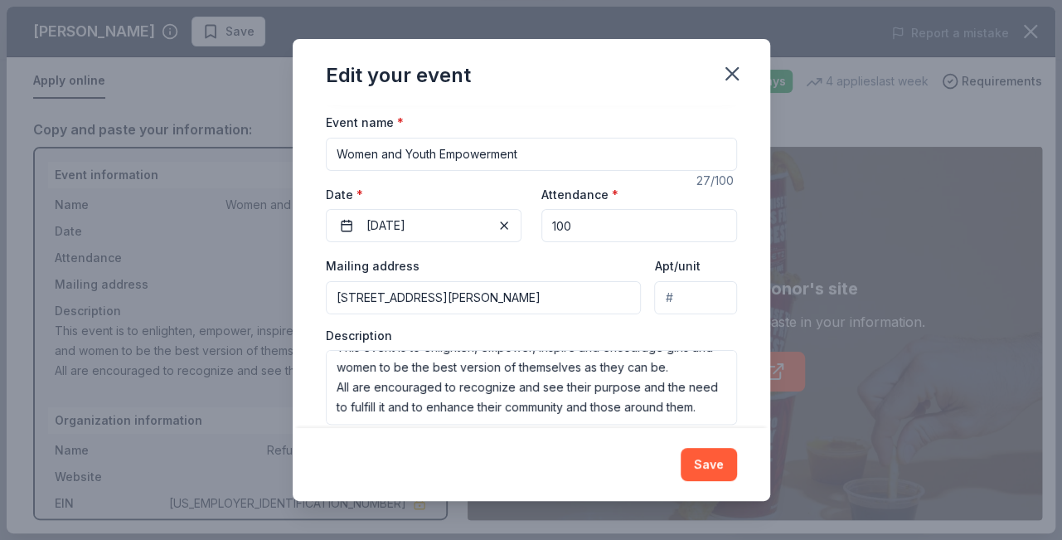
scroll to position [149, 0]
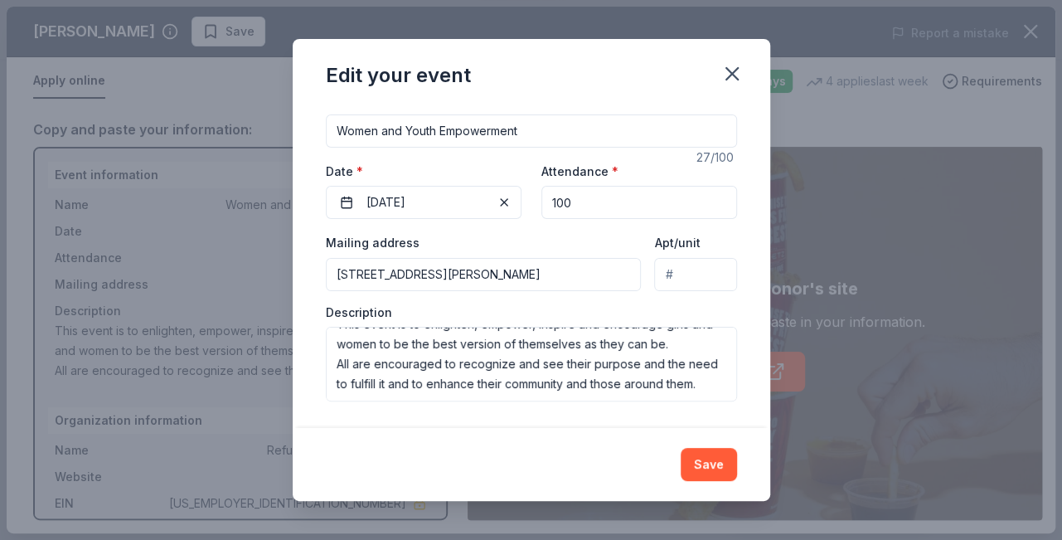
click at [767, 430] on div "Save" at bounding box center [532, 464] width 478 height 73
click at [694, 465] on button "Save" at bounding box center [709, 464] width 56 height 33
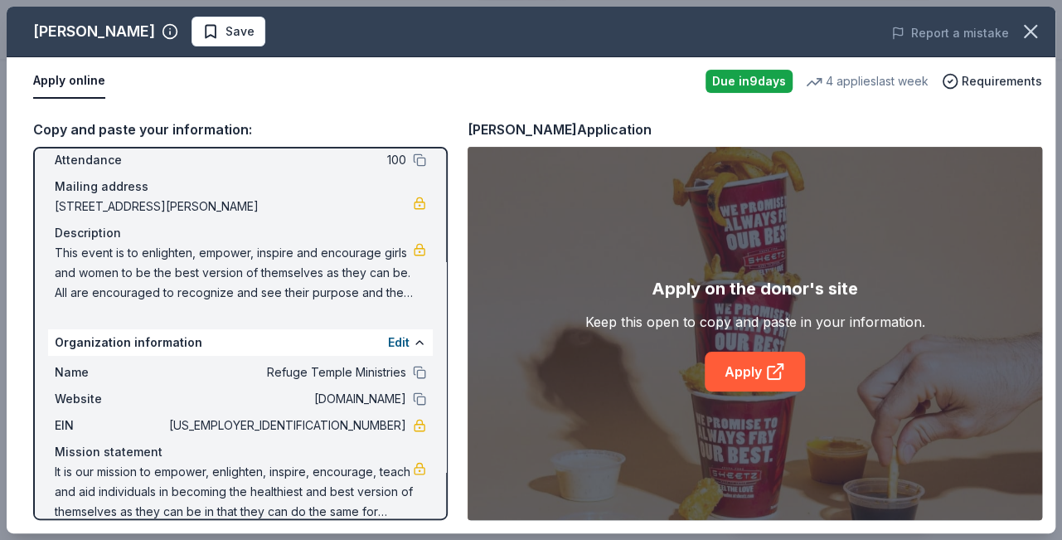
scroll to position [121, 0]
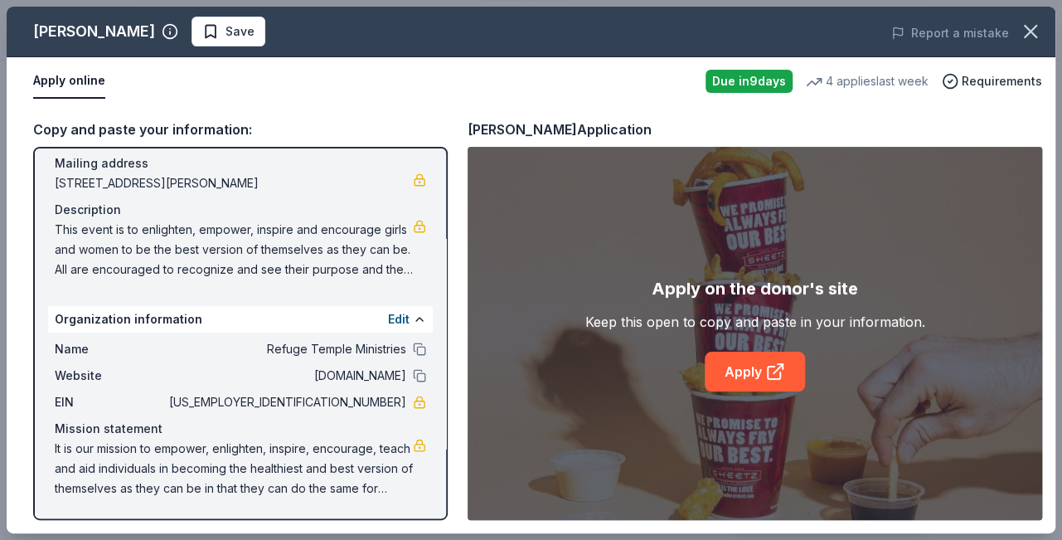
drag, startPoint x: 158, startPoint y: 446, endPoint x: 193, endPoint y: 483, distance: 50.5
click at [193, 483] on span "It is our mission to empower, enlighten, inspire, encourage, teach and aid indi…" at bounding box center [234, 469] width 358 height 60
click at [382, 490] on span "It is our mission to empower, enlighten, inspire, encourage, teach and aid indi…" at bounding box center [234, 469] width 358 height 60
drag, startPoint x: 164, startPoint y: 444, endPoint x: 256, endPoint y: 494, distance: 104.7
click at [256, 494] on span "It is our mission to empower, enlighten, inspire, encourage, teach and aid indi…" at bounding box center [234, 469] width 358 height 60
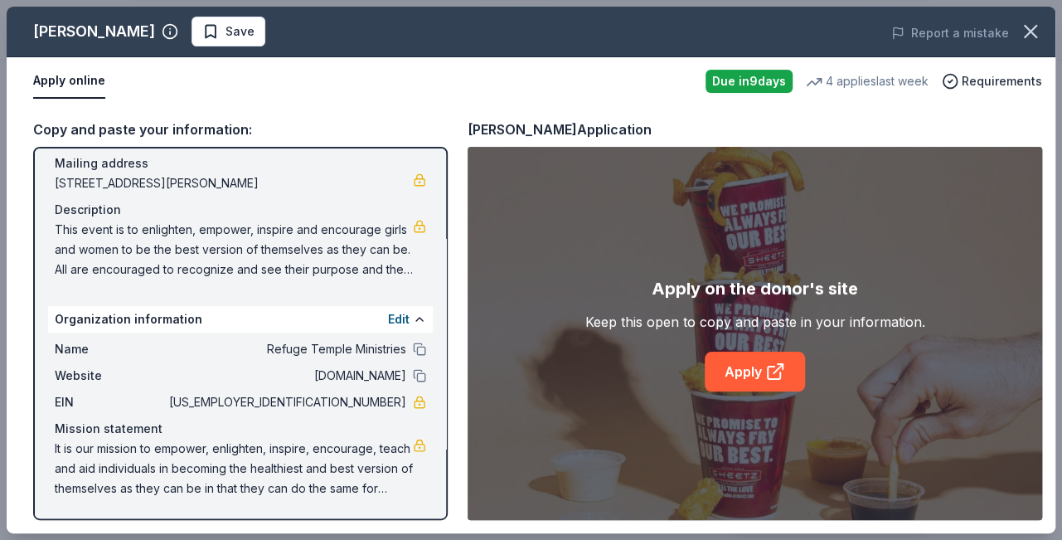
click at [396, 484] on span "It is our mission to empower, enlighten, inspire, encourage, teach and aid indi…" at bounding box center [234, 469] width 358 height 60
click at [294, 460] on span "It is our mission to empower, enlighten, inspire, encourage, teach and aid indi…" at bounding box center [234, 469] width 358 height 60
click at [400, 316] on button "Edit" at bounding box center [399, 319] width 22 height 20
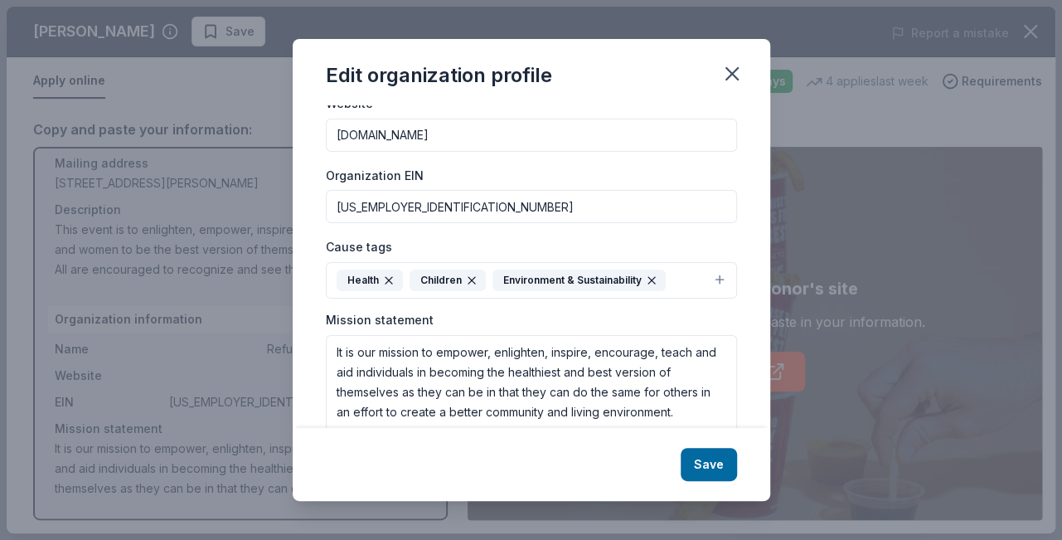
scroll to position [233, 0]
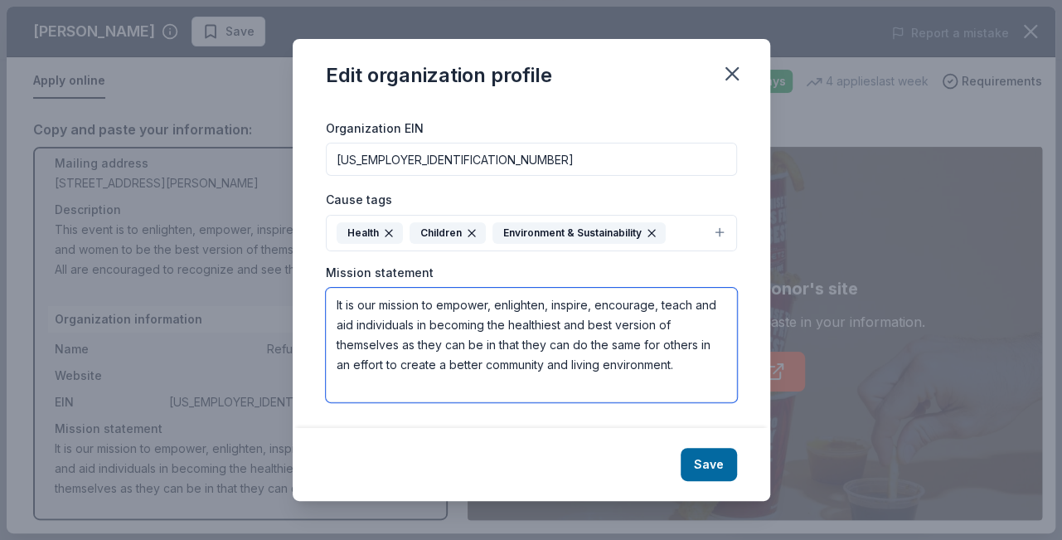
drag, startPoint x: 681, startPoint y: 366, endPoint x: 439, endPoint y: 311, distance: 248.3
click at [439, 311] on textarea "It is our mission to empower, enlighten, inspire, encourage, teach and aid indi…" at bounding box center [531, 345] width 411 height 114
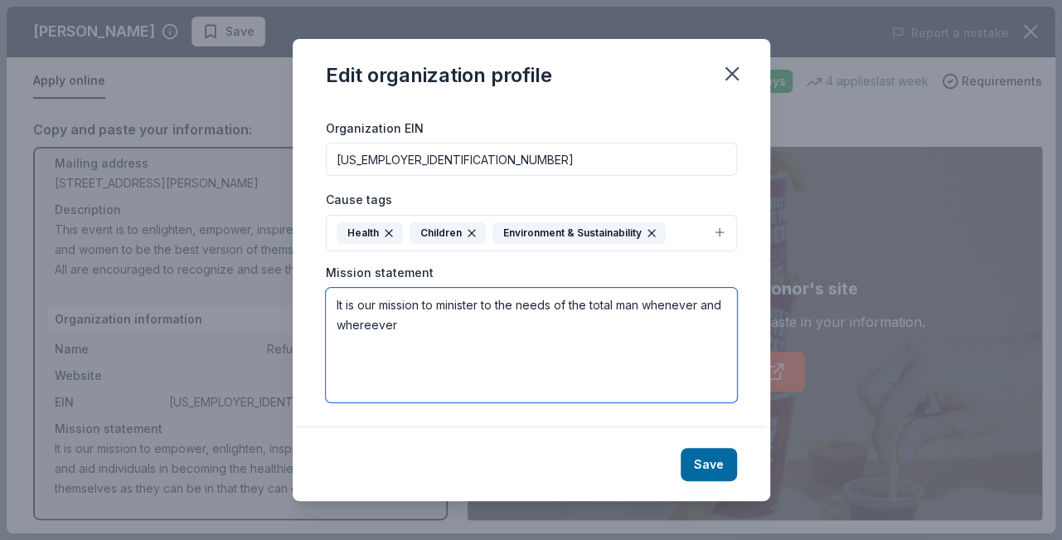
click at [371, 328] on textarea "It is our mission to minister to the needs of the total man whenever and wheree…" at bounding box center [531, 345] width 411 height 114
click at [391, 326] on textarea "It is our mission to minister to the needs of the total man whenever and wherev…" at bounding box center [531, 345] width 411 height 114
click at [537, 346] on textarea "It is our mission to minister to the needs of the total man whenever and wherev…" at bounding box center [531, 345] width 411 height 114
click at [607, 344] on textarea "It is our mission to minister to the needs of the total man whenever and wherev…" at bounding box center [531, 345] width 411 height 114
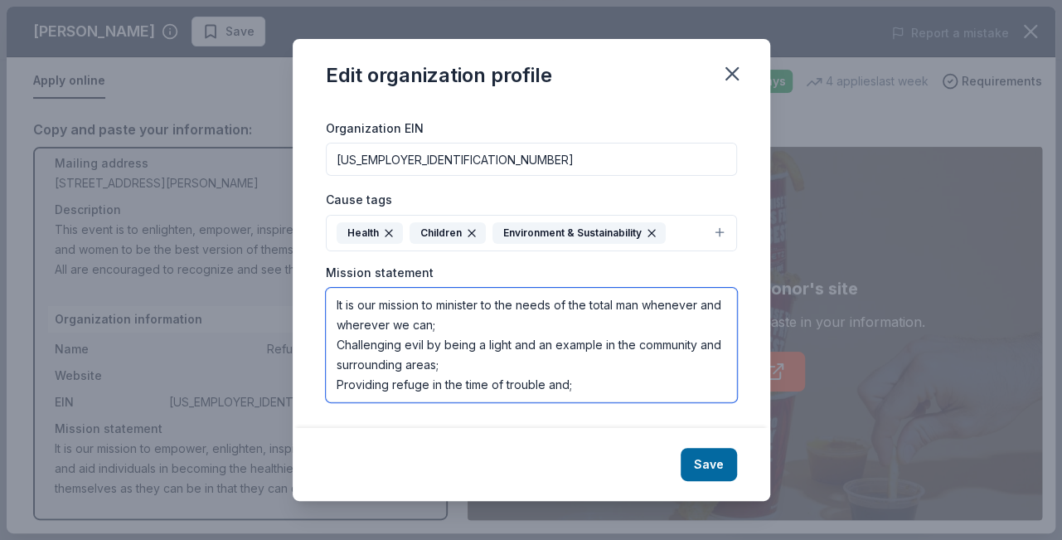
scroll to position [10, 0]
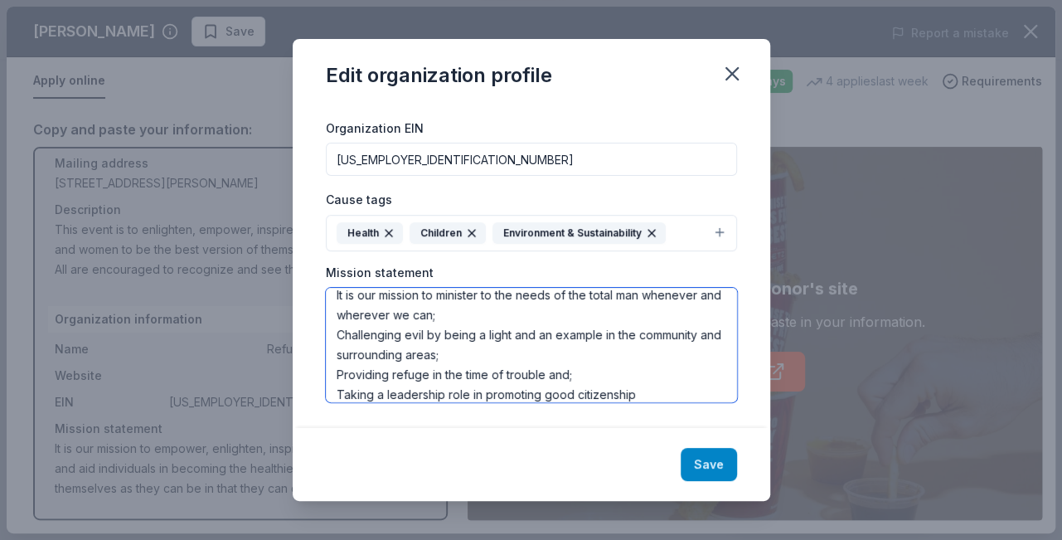
type textarea "It is our mission to minister to the needs of the total man whenever and wherev…"
click at [714, 468] on button "Save" at bounding box center [709, 464] width 56 height 33
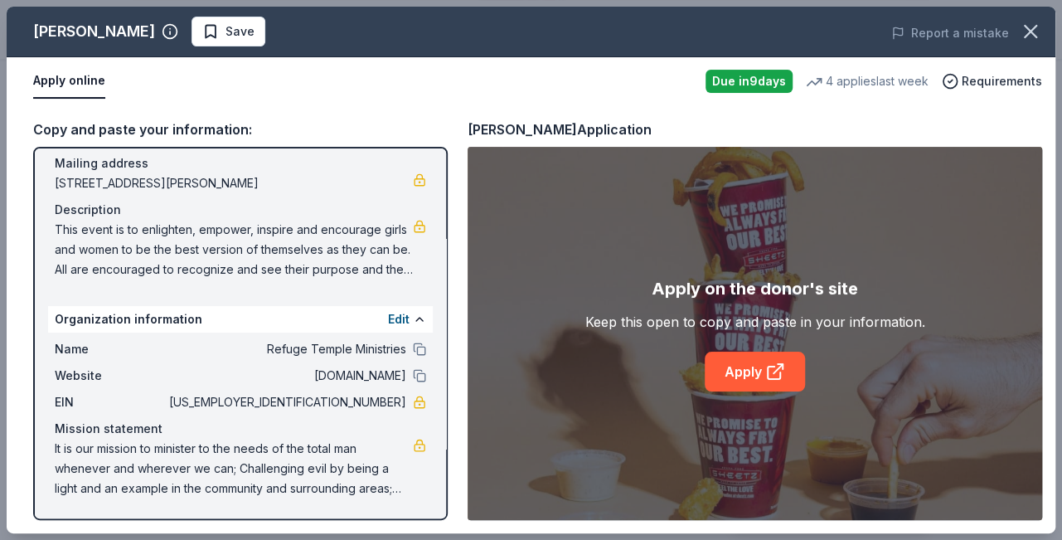
click at [50, 135] on div "Copy and paste your information:" at bounding box center [240, 130] width 415 height 22
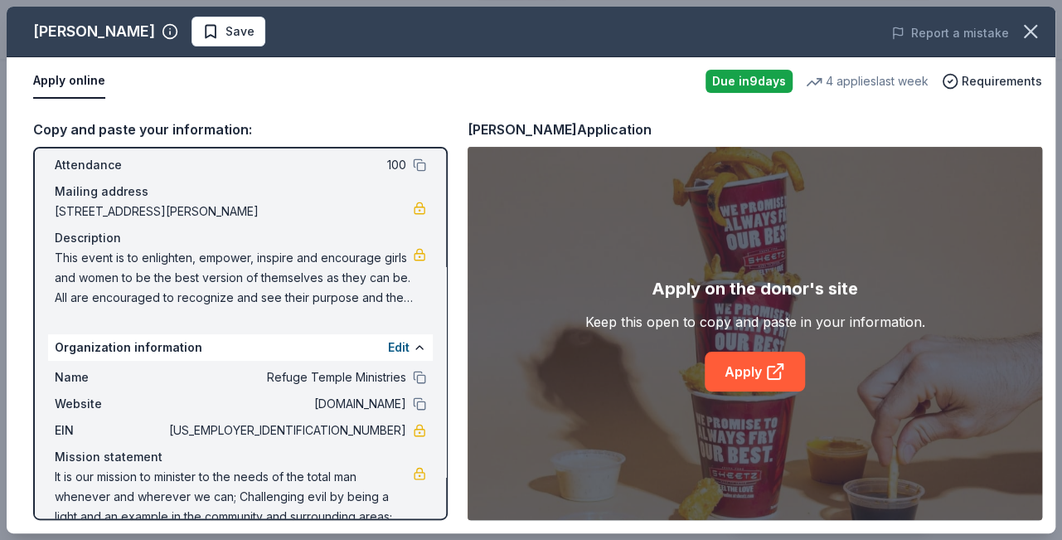
scroll to position [121, 0]
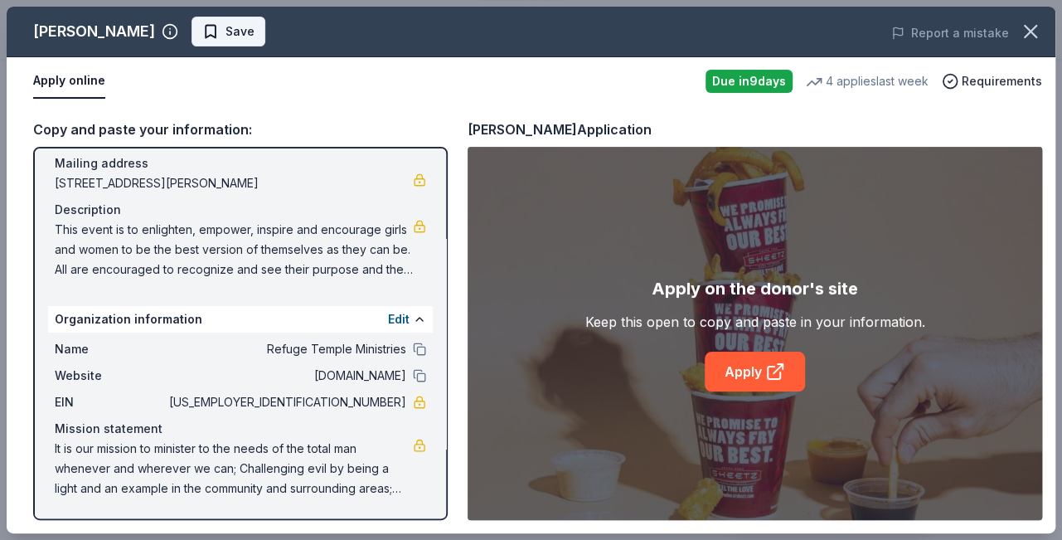
click at [226, 34] on span "Save" at bounding box center [240, 32] width 29 height 20
click at [49, 133] on div "Copy and paste your information:" at bounding box center [240, 130] width 415 height 22
click at [435, 502] on div "Event information Edit Name Women and Youth Empowerment Date [DATE] Attendance …" at bounding box center [240, 333] width 415 height 373
click at [442, 489] on div "Event information Edit Name Women and Youth Empowerment Date [DATE] Attendance …" at bounding box center [240, 333] width 415 height 373
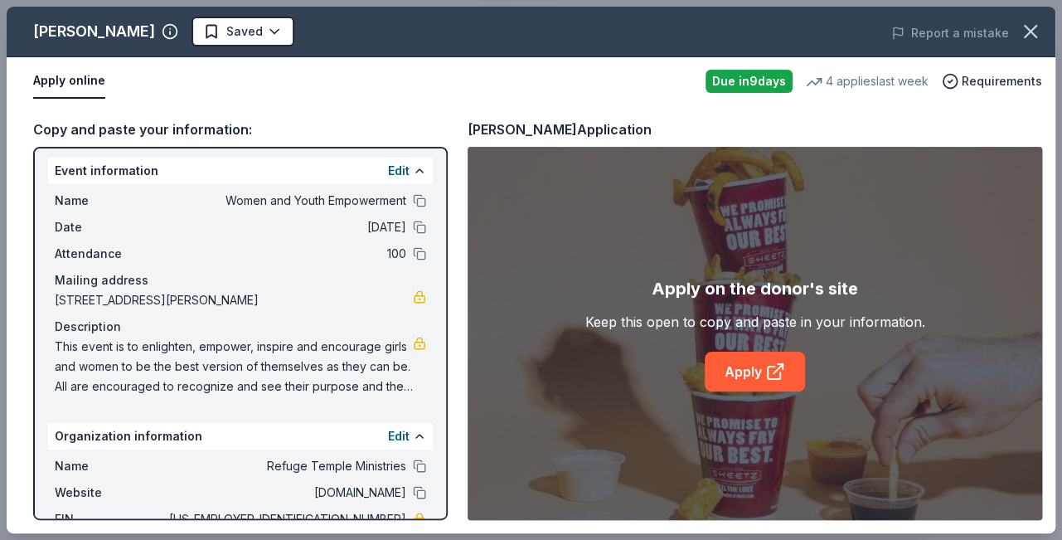
scroll to position [0, 0]
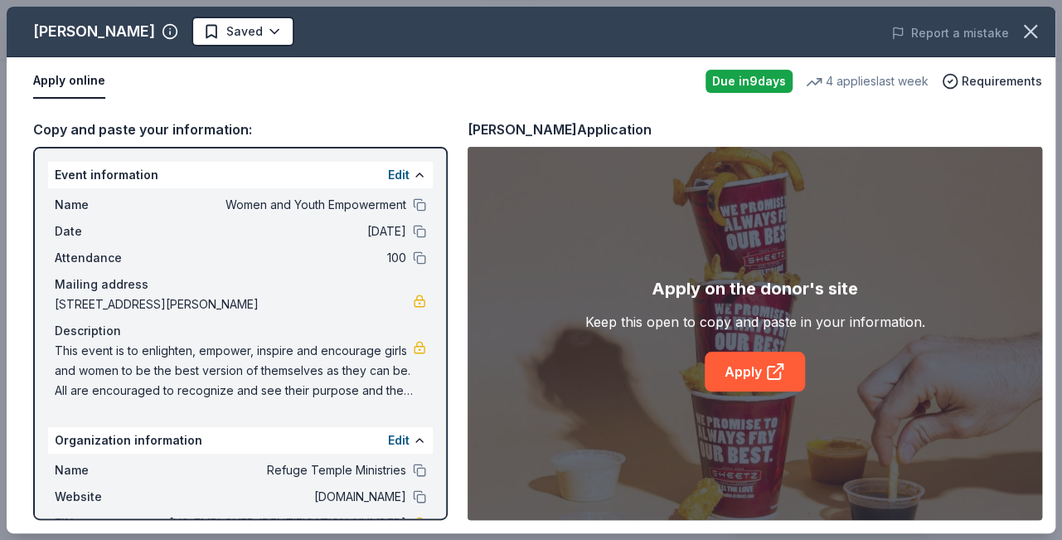
drag, startPoint x: 47, startPoint y: 169, endPoint x: 109, endPoint y: 218, distance: 78.5
click at [109, 218] on div "Event information Edit Name Women and Youth Empowerment Date [DATE] Attendance …" at bounding box center [240, 285] width 385 height 246
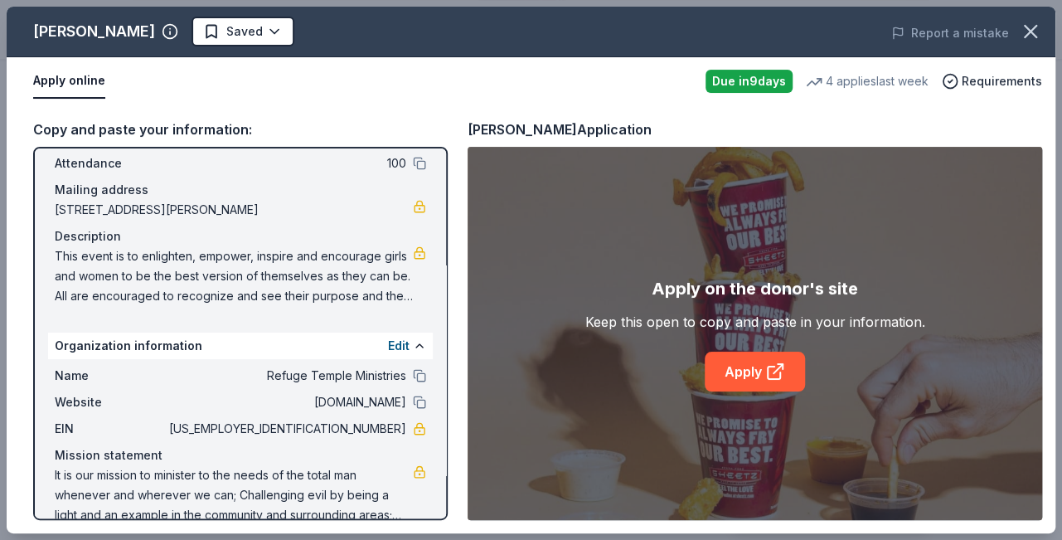
scroll to position [102, 0]
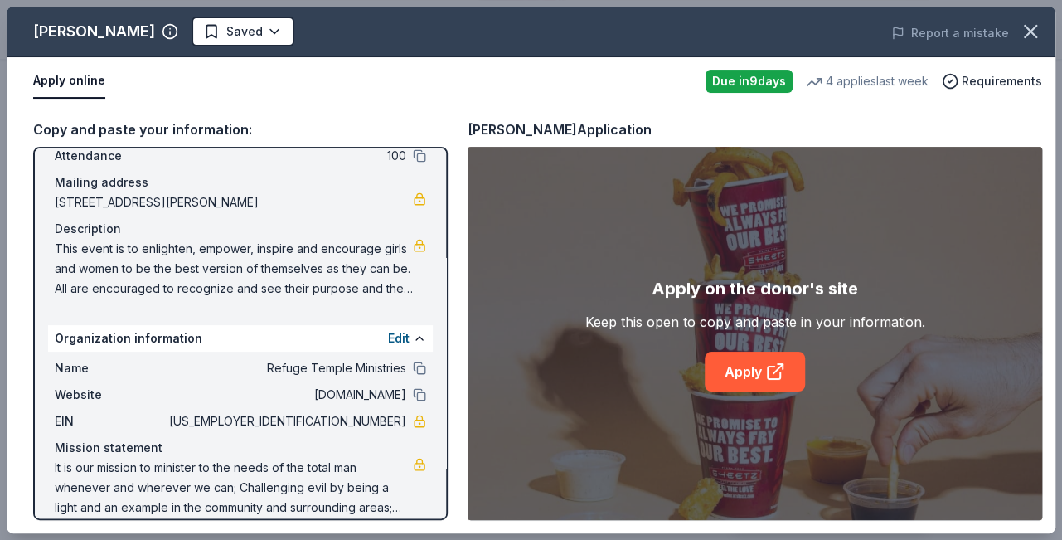
click at [109, 219] on div "Description" at bounding box center [241, 229] width 372 height 20
drag, startPoint x: 158, startPoint y: 489, endPoint x: 80, endPoint y: 251, distance: 250.7
click at [80, 251] on div "Event information Edit Name Women and Youth Empowerment Date [DATE] Attendance …" at bounding box center [240, 333] width 415 height 373
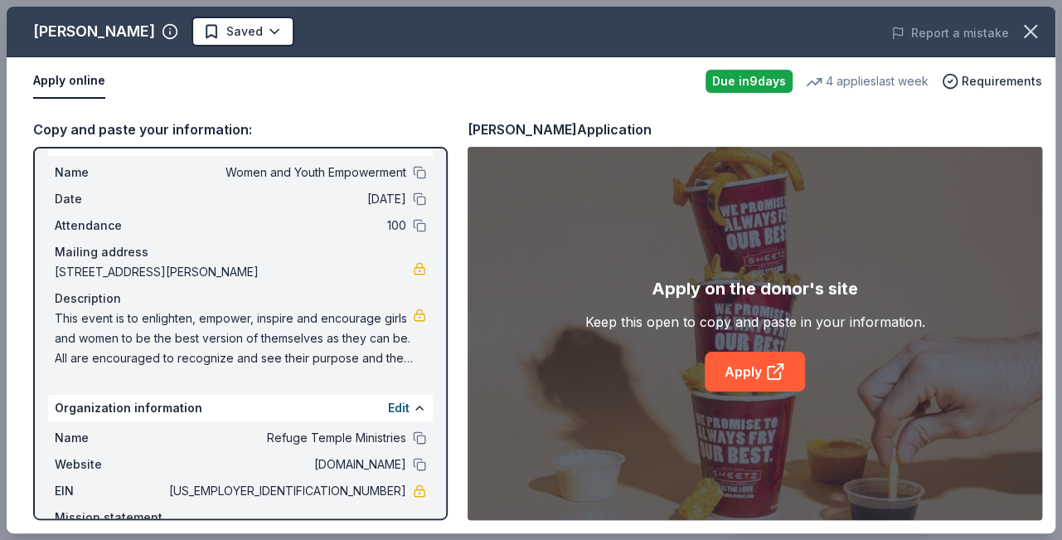
scroll to position [0, 0]
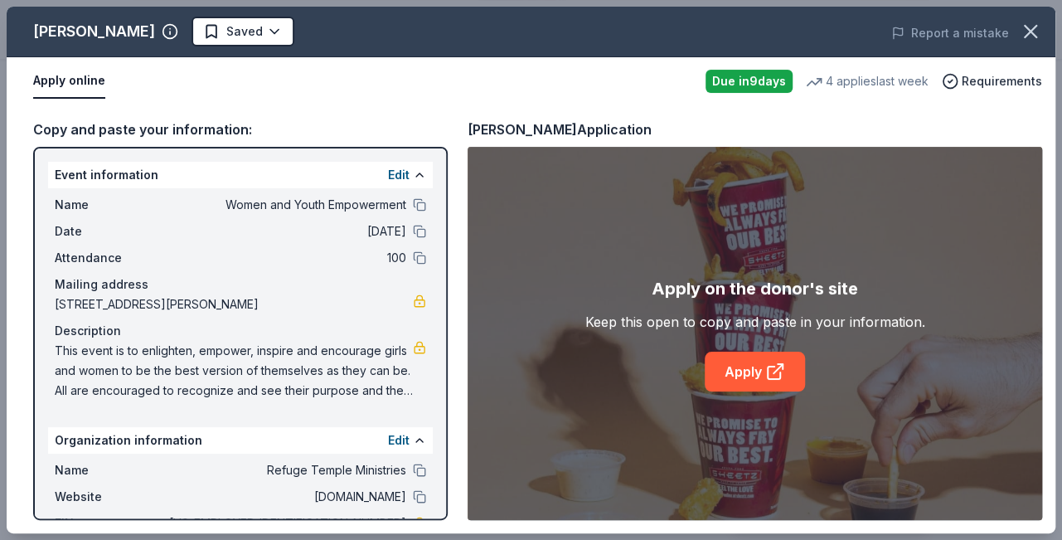
drag, startPoint x: 52, startPoint y: 170, endPoint x: 159, endPoint y: 173, distance: 107.0
click at [159, 173] on div "Event information Edit" at bounding box center [240, 175] width 385 height 27
click at [56, 159] on div "Event information Edit Name Women and Youth Empowerment Date [DATE] Attendance …" at bounding box center [240, 333] width 415 height 373
drag, startPoint x: 422, startPoint y: 207, endPoint x: 61, endPoint y: 168, distance: 363.8
click at [61, 168] on div "Event information Edit Name Women and Youth Empowerment Date [DATE] Attendance …" at bounding box center [240, 333] width 415 height 373
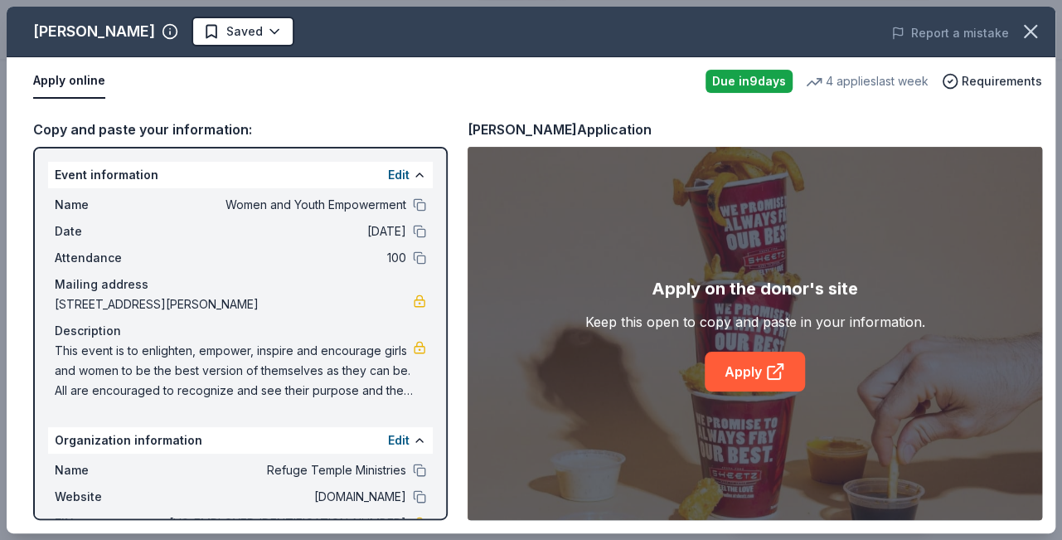
click at [61, 168] on div "Event information Edit" at bounding box center [240, 175] width 385 height 27
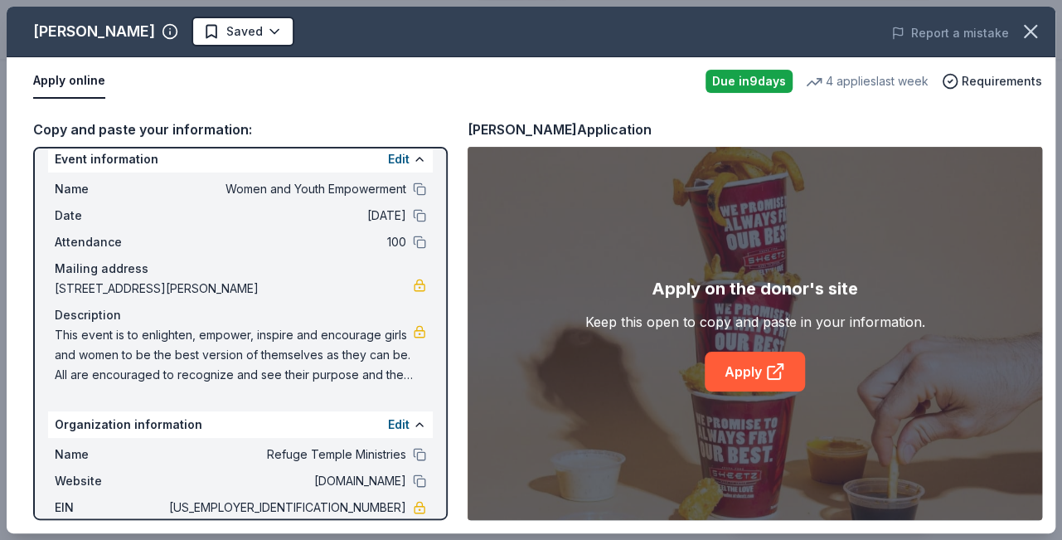
scroll to position [19, 0]
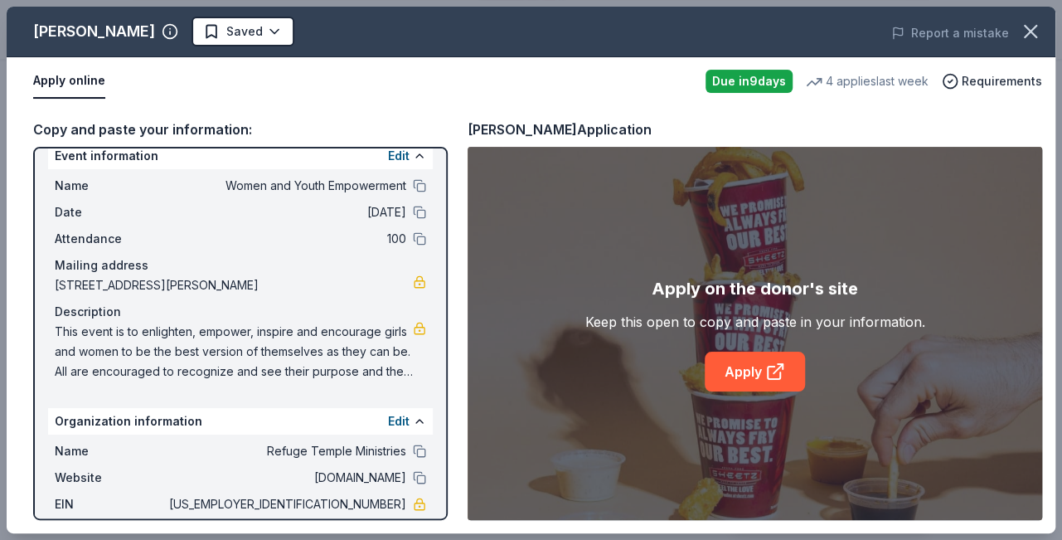
drag, startPoint x: 60, startPoint y: 167, endPoint x: 114, endPoint y: 243, distance: 93.9
click at [114, 243] on div "Event information Edit Name Women and Youth Empowerment Date [DATE] Attendance …" at bounding box center [240, 266] width 385 height 246
click at [114, 243] on span "Attendance" at bounding box center [110, 239] width 111 height 20
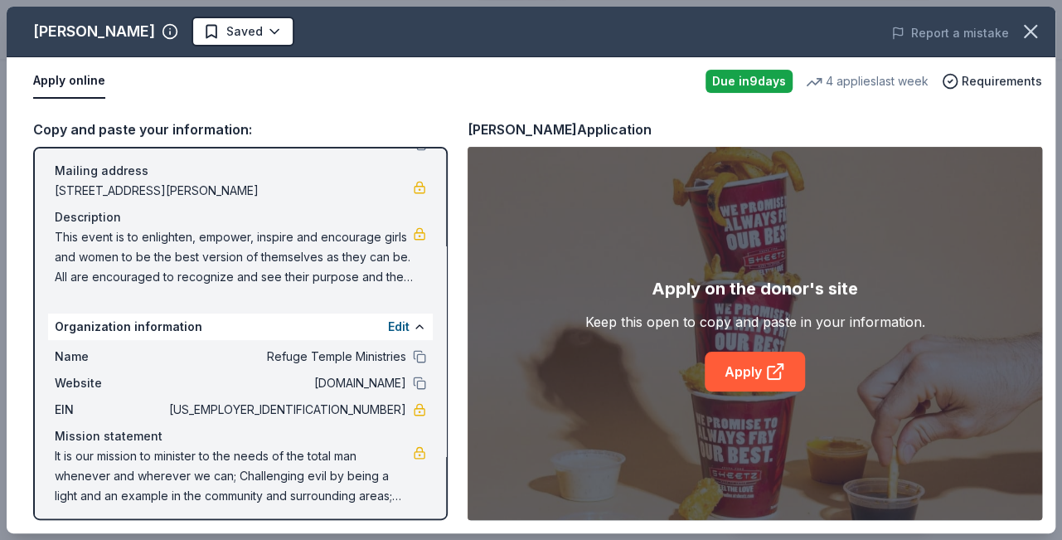
scroll to position [121, 0]
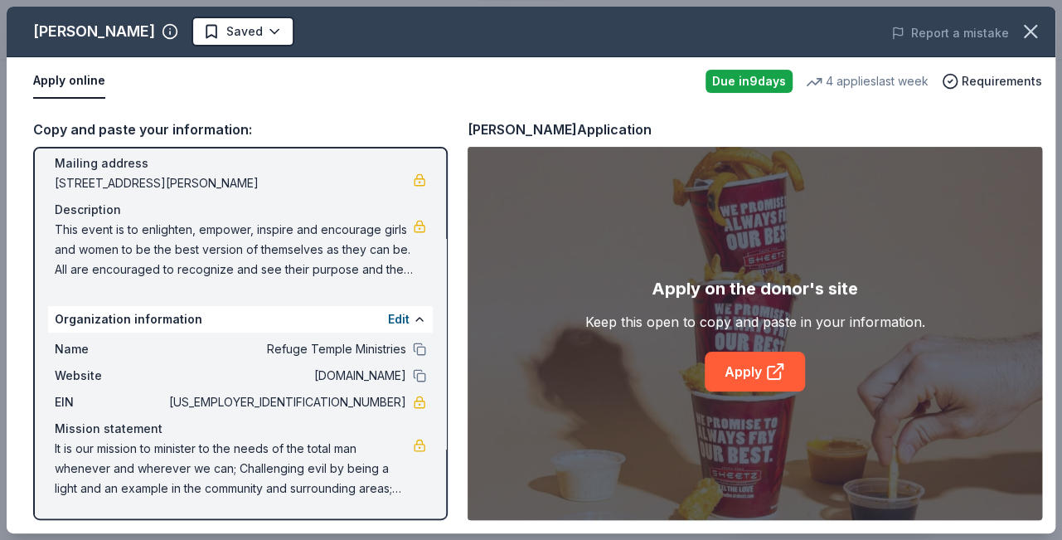
drag, startPoint x: 289, startPoint y: 459, endPoint x: 269, endPoint y: 391, distance: 70.9
click at [269, 391] on div "Name Refuge Temple Ministries Website [DOMAIN_NAME] EIN [US_EMPLOYER_IDENTIFICA…" at bounding box center [240, 419] width 385 height 173
click at [610, 323] on div "Keep this open to copy and paste in your information." at bounding box center [756, 322] width 340 height 20
click at [754, 378] on link "Apply" at bounding box center [755, 372] width 100 height 40
